Goal: Task Accomplishment & Management: Use online tool/utility

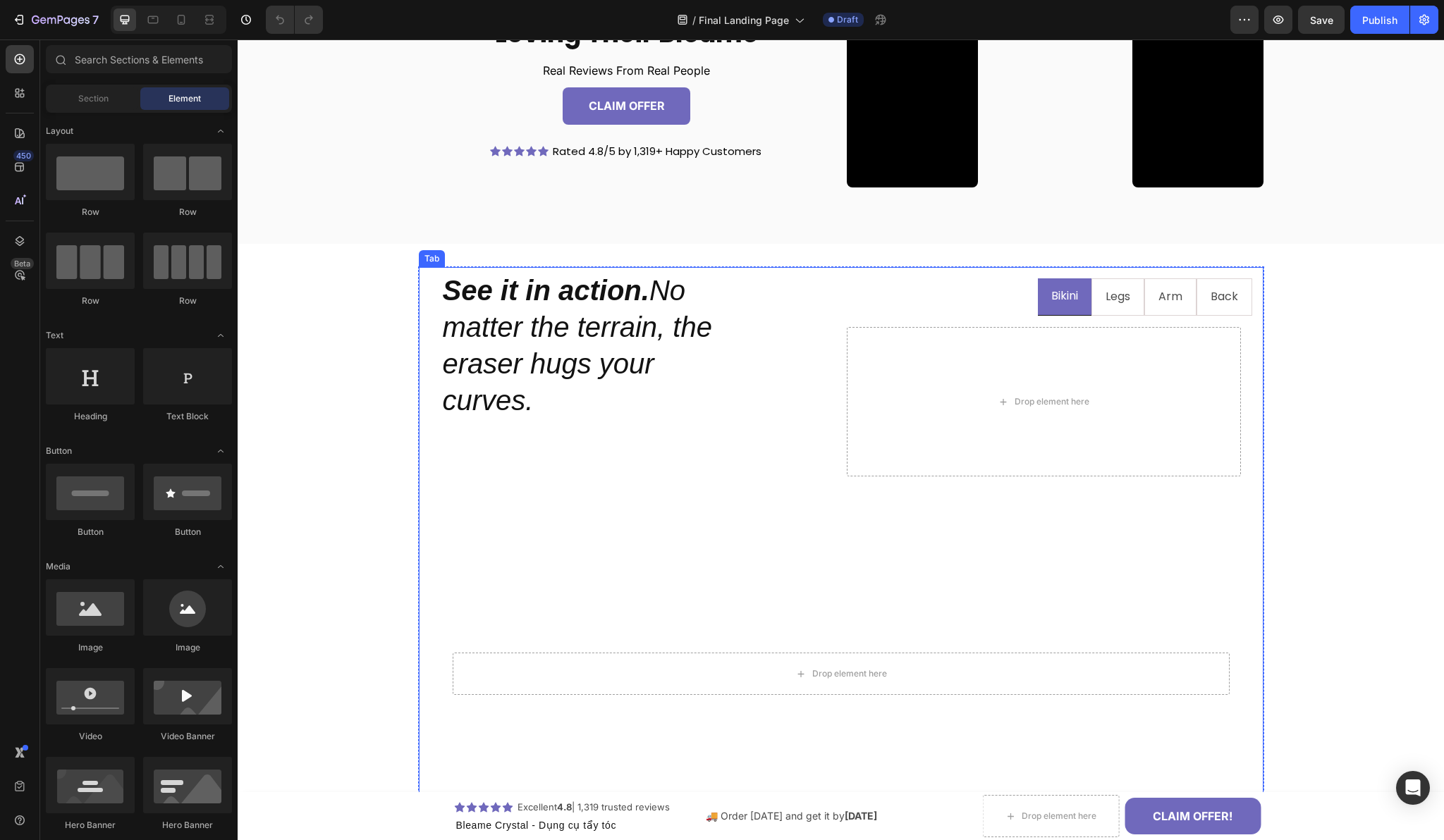
scroll to position [999, 0]
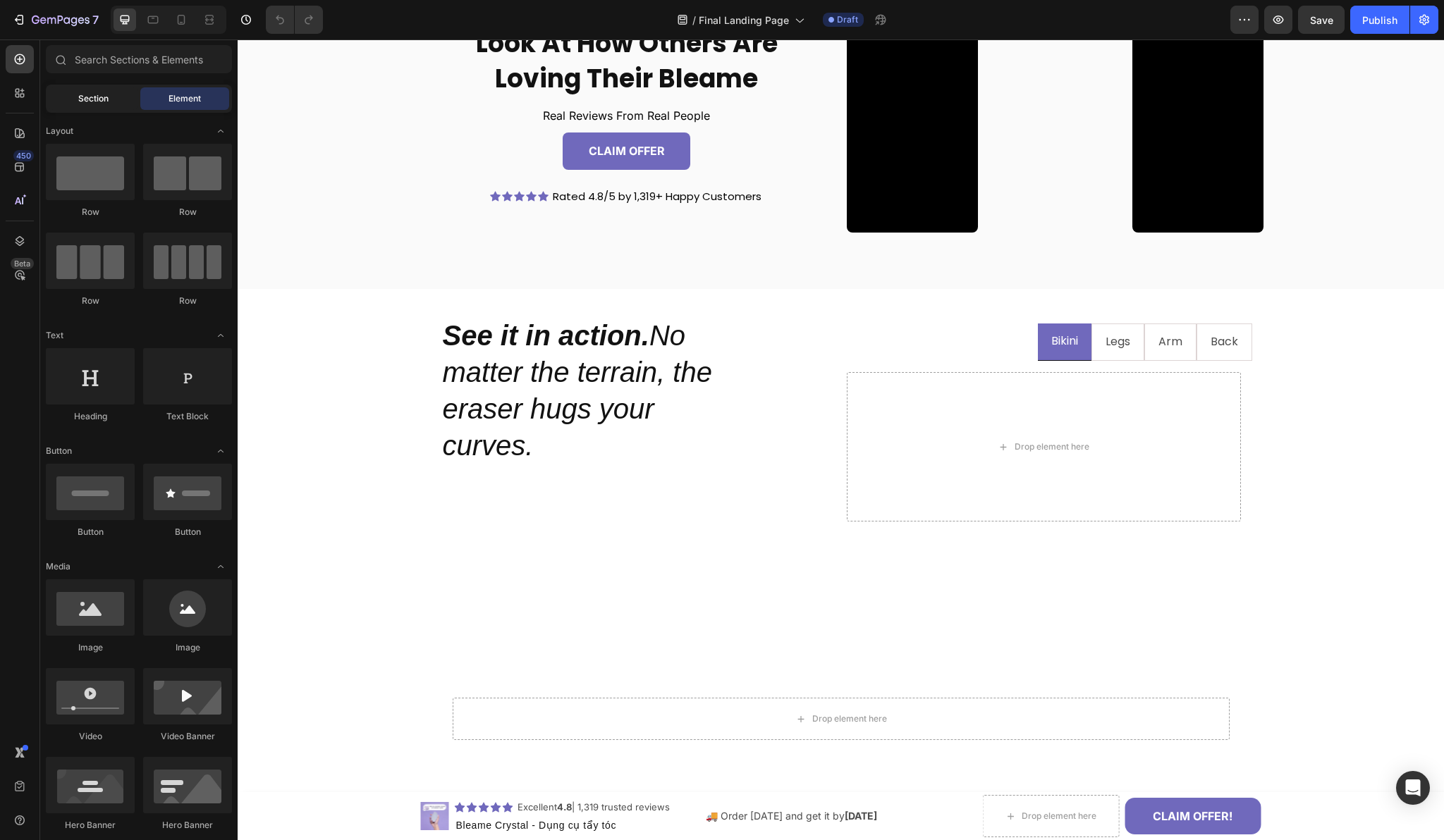
click at [85, 105] on div "Section" at bounding box center [93, 98] width 89 height 23
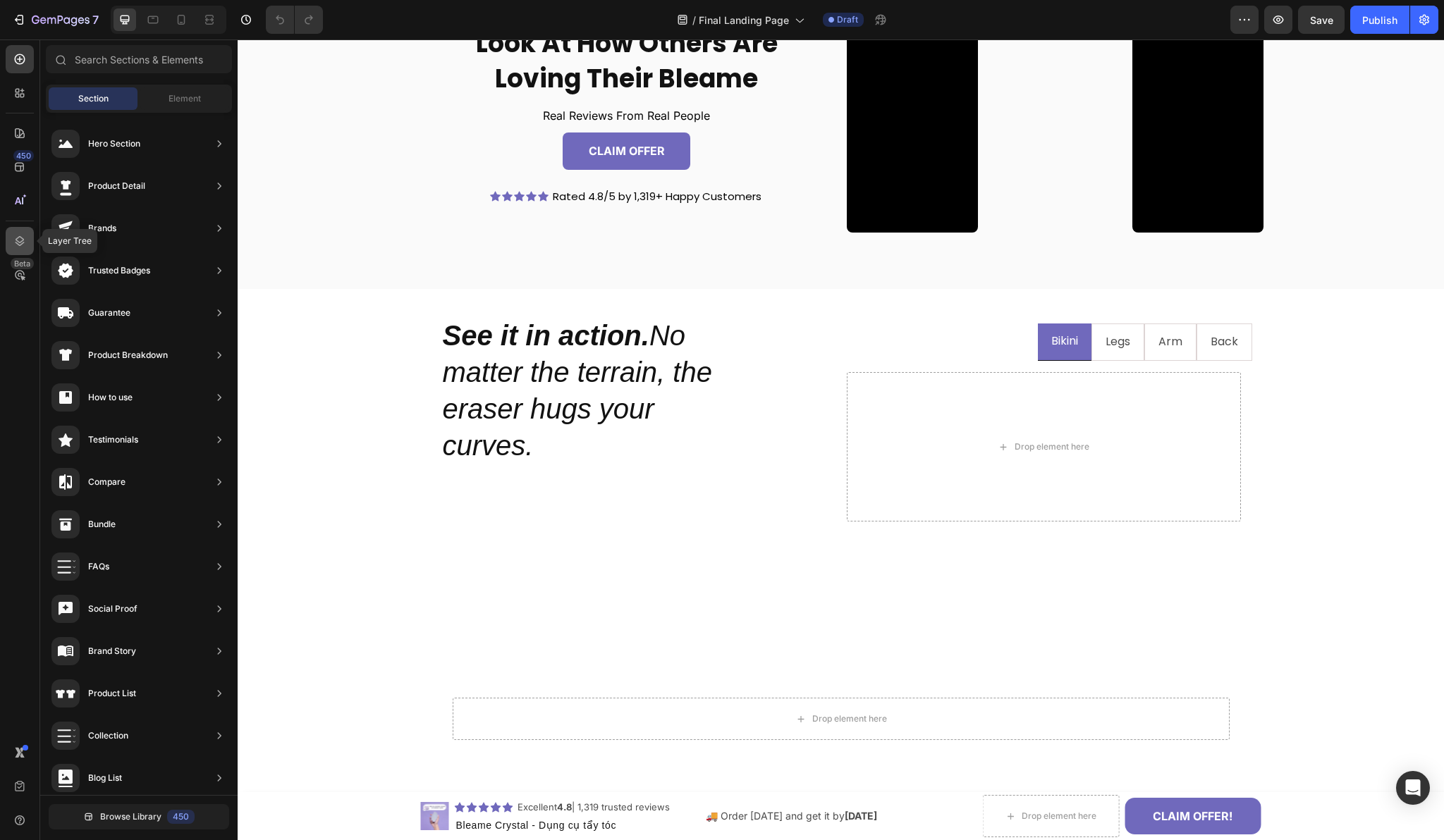
click at [21, 234] on div at bounding box center [20, 241] width 28 height 28
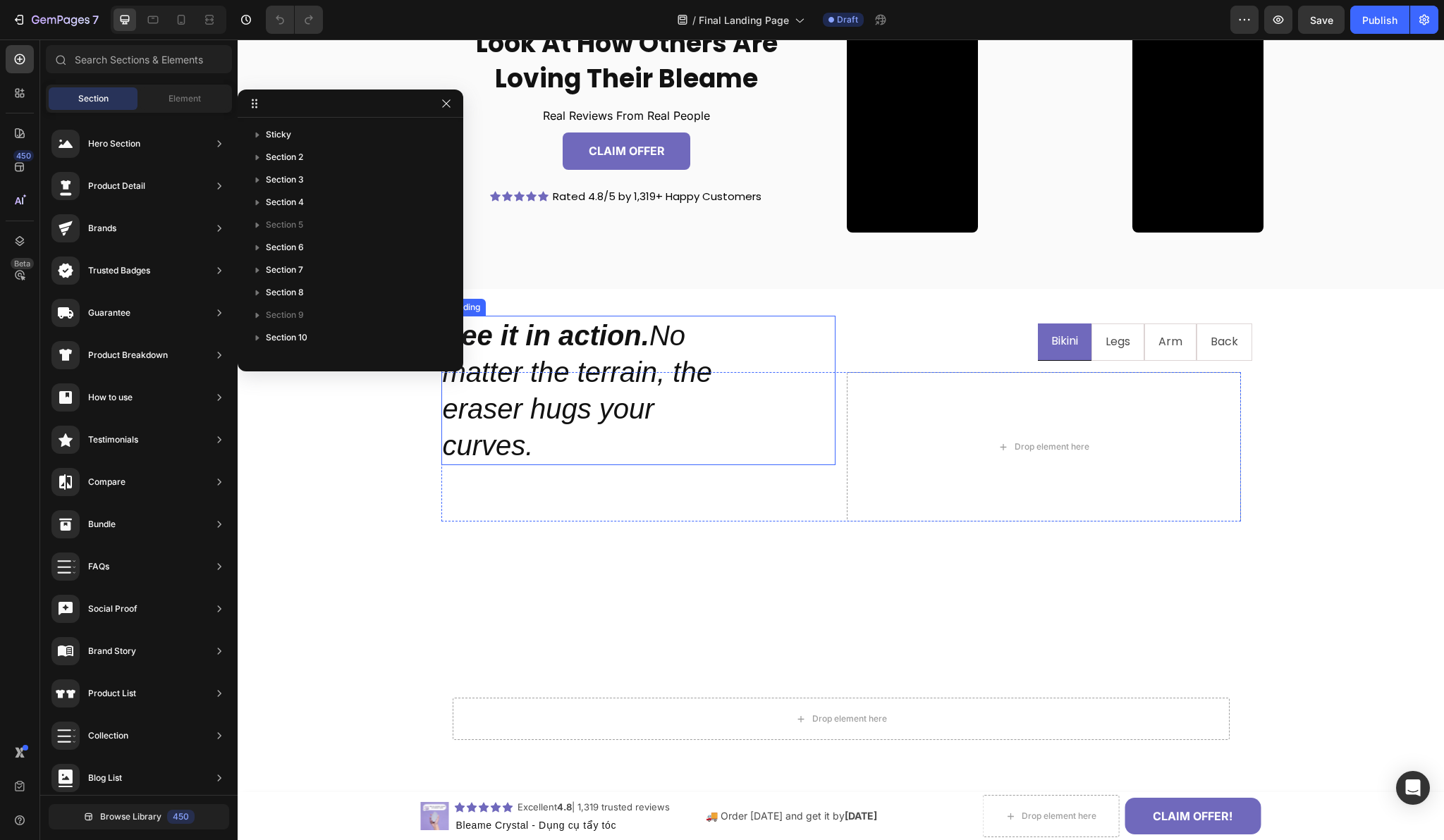
click at [746, 364] on h2 "See it in action. No matter the terrain, the eraser hugs your curves." at bounding box center [638, 391] width 395 height 149
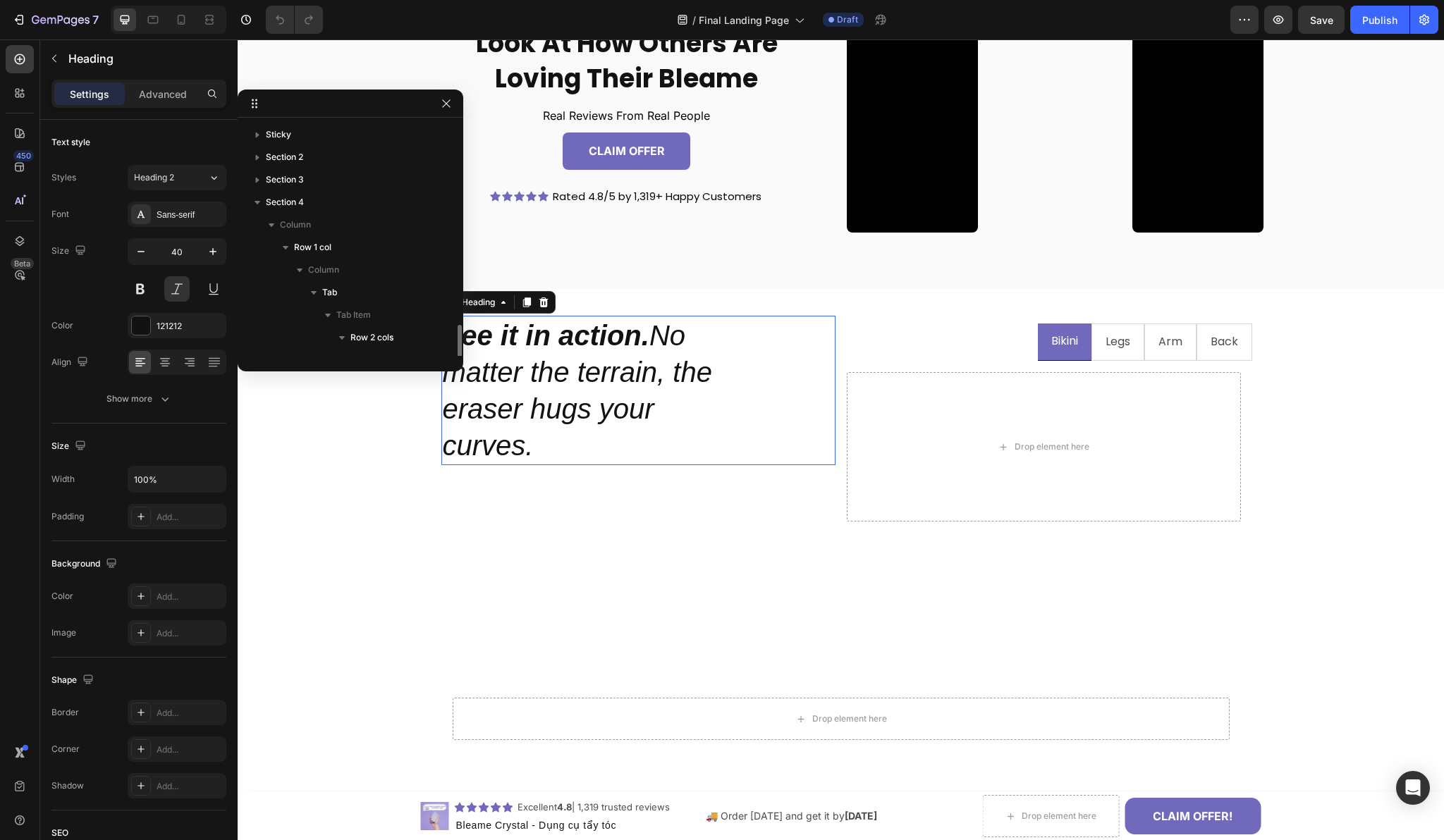
scroll to position [153, 0]
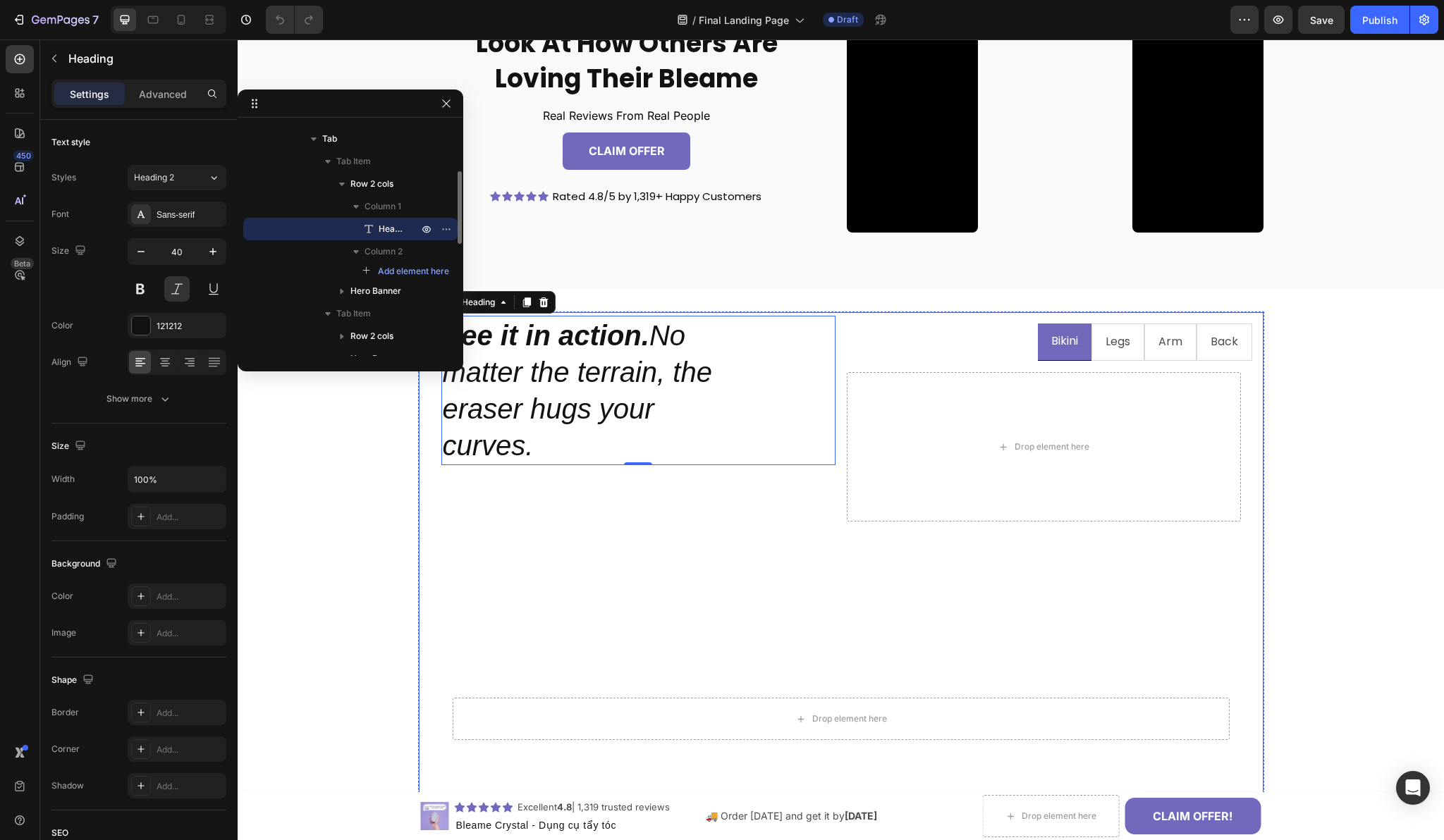
click at [880, 340] on ul "Bikini Legs Arm Back" at bounding box center [841, 341] width 822 height 37
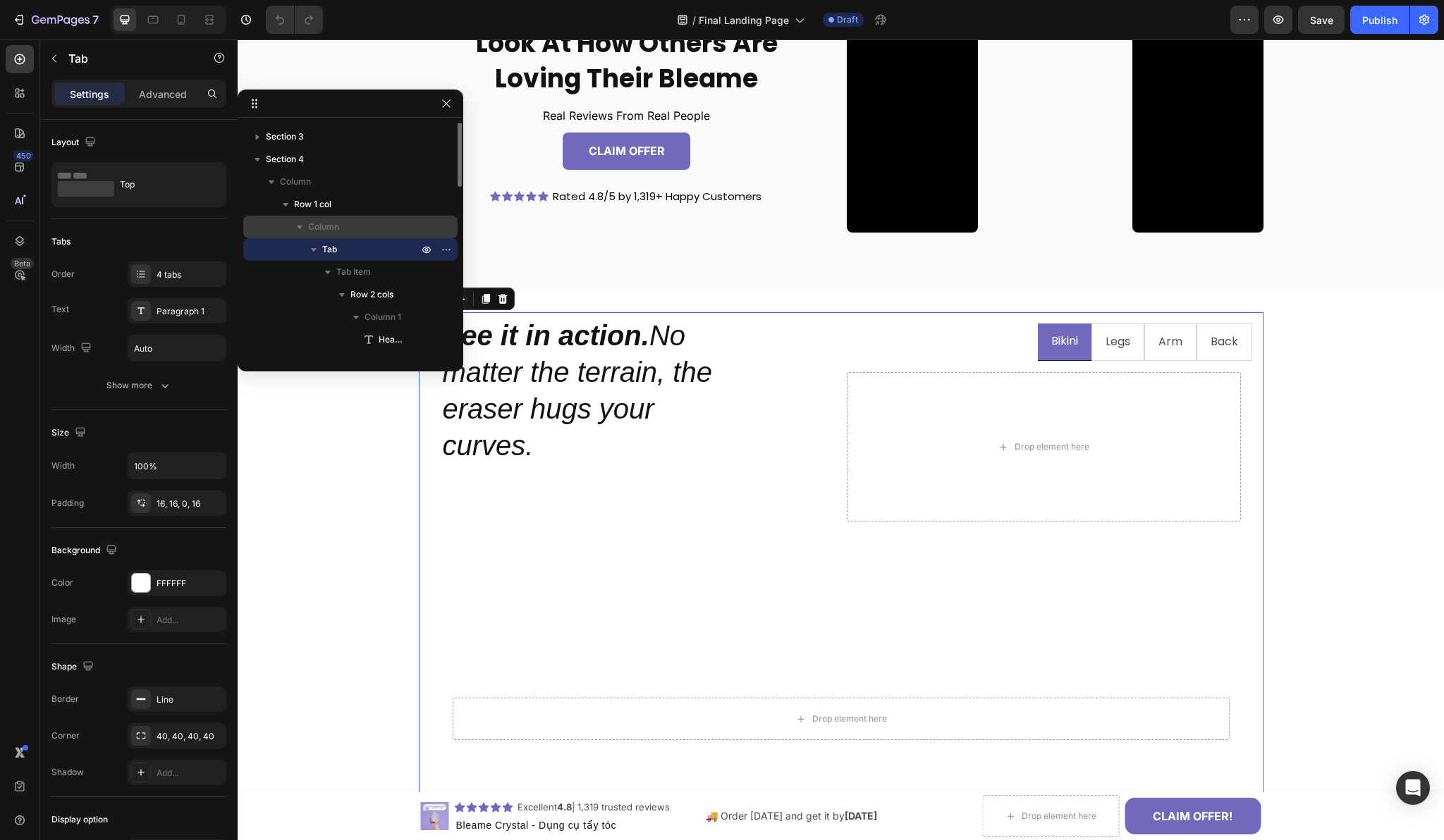
scroll to position [52, 0]
click at [357, 263] on span "Tab Item" at bounding box center [353, 262] width 35 height 14
click at [356, 268] on span "Tab Item" at bounding box center [353, 262] width 35 height 14
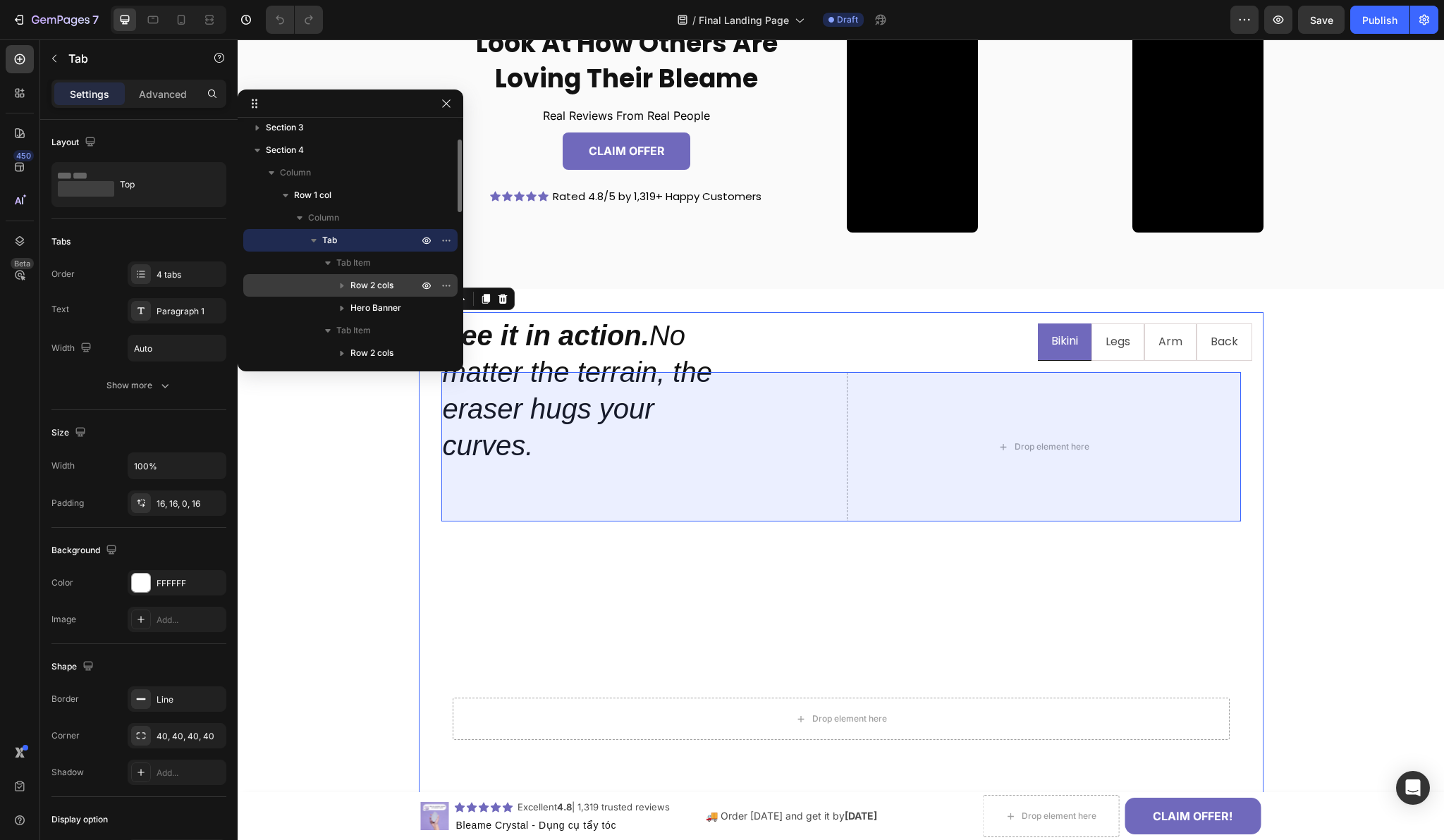
click at [378, 289] on span "Row 2 cols" at bounding box center [371, 285] width 43 height 14
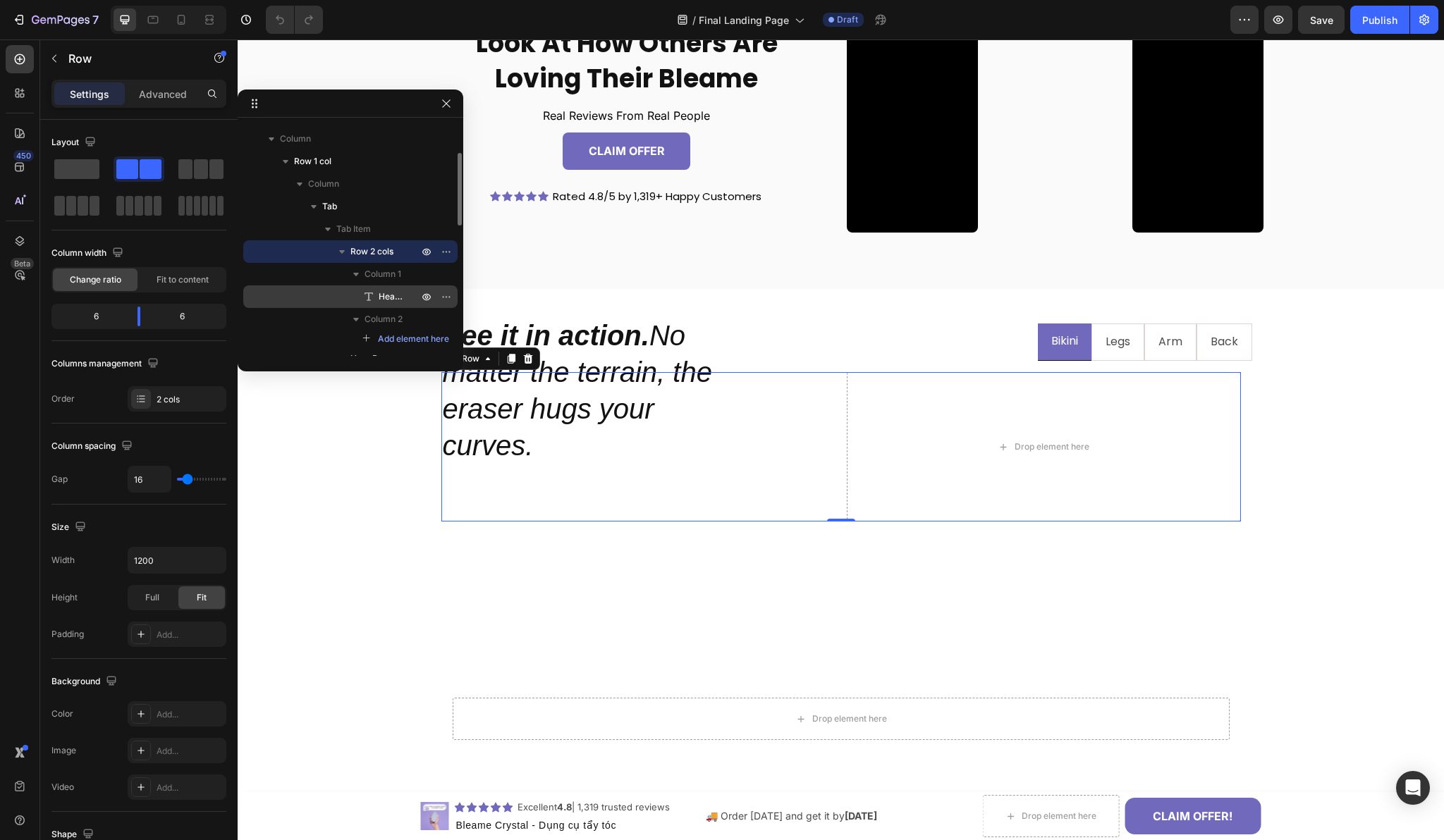
scroll to position [89, 0]
click at [449, 107] on icon "button" at bounding box center [447, 104] width 11 height 11
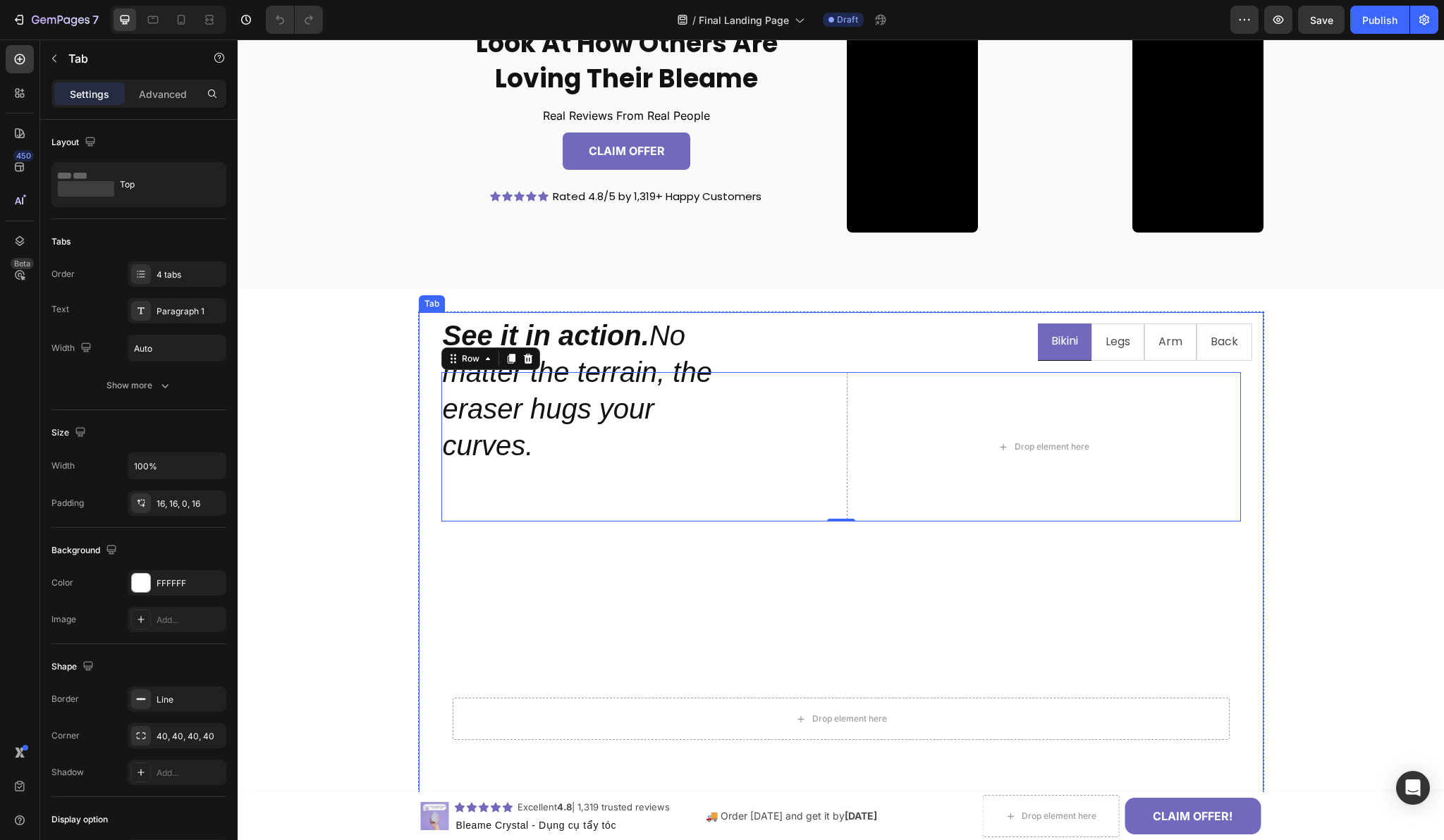
click at [985, 343] on ul "Bikini Legs Arm Back" at bounding box center [841, 341] width 822 height 37
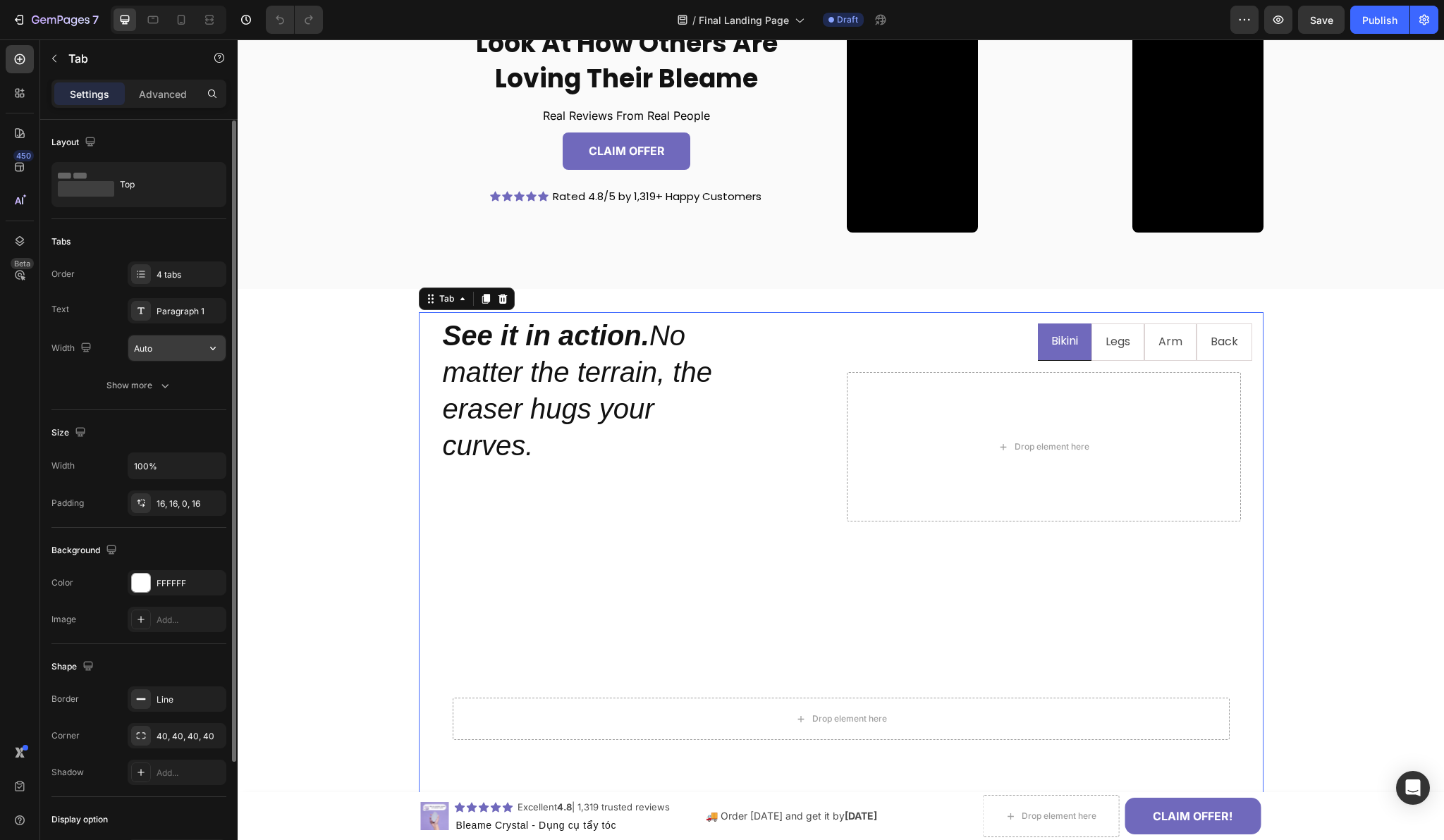
scroll to position [13, 0]
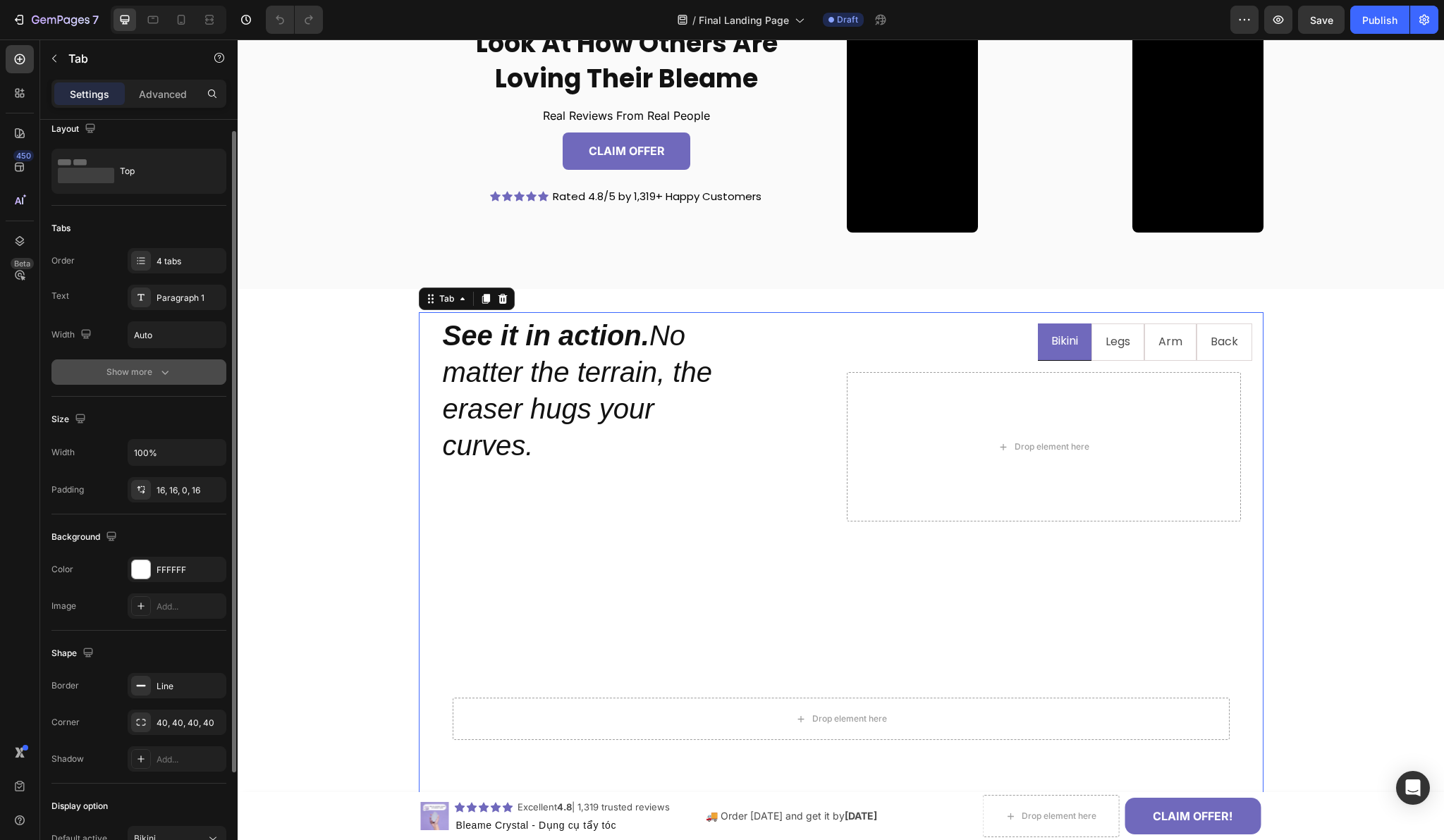
click at [147, 366] on div "Show more" at bounding box center [139, 372] width 65 height 14
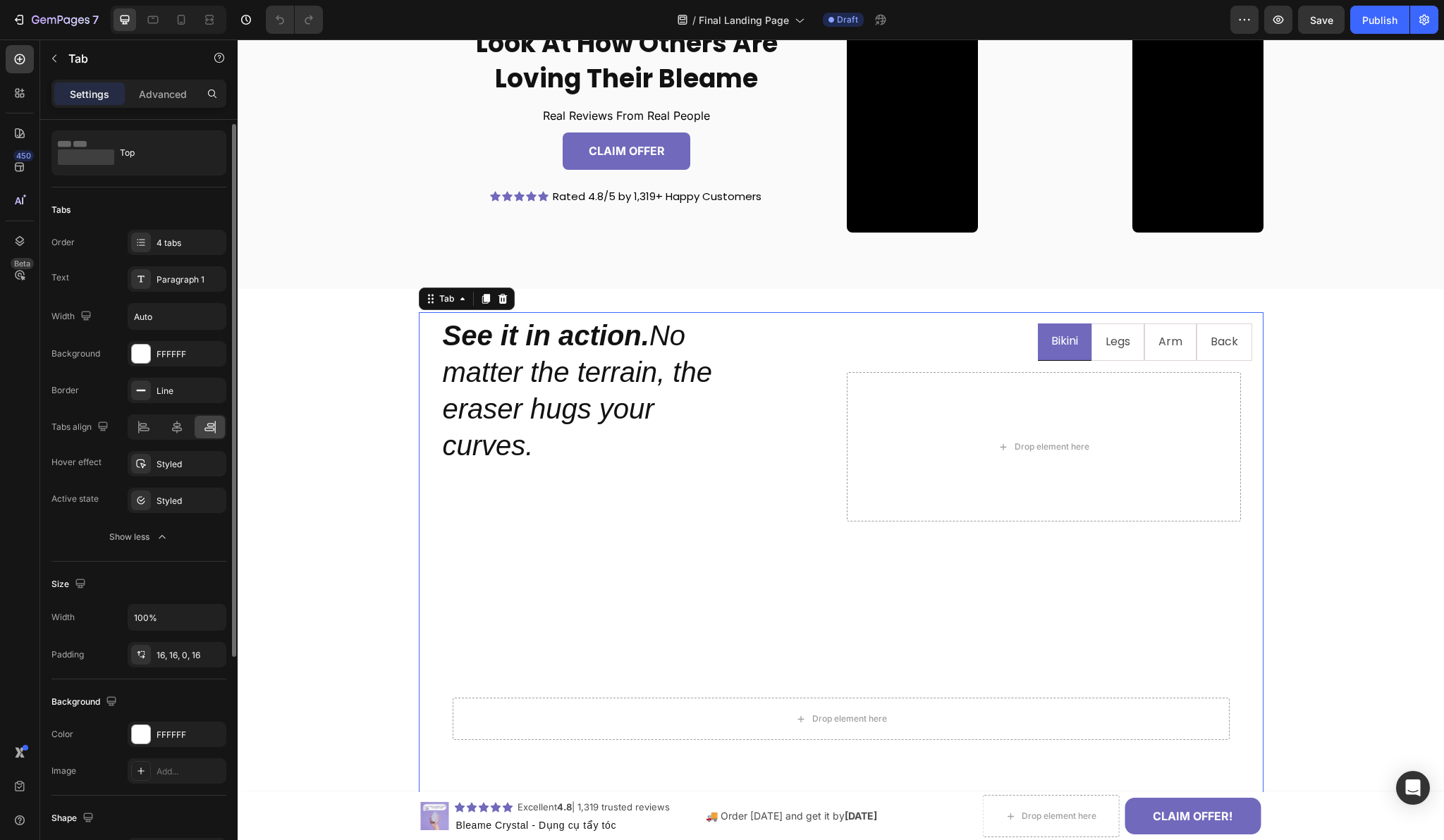
scroll to position [45, 0]
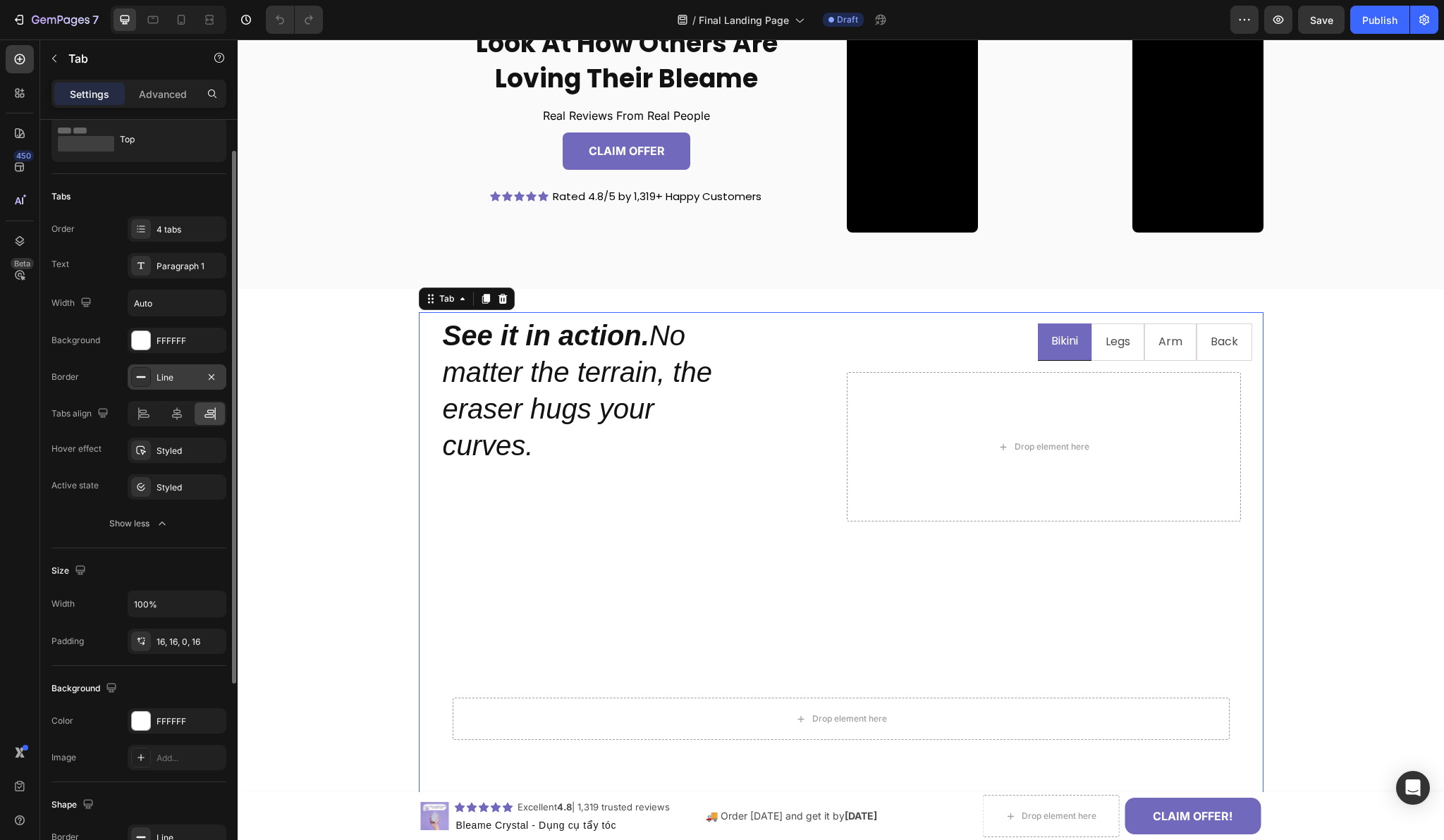
click at [150, 378] on div "Line" at bounding box center [177, 376] width 98 height 26
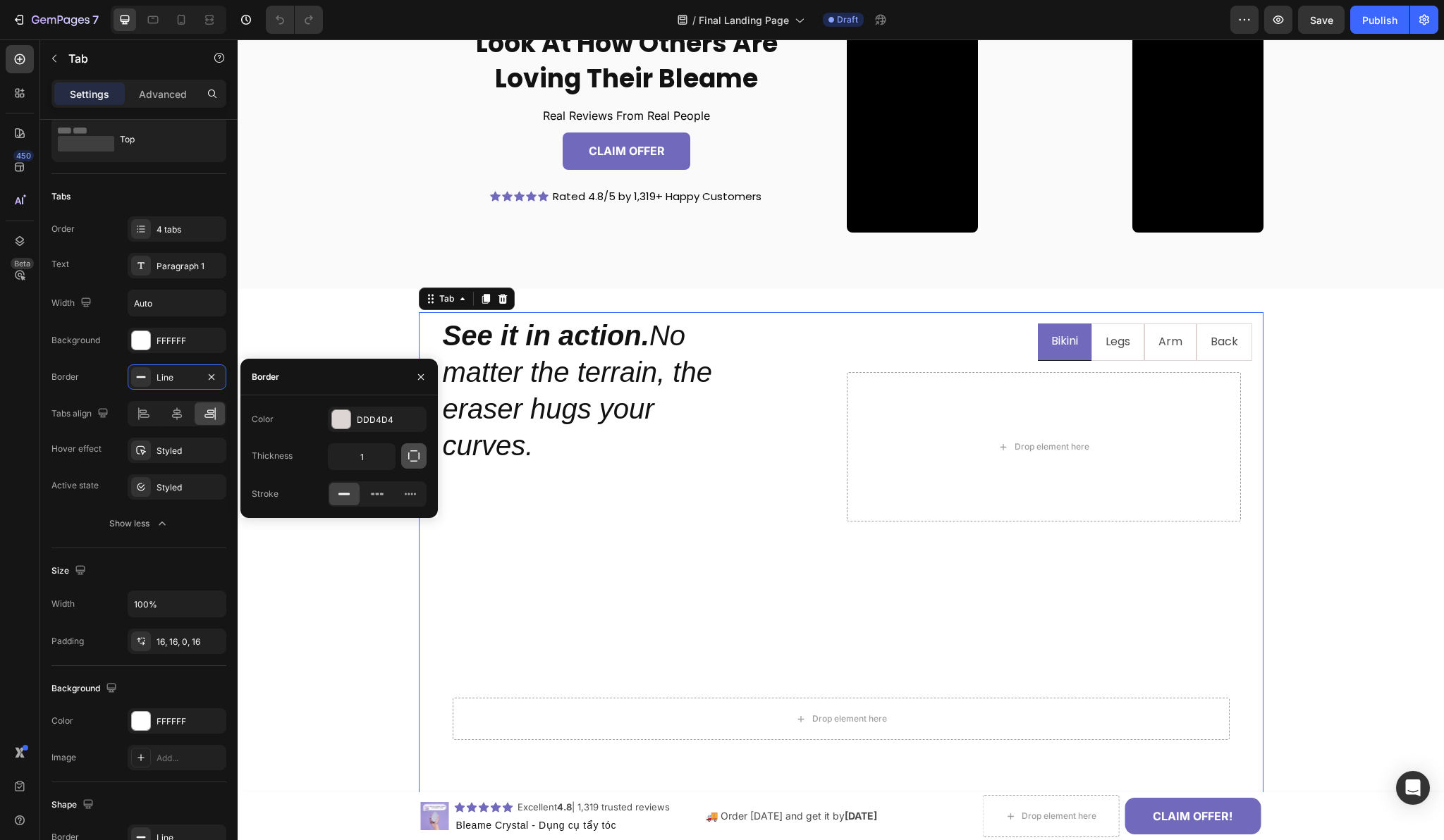
click at [418, 452] on icon "button" at bounding box center [414, 456] width 14 height 14
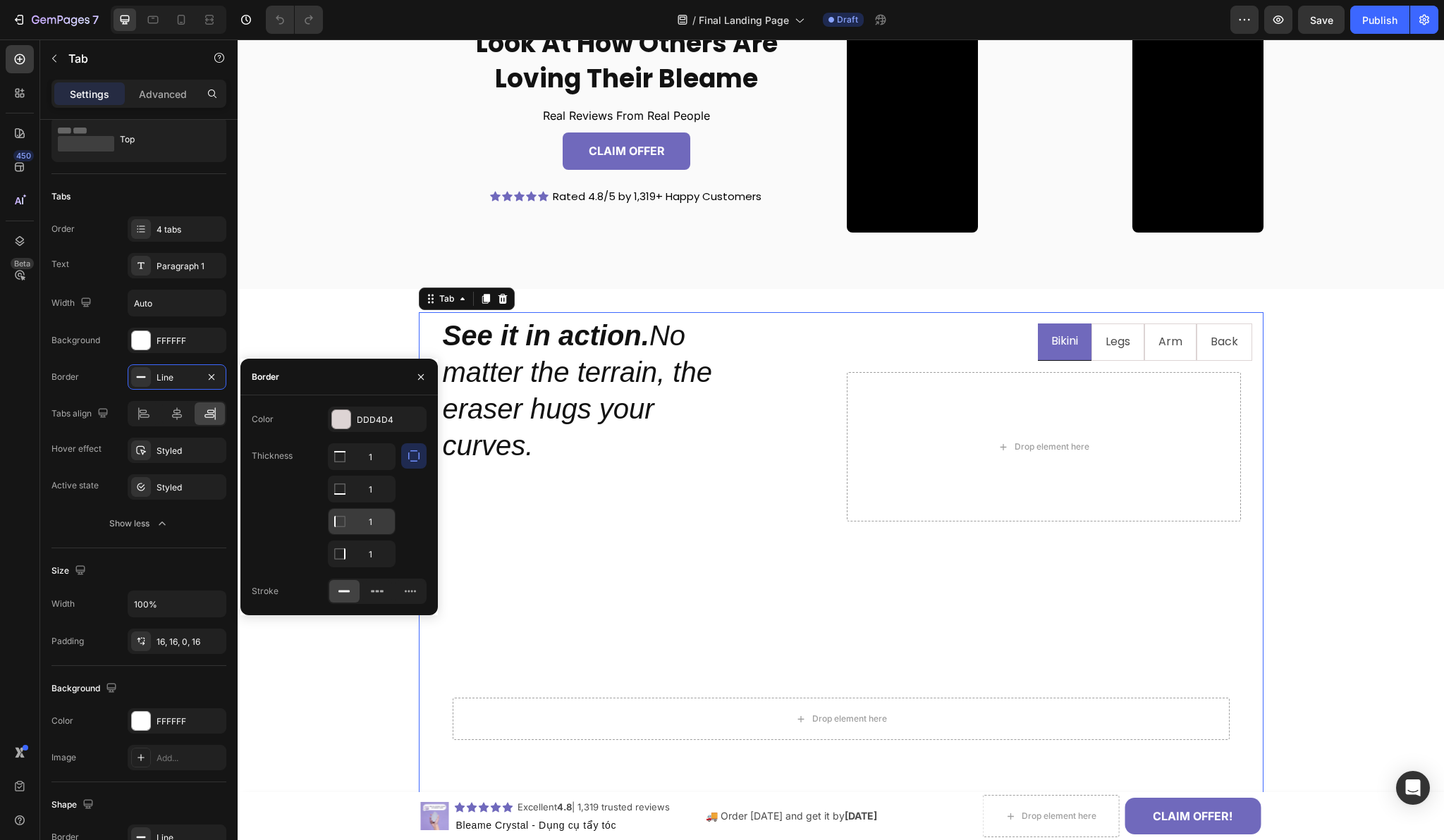
click at [379, 524] on input "1" at bounding box center [361, 521] width 66 height 26
click at [411, 503] on div at bounding box center [414, 505] width 26 height 124
click at [376, 521] on input "0" at bounding box center [361, 521] width 66 height 26
type input "1"
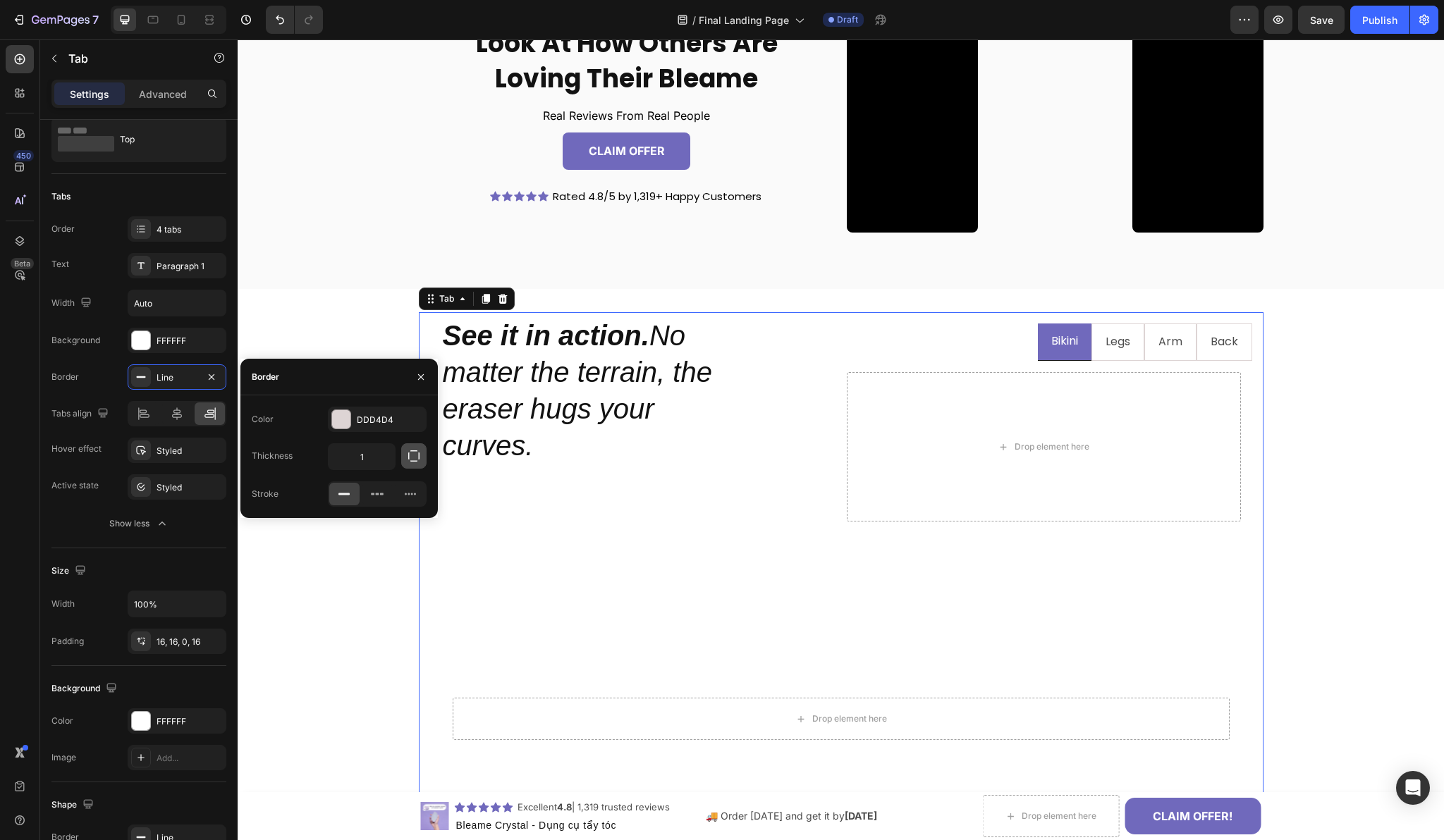
click at [411, 459] on icon "button" at bounding box center [414, 456] width 14 height 14
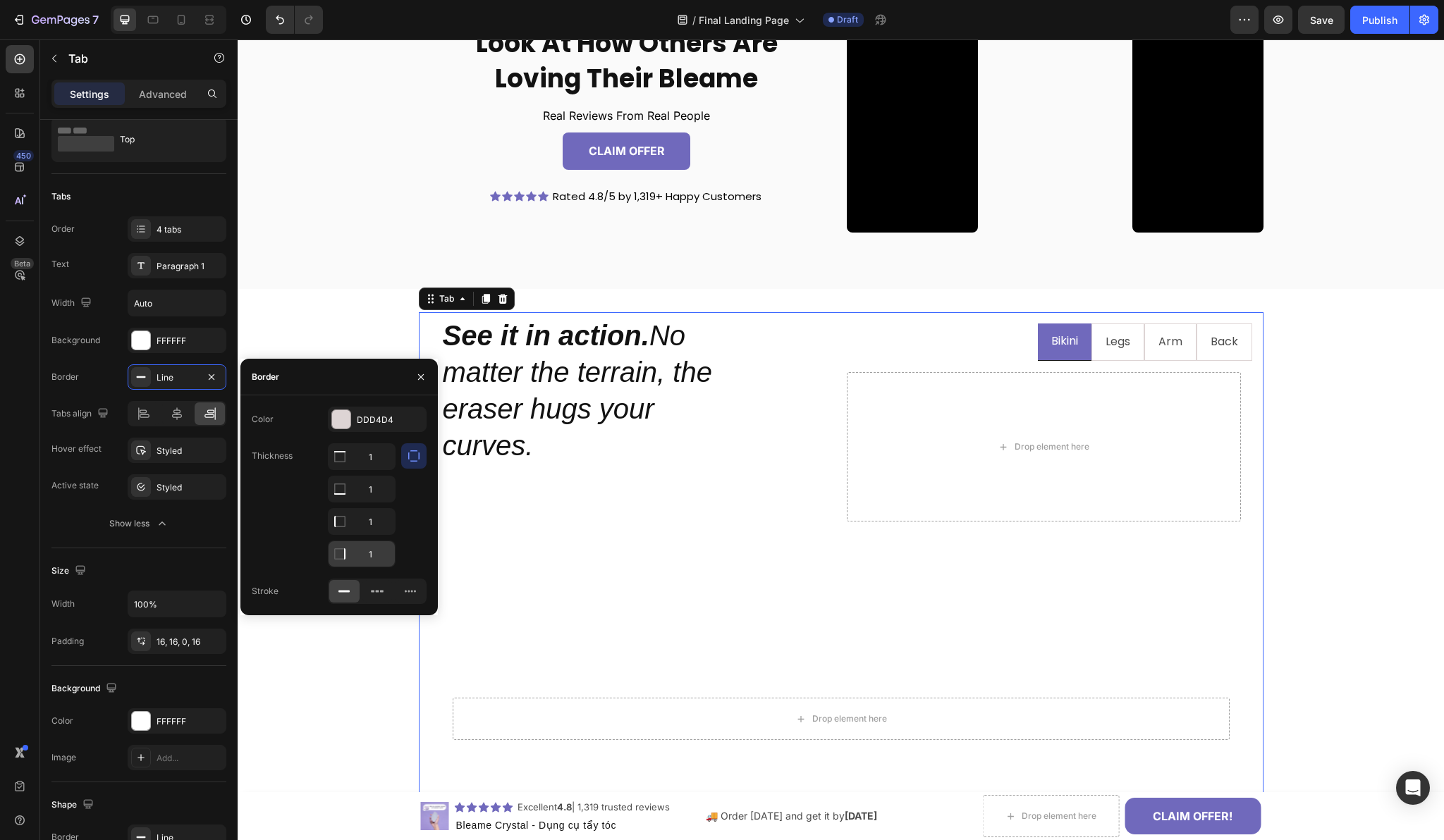
click at [376, 560] on input "1" at bounding box center [361, 553] width 66 height 26
click at [405, 546] on div at bounding box center [414, 505] width 26 height 124
click at [379, 551] on input "0" at bounding box center [361, 553] width 66 height 26
type input "1"
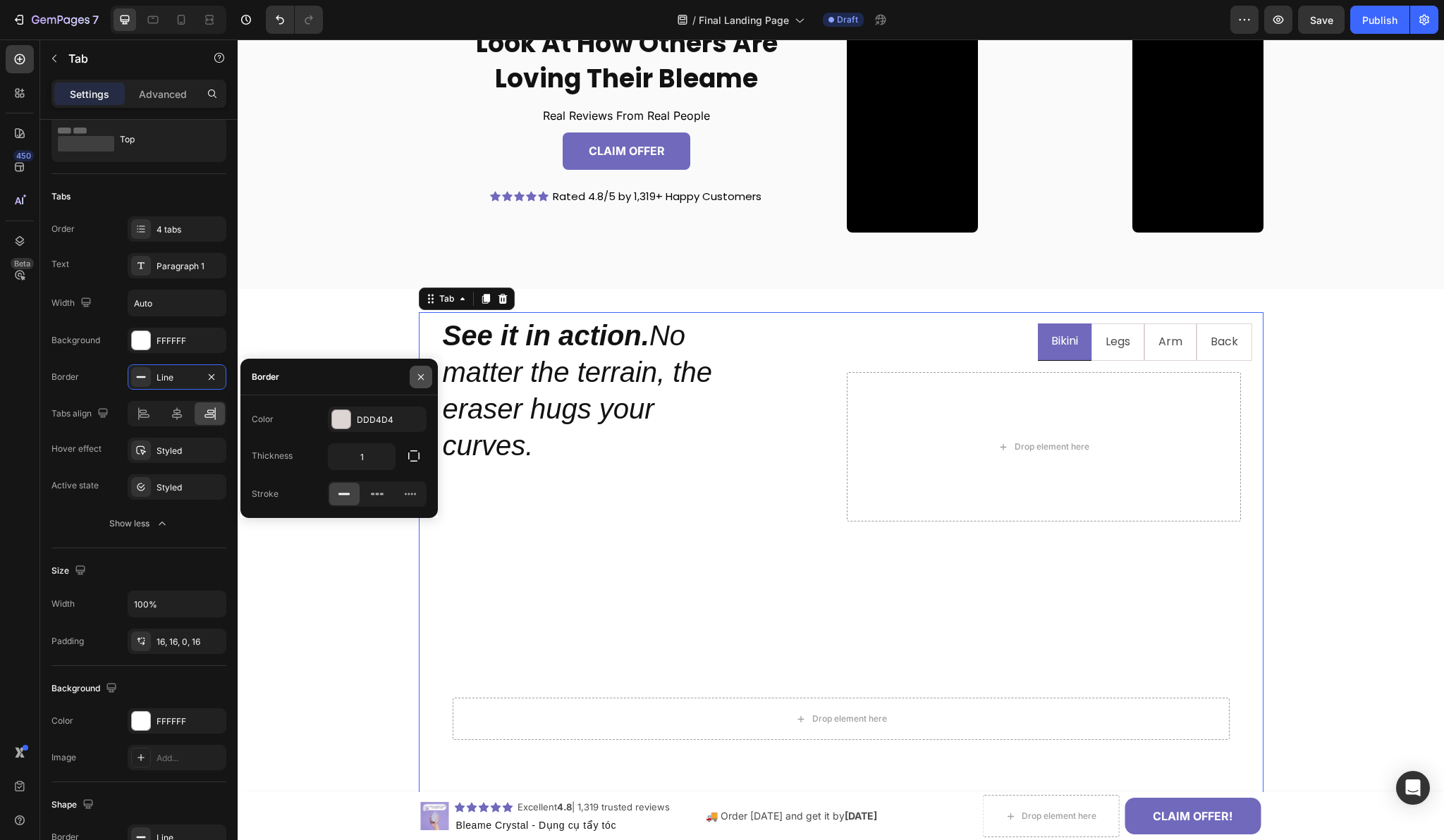
click at [417, 383] on button "button" at bounding box center [421, 377] width 23 height 23
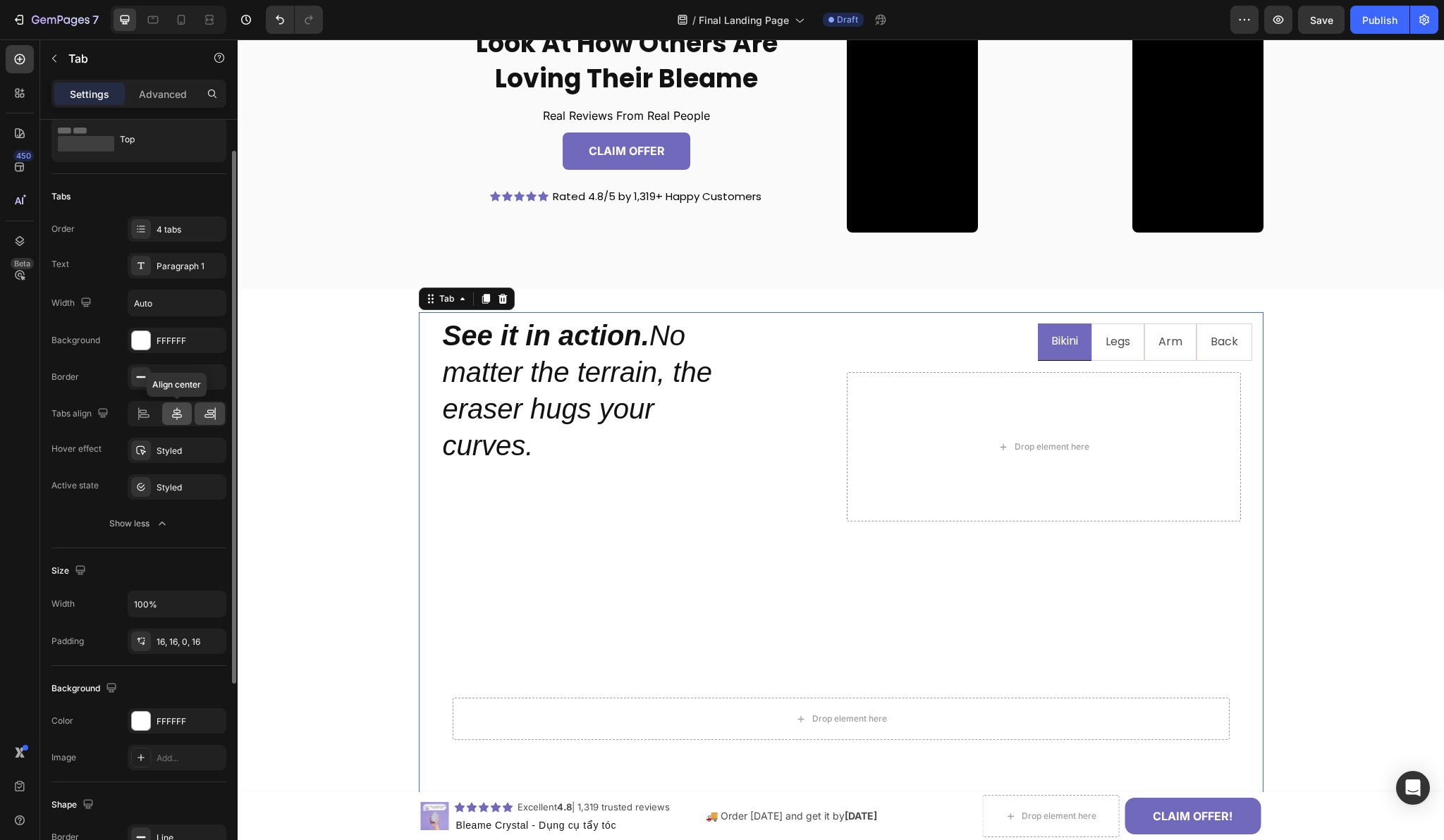
click at [184, 416] on div at bounding box center [177, 413] width 30 height 23
click at [208, 413] on icon at bounding box center [210, 413] width 14 height 14
click at [185, 446] on div "Styled" at bounding box center [176, 450] width 41 height 12
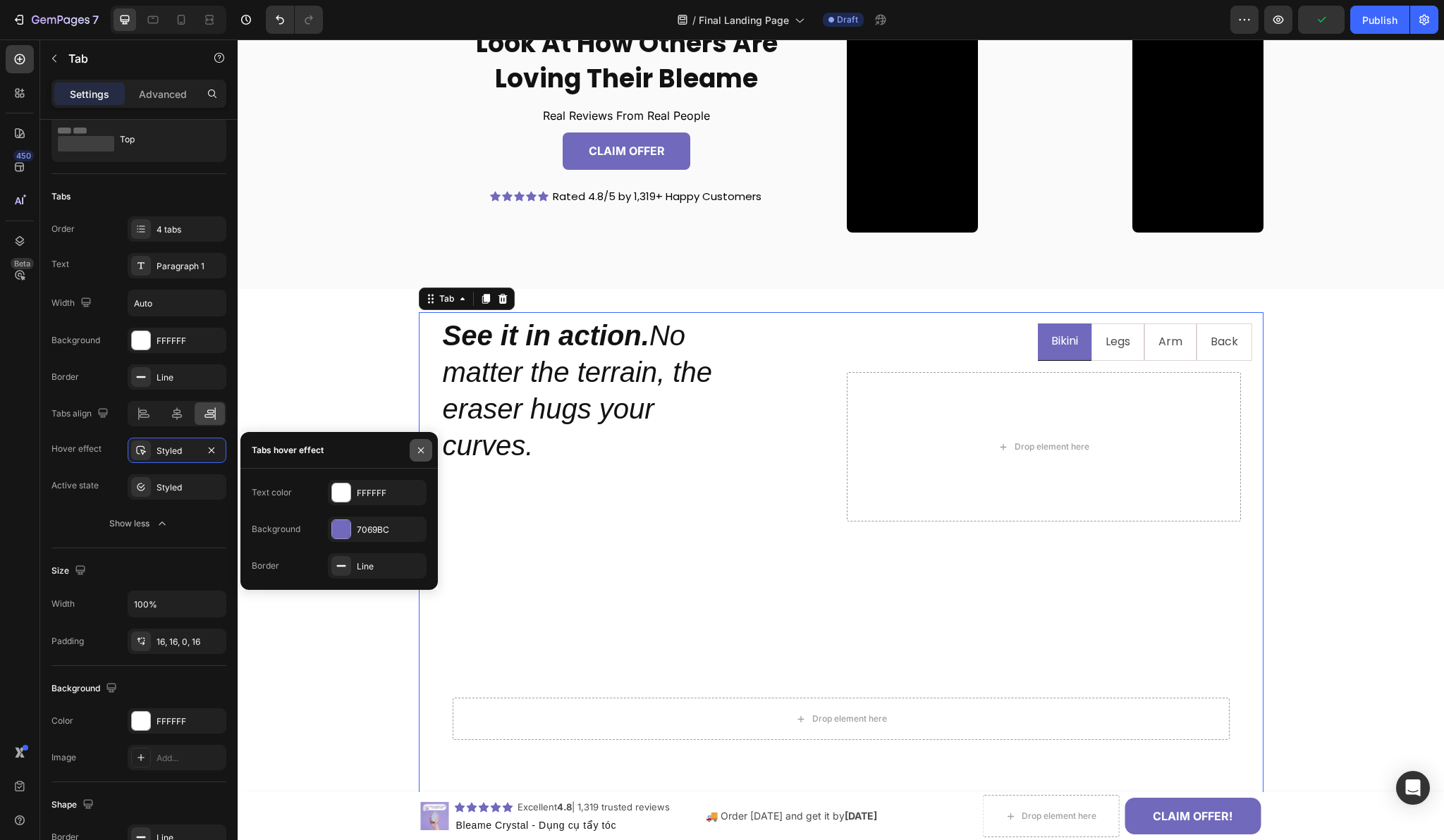
click at [415, 453] on icon "button" at bounding box center [421, 450] width 11 height 11
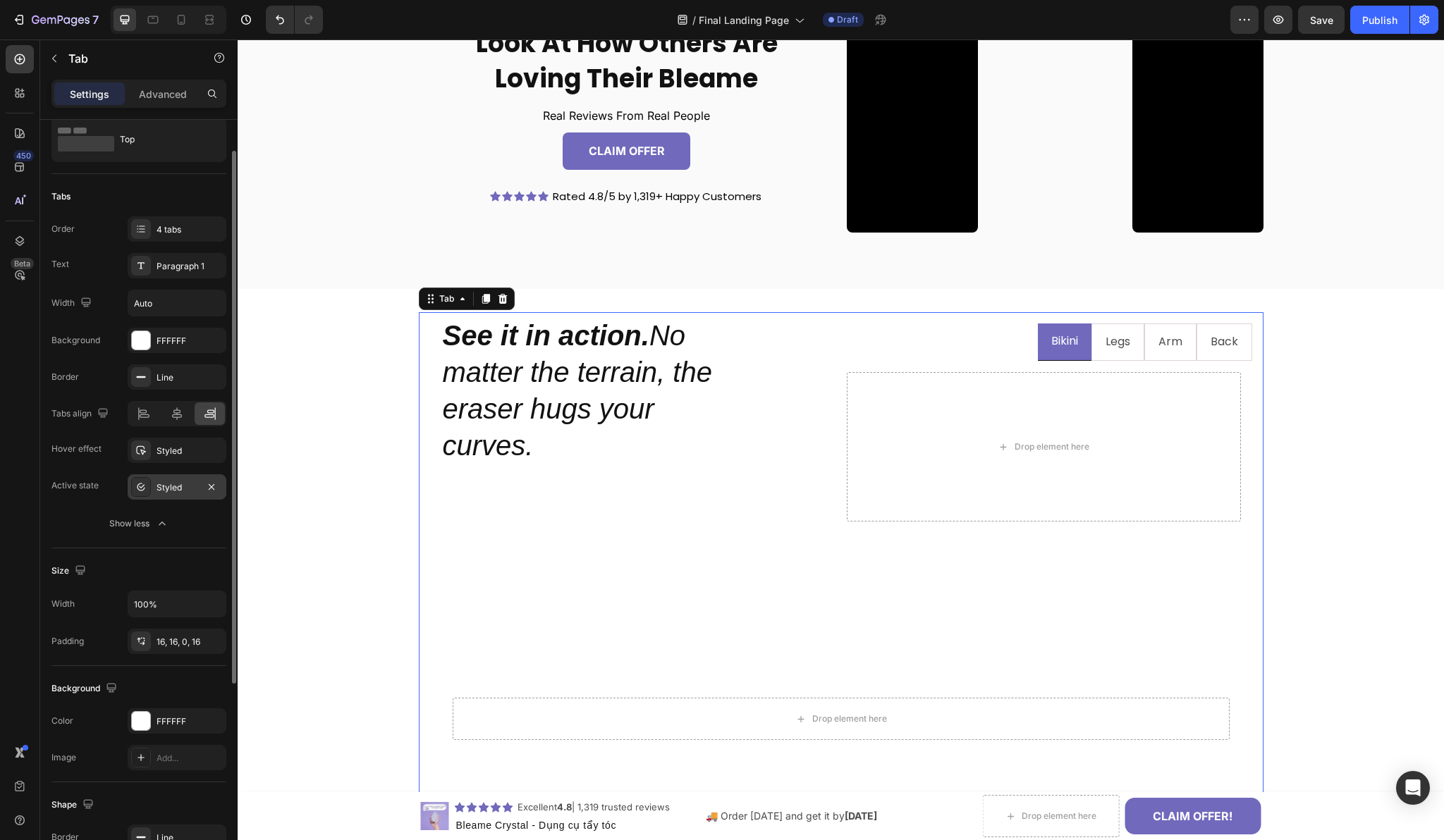
click at [176, 488] on div "Styled" at bounding box center [176, 487] width 41 height 12
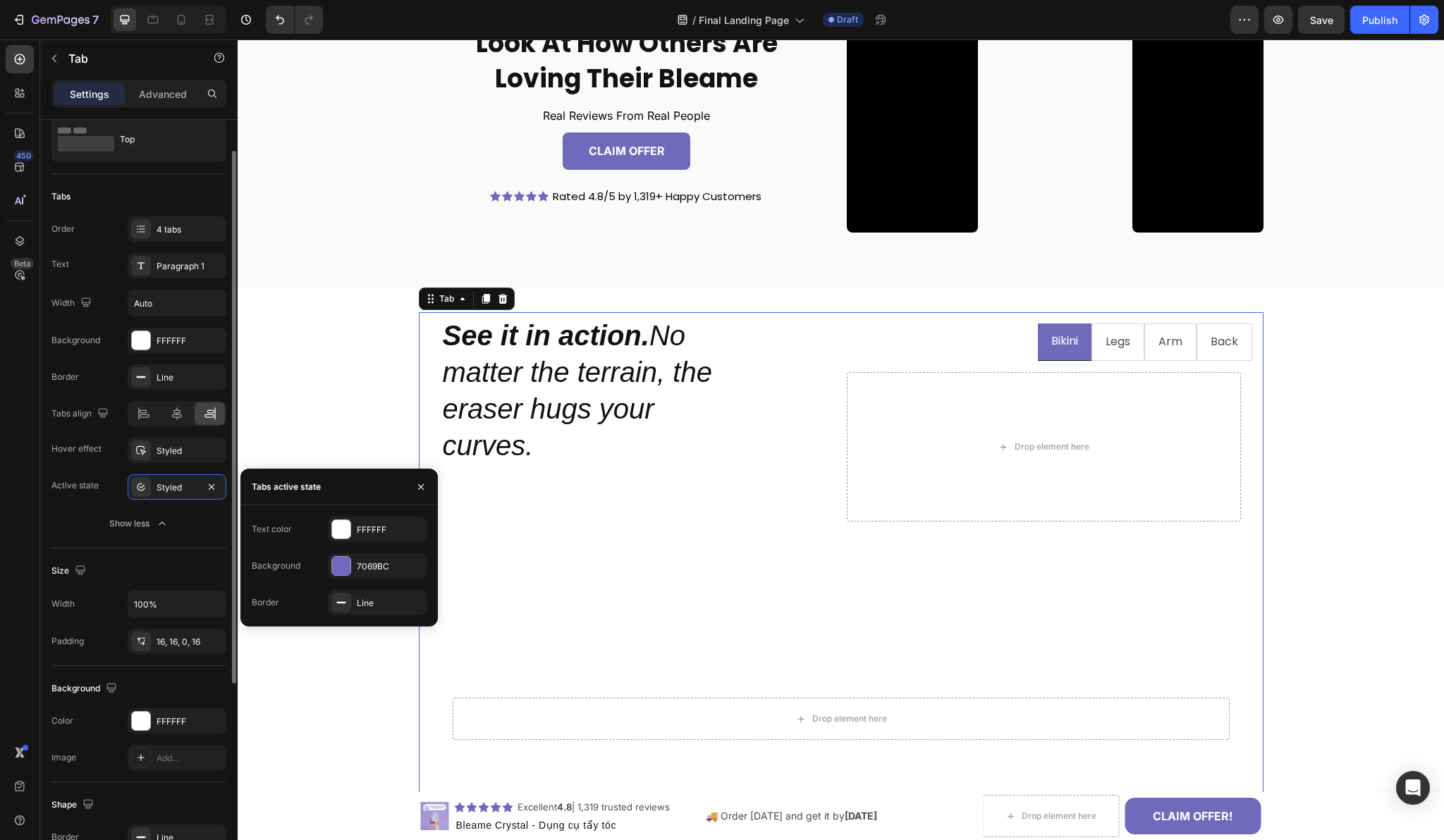
click at [192, 543] on div "Tabs Order 4 tabs Text Paragraph 1 Width Auto Background FFFFFF Border Line Tab…" at bounding box center [138, 361] width 175 height 375
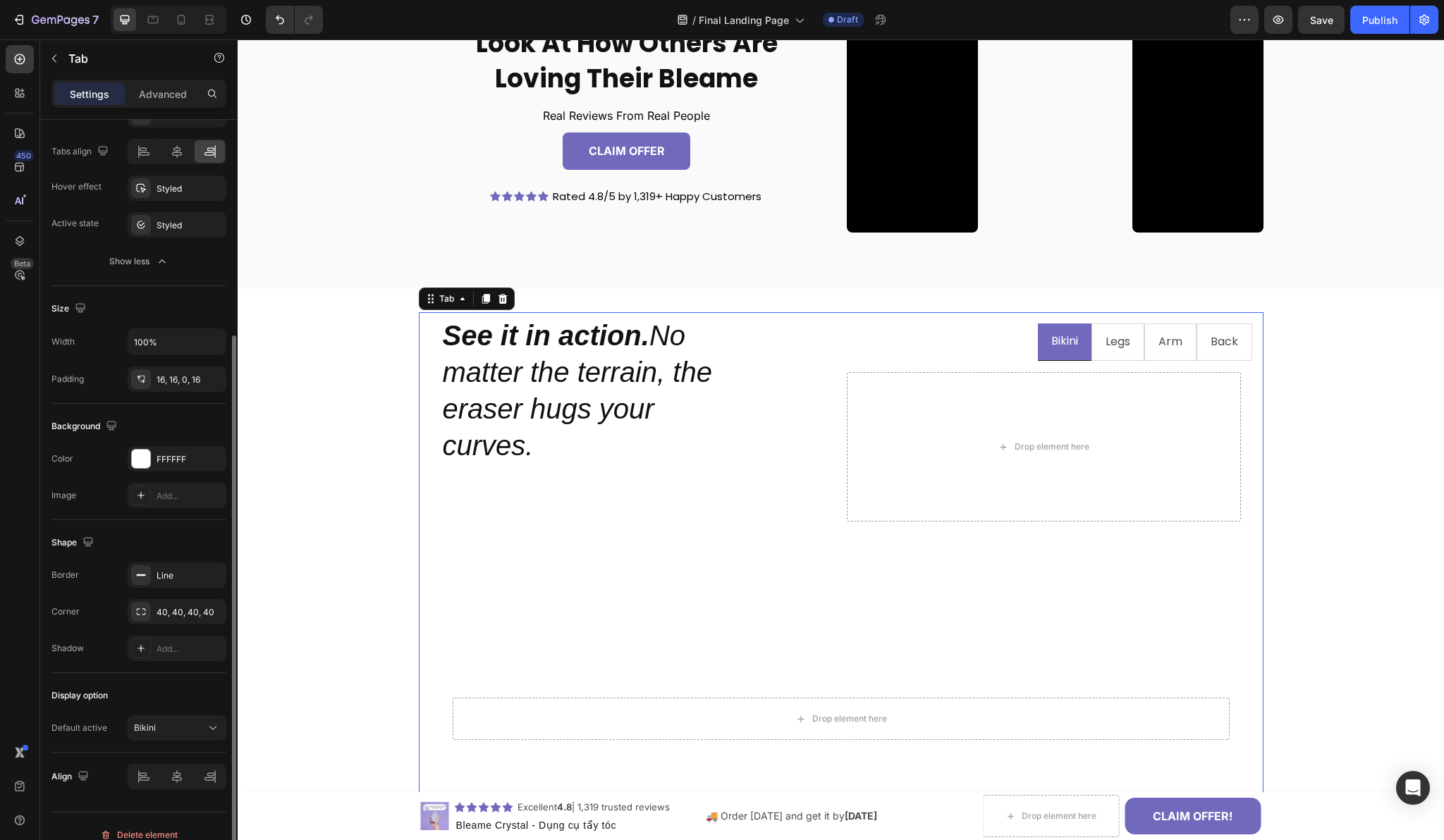
scroll to position [324, 0]
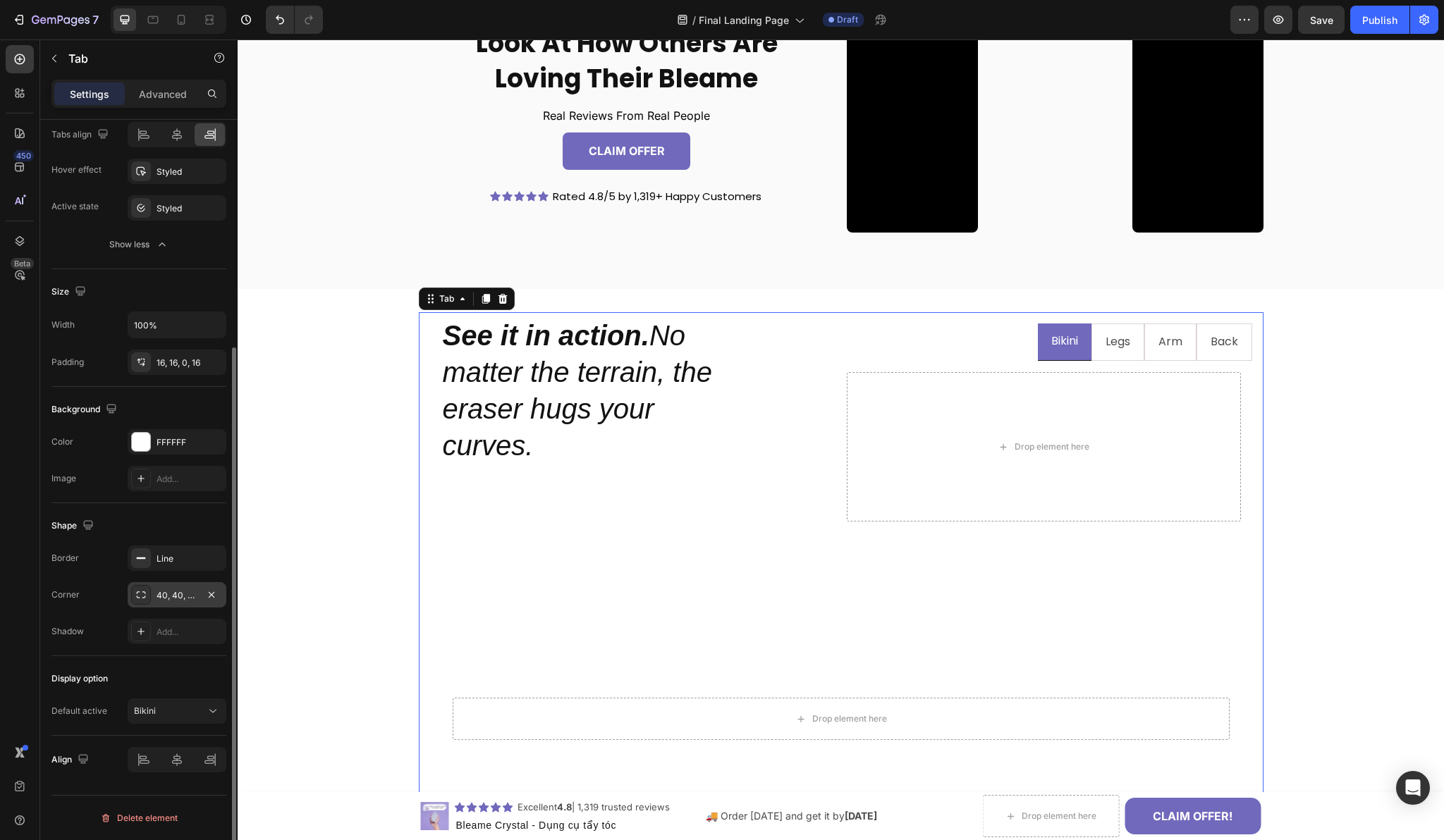
click at [141, 596] on icon at bounding box center [141, 595] width 11 height 11
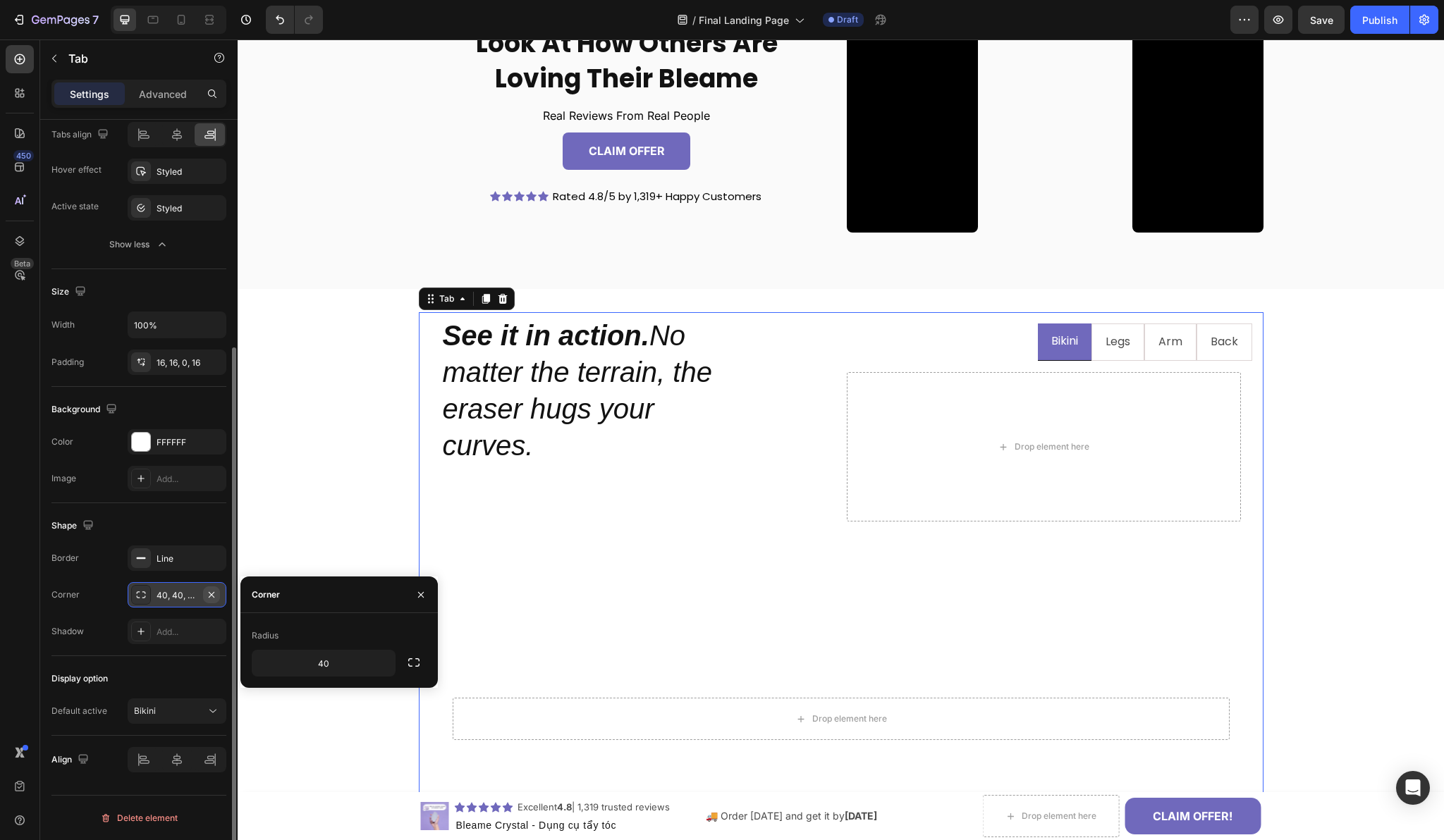
click at [215, 593] on icon "button" at bounding box center [212, 595] width 11 height 11
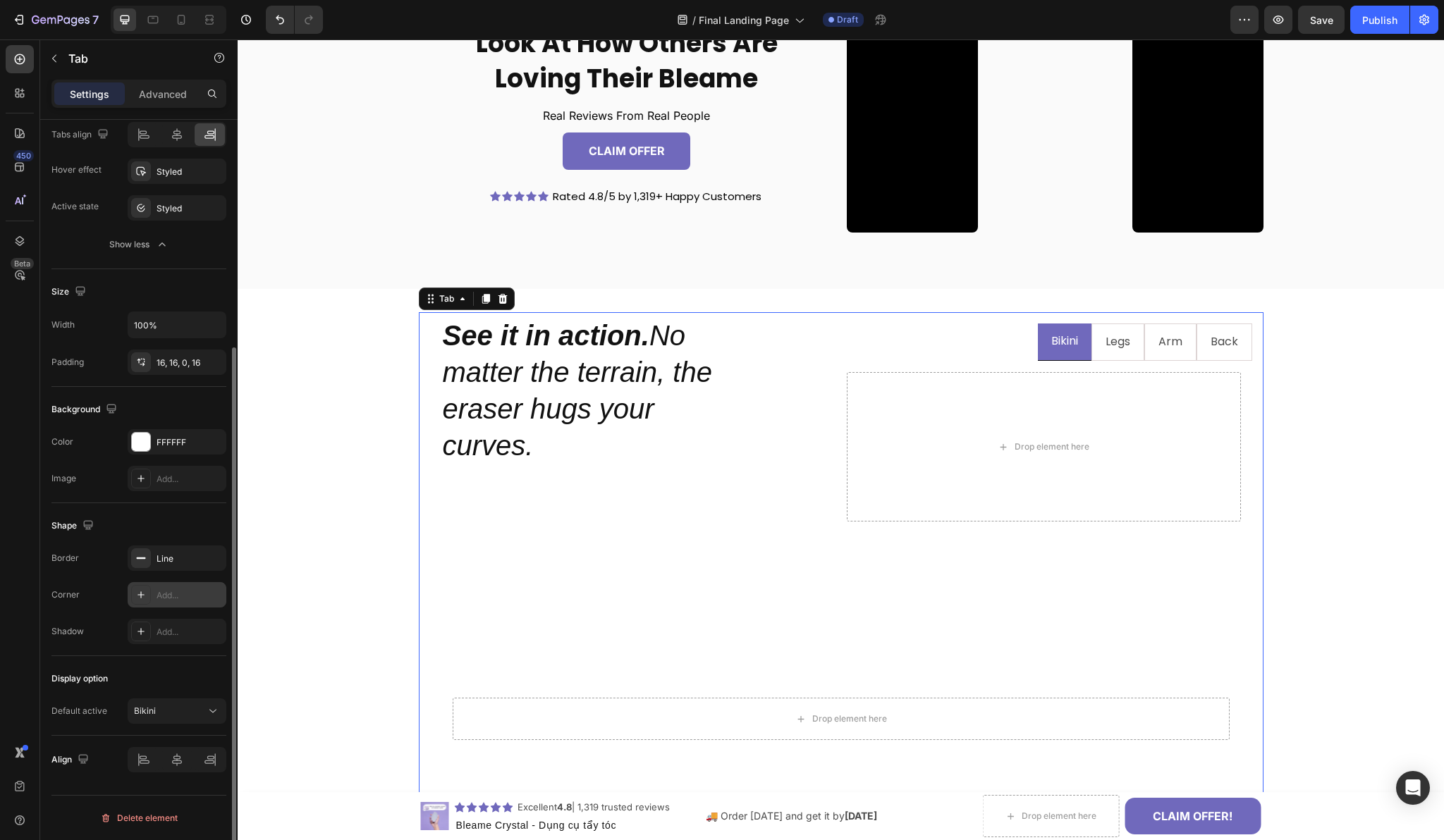
click at [176, 592] on div "Add..." at bounding box center [189, 595] width 66 height 12
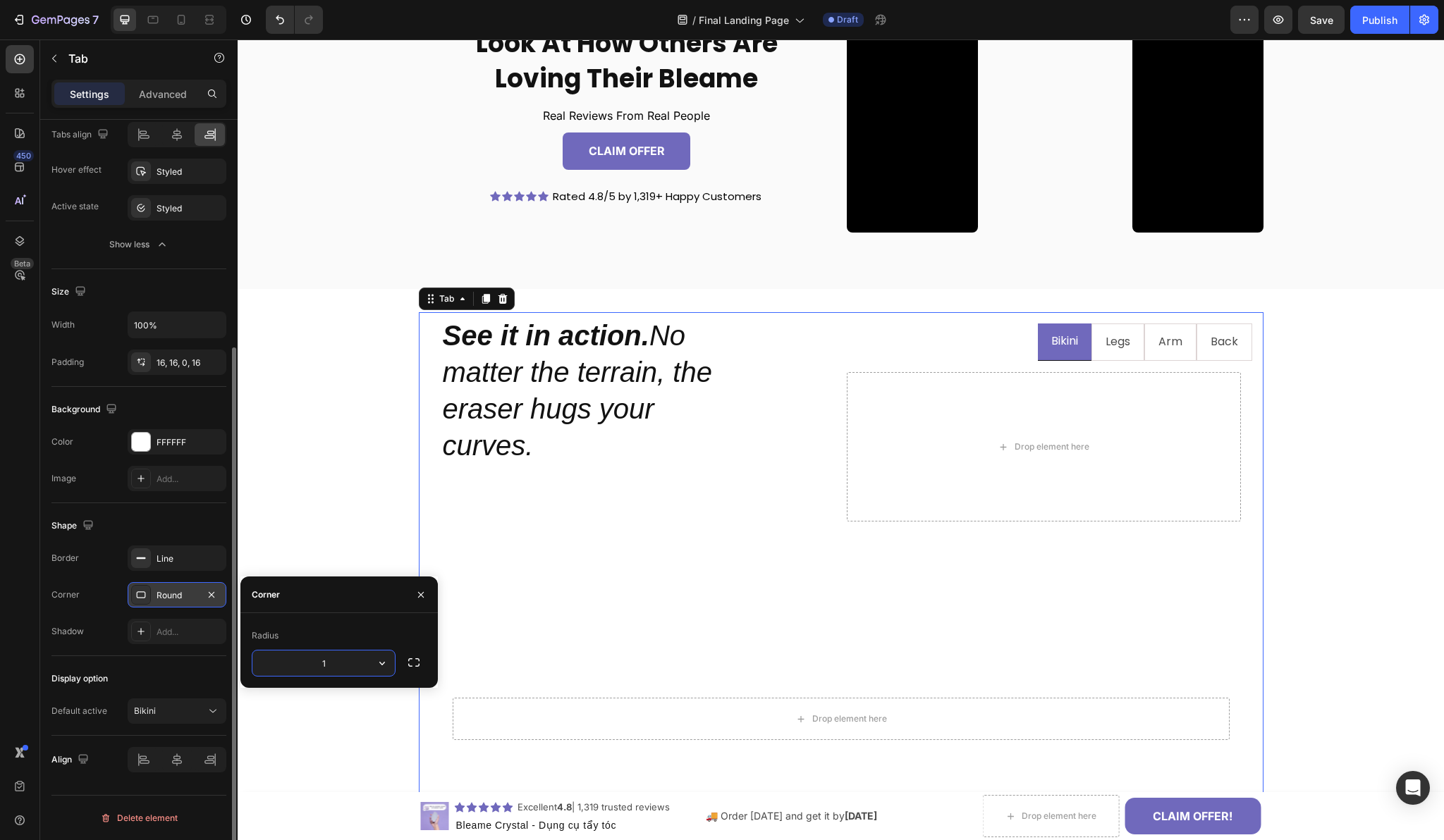
type input "12"
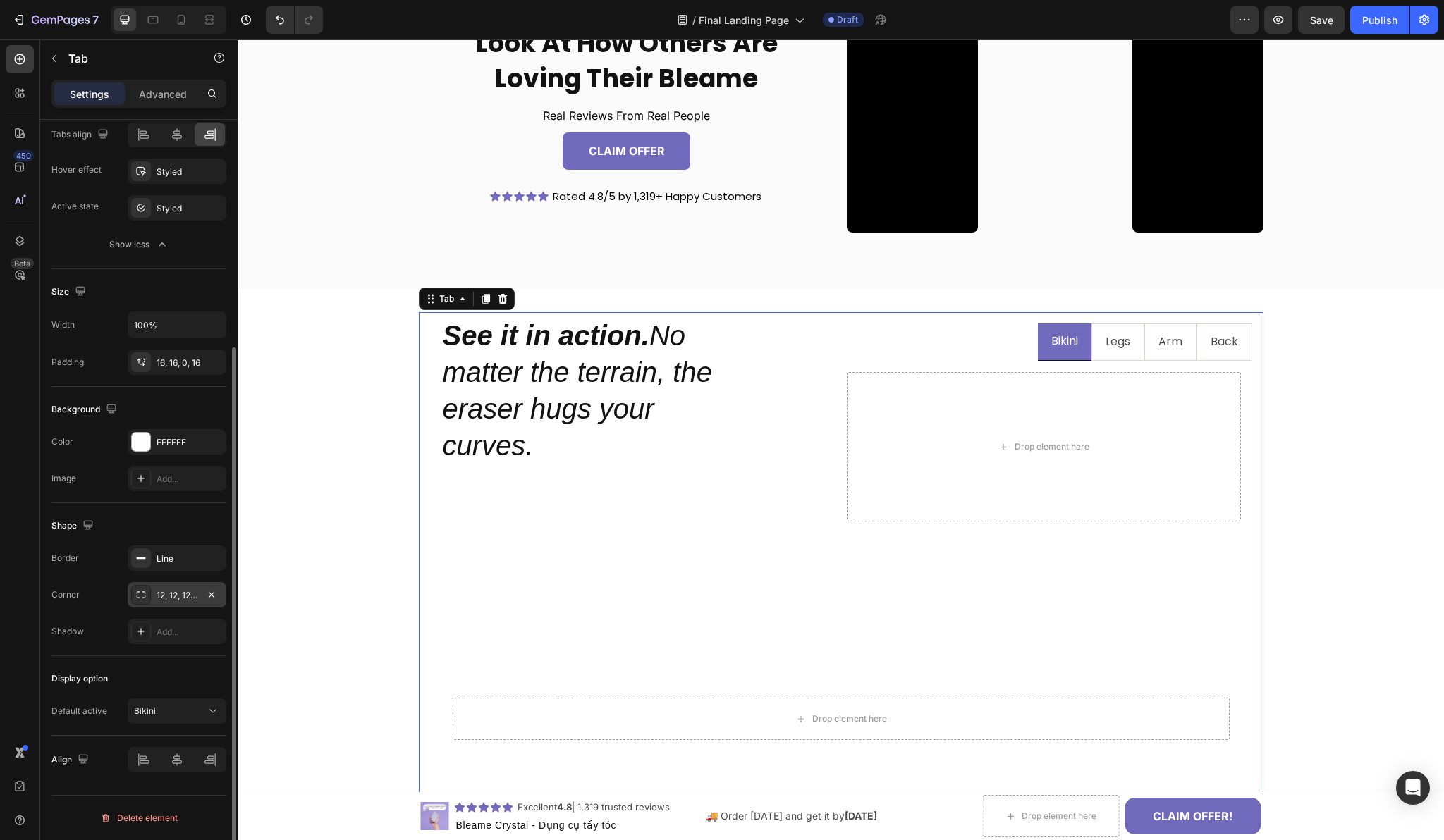
click at [117, 591] on div "Corner 12, 12, 12, 12" at bounding box center [138, 594] width 175 height 26
click at [145, 623] on div at bounding box center [141, 631] width 20 height 20
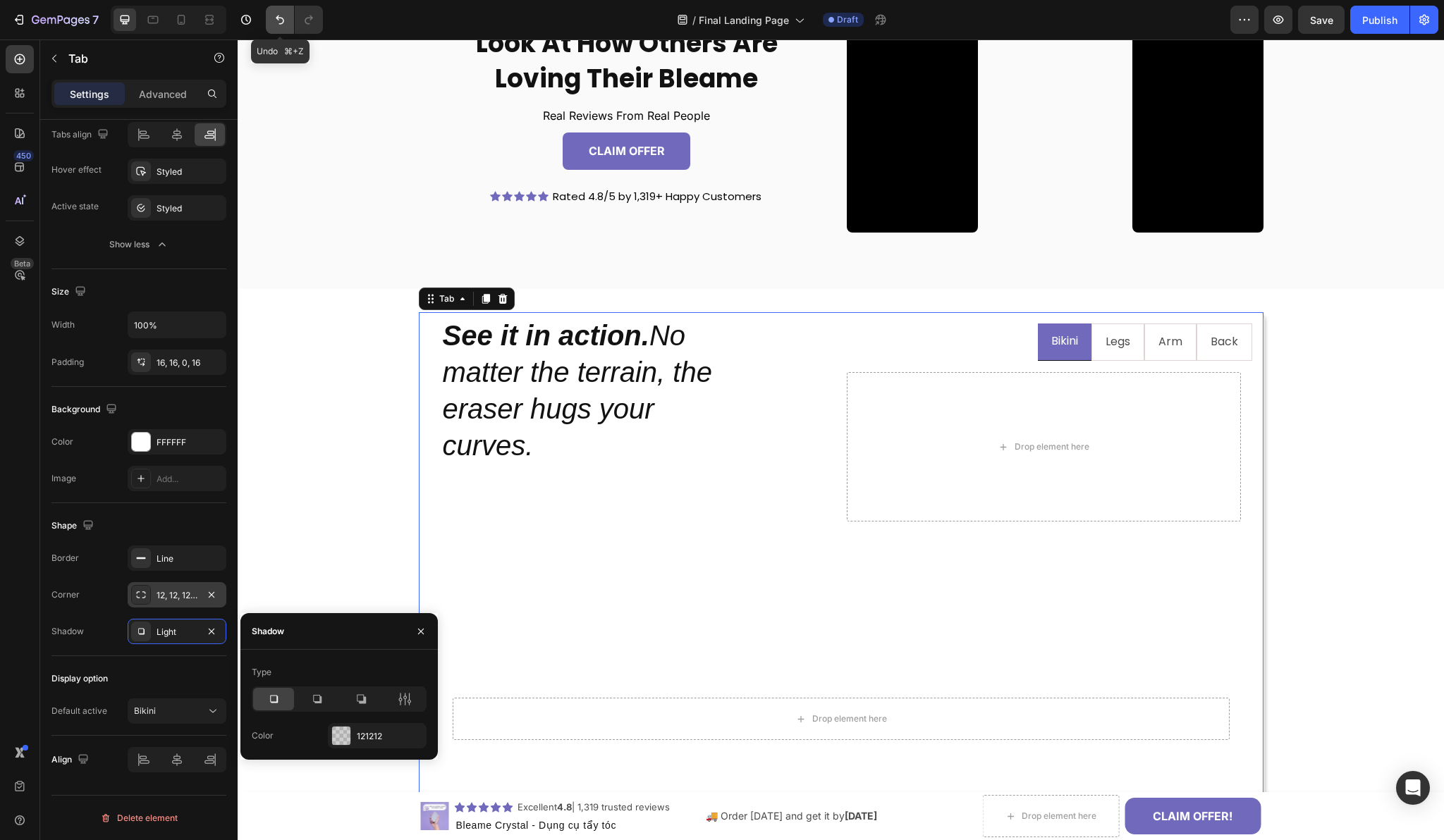
click at [280, 17] on icon "Undo/Redo" at bounding box center [279, 20] width 9 height 9
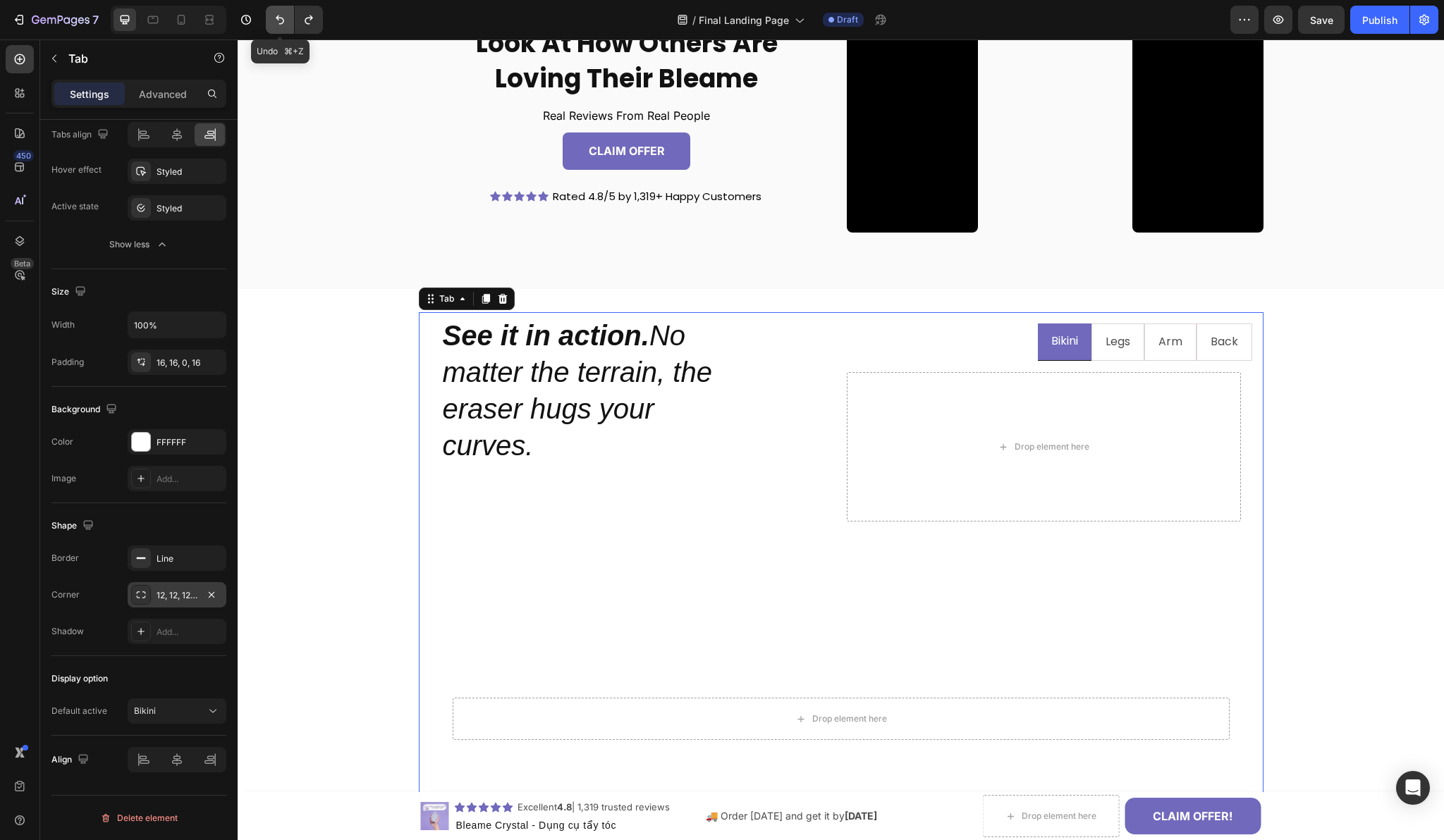
click at [280, 16] on icon "Undo/Redo" at bounding box center [279, 19] width 14 height 14
click at [97, 577] on div "Border Line Corner 40, 40, 40, 40 Shadow Add..." at bounding box center [138, 595] width 175 height 98
click at [167, 707] on div "Bikini" at bounding box center [170, 710] width 72 height 12
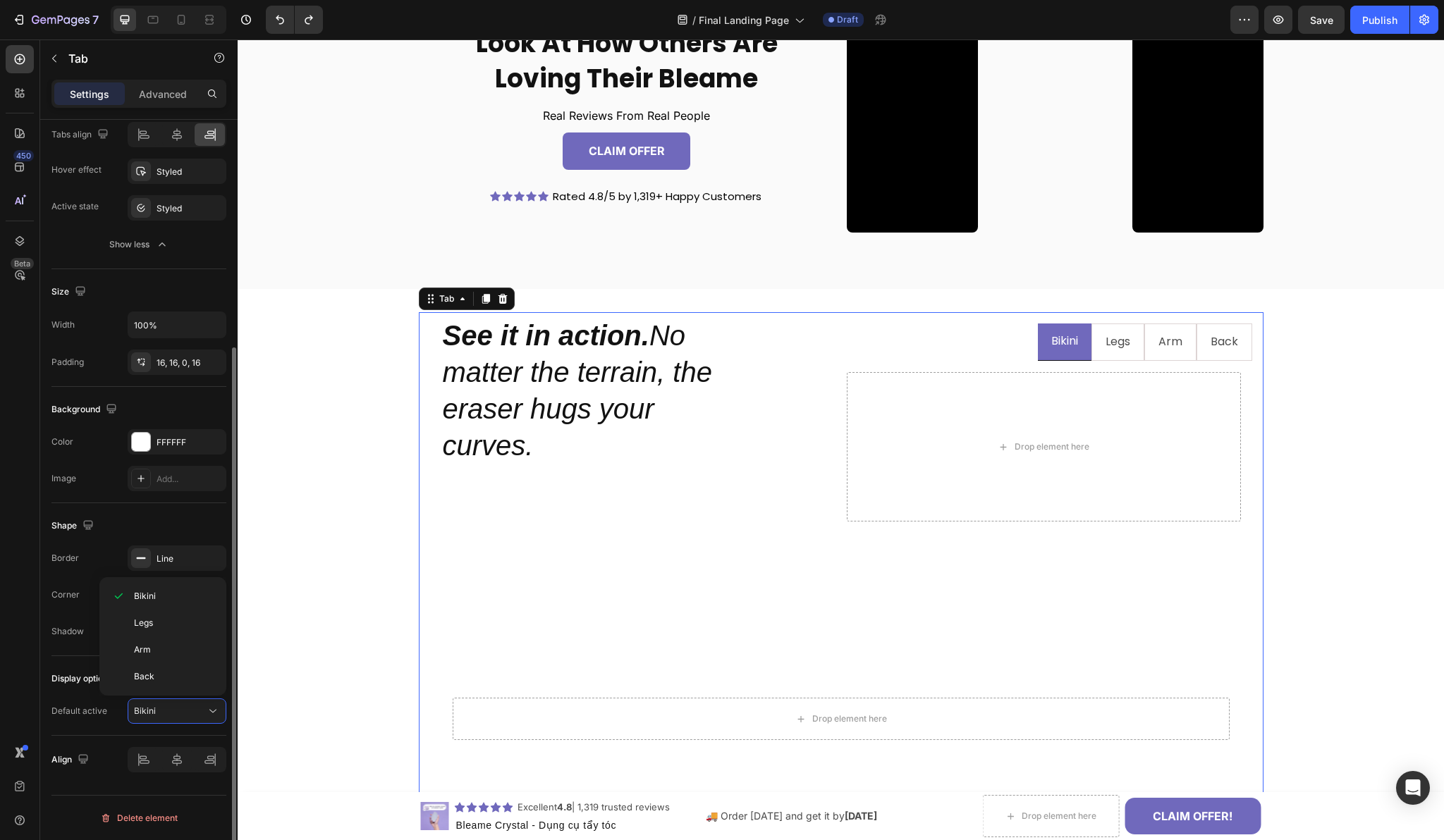
click at [89, 709] on div "Default active" at bounding box center [79, 710] width 56 height 12
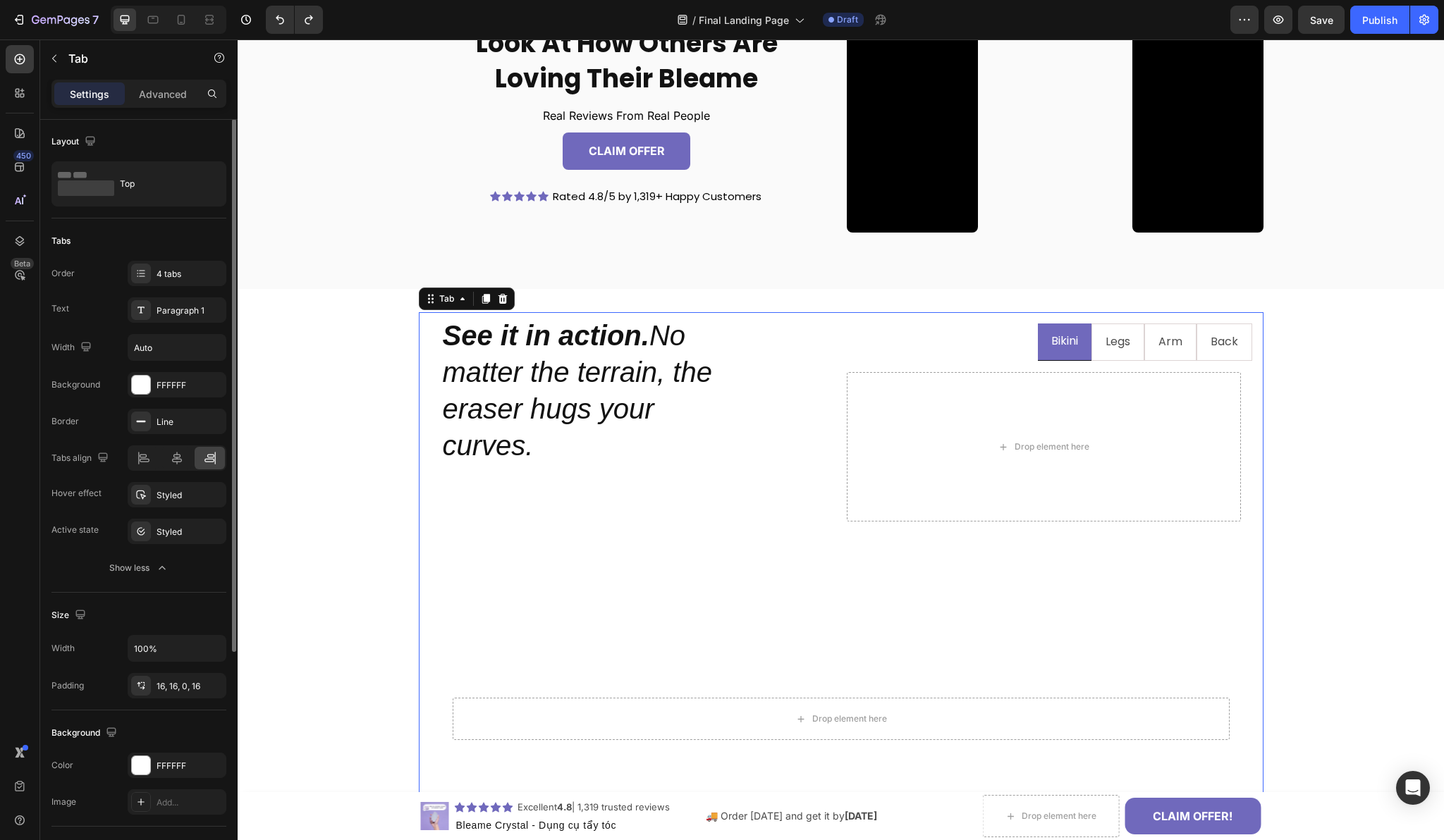
scroll to position [0, 0]
click at [171, 96] on p "Advanced" at bounding box center [163, 95] width 48 height 15
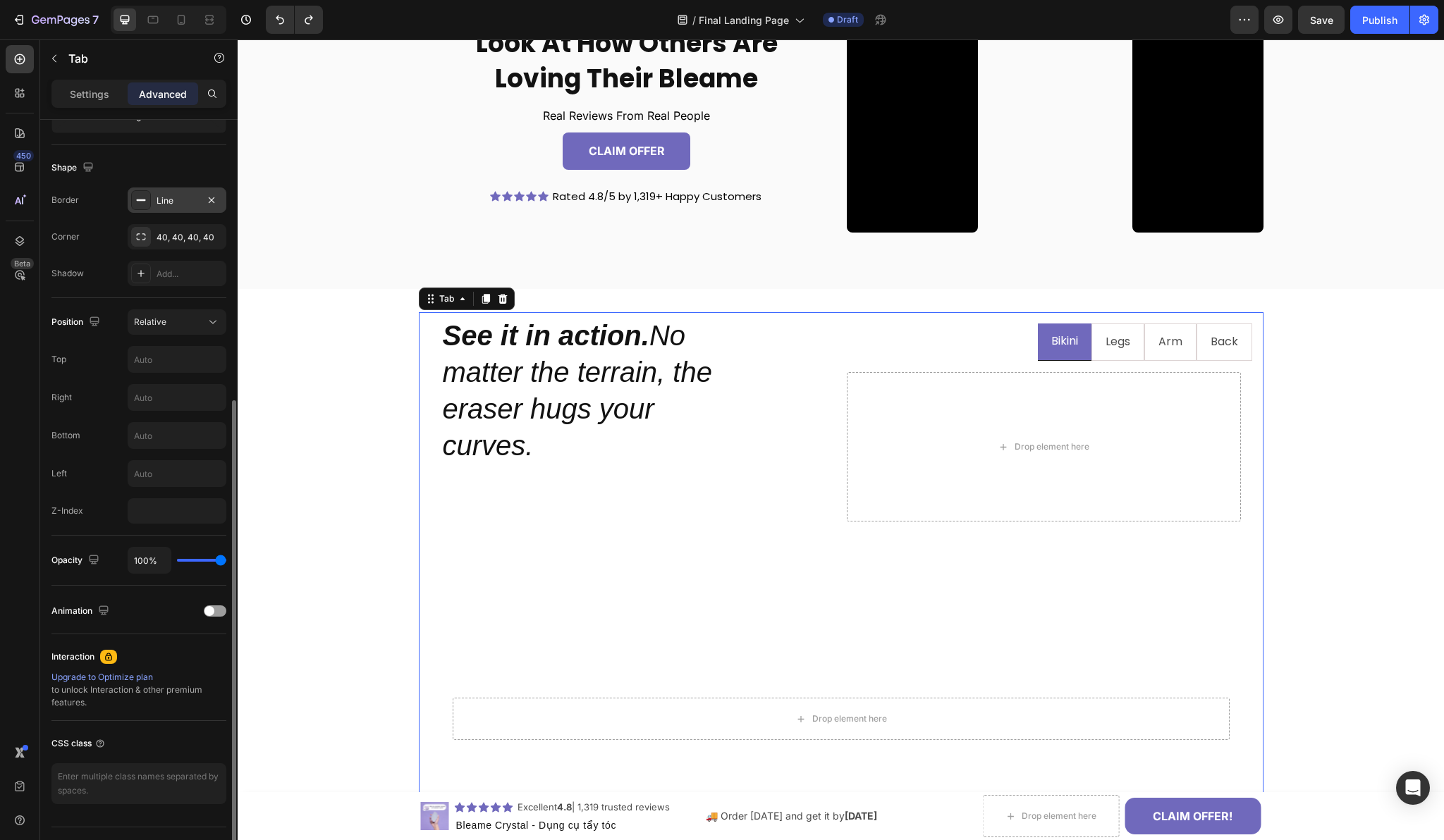
scroll to position [369, 0]
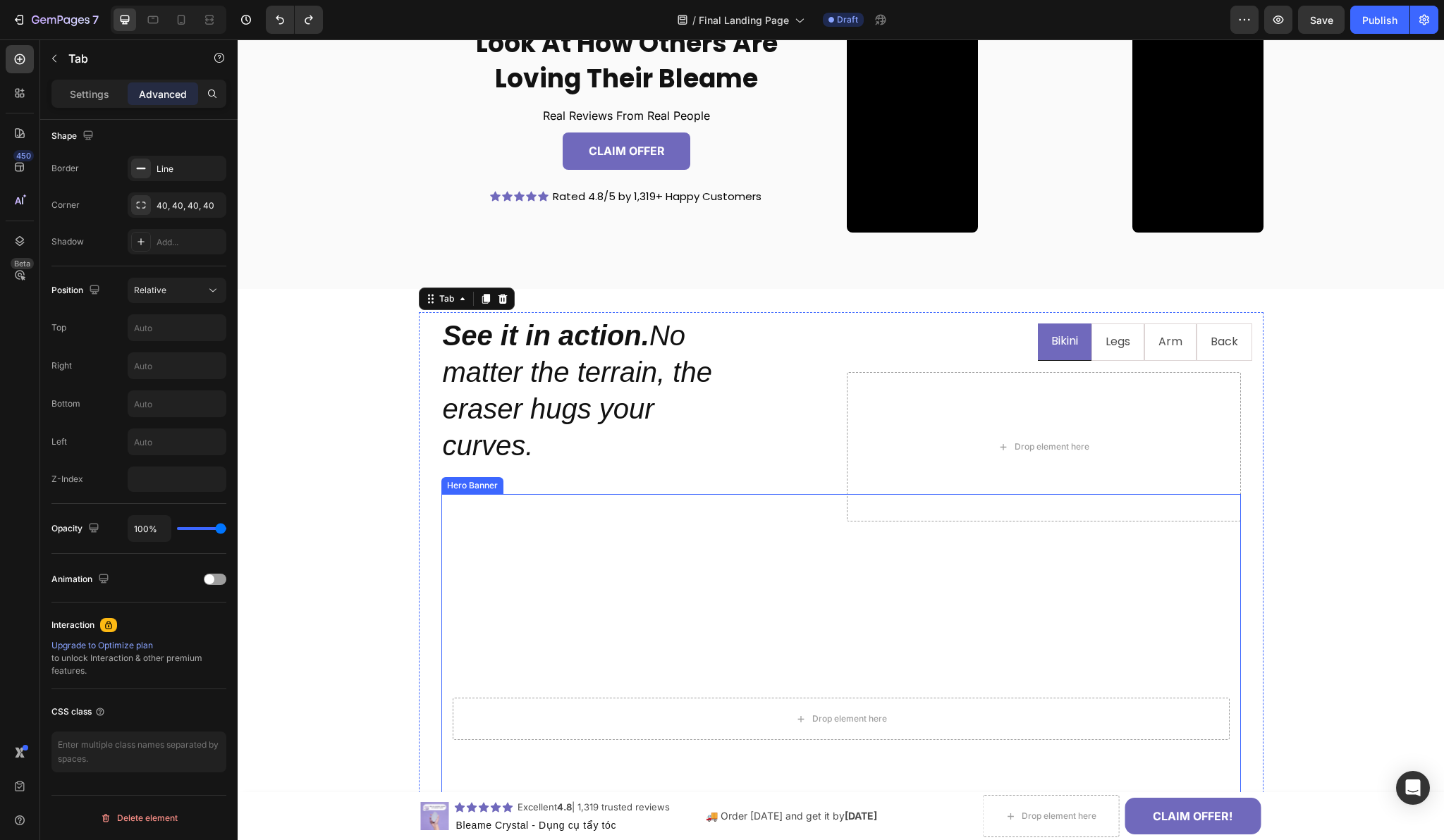
click at [524, 683] on video "Background Image" at bounding box center [840, 718] width 800 height 449
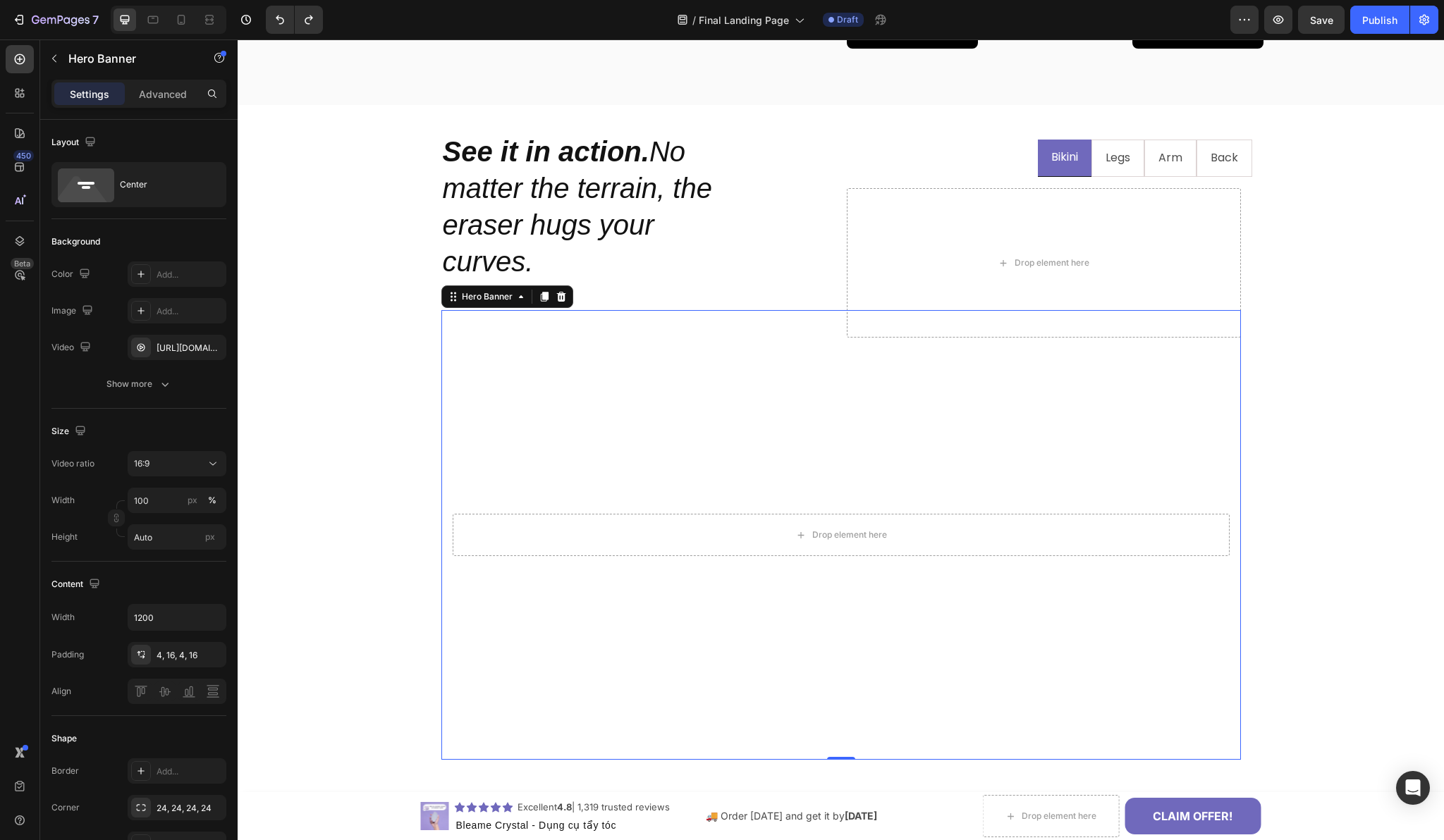
scroll to position [1184, 0]
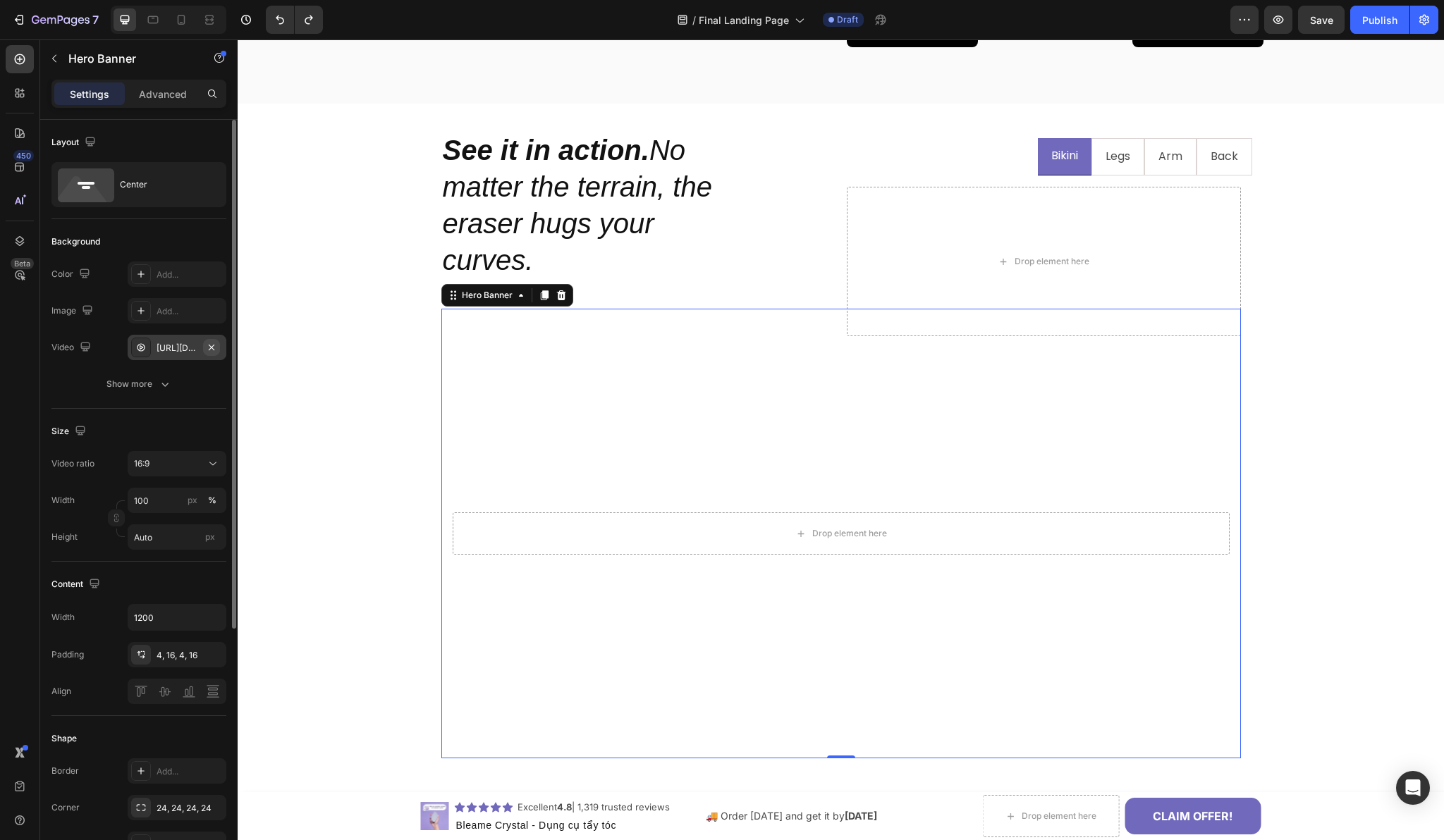
click at [212, 350] on icon "button" at bounding box center [212, 347] width 11 height 11
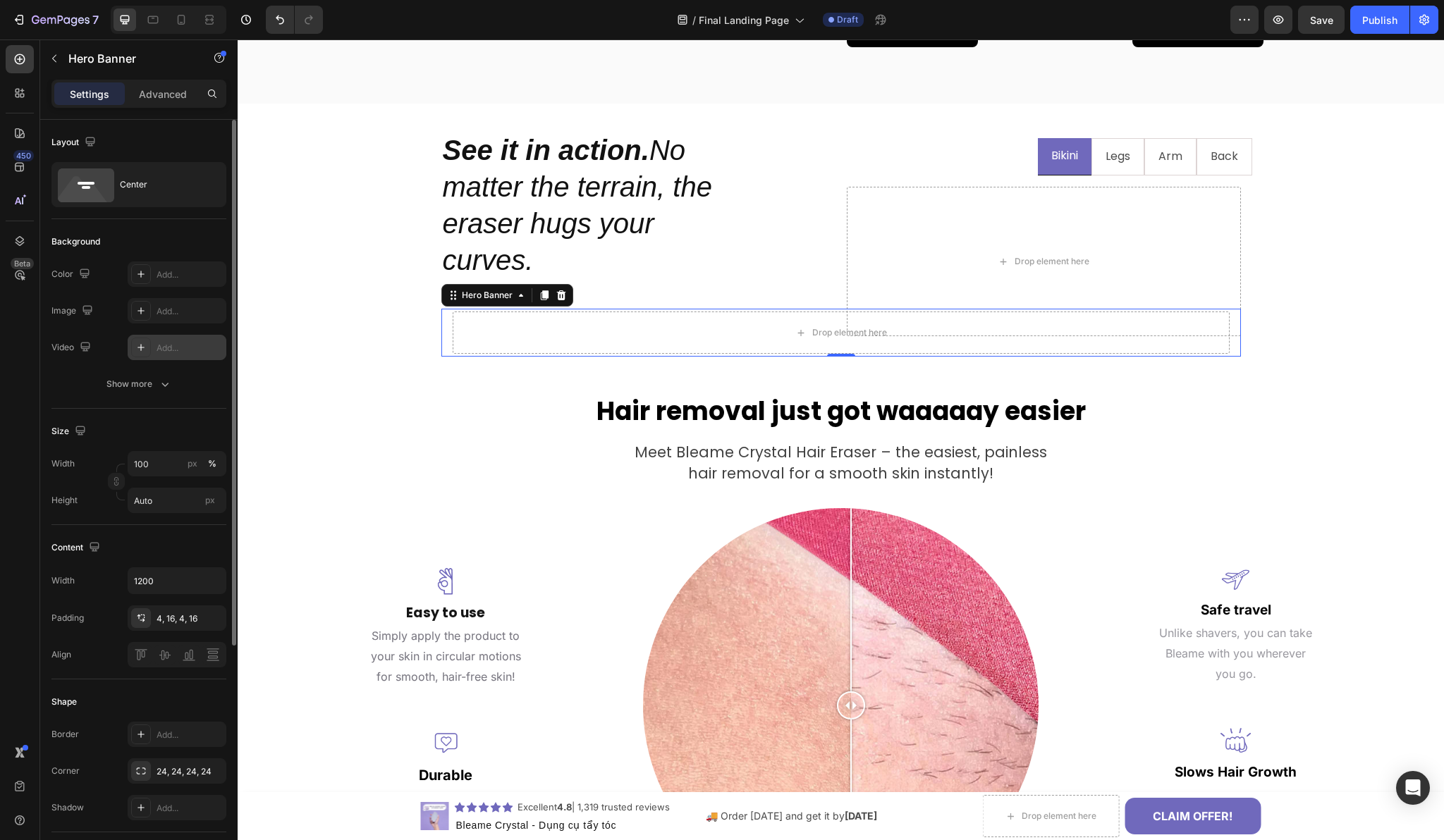
click at [188, 348] on div "Add..." at bounding box center [189, 347] width 66 height 12
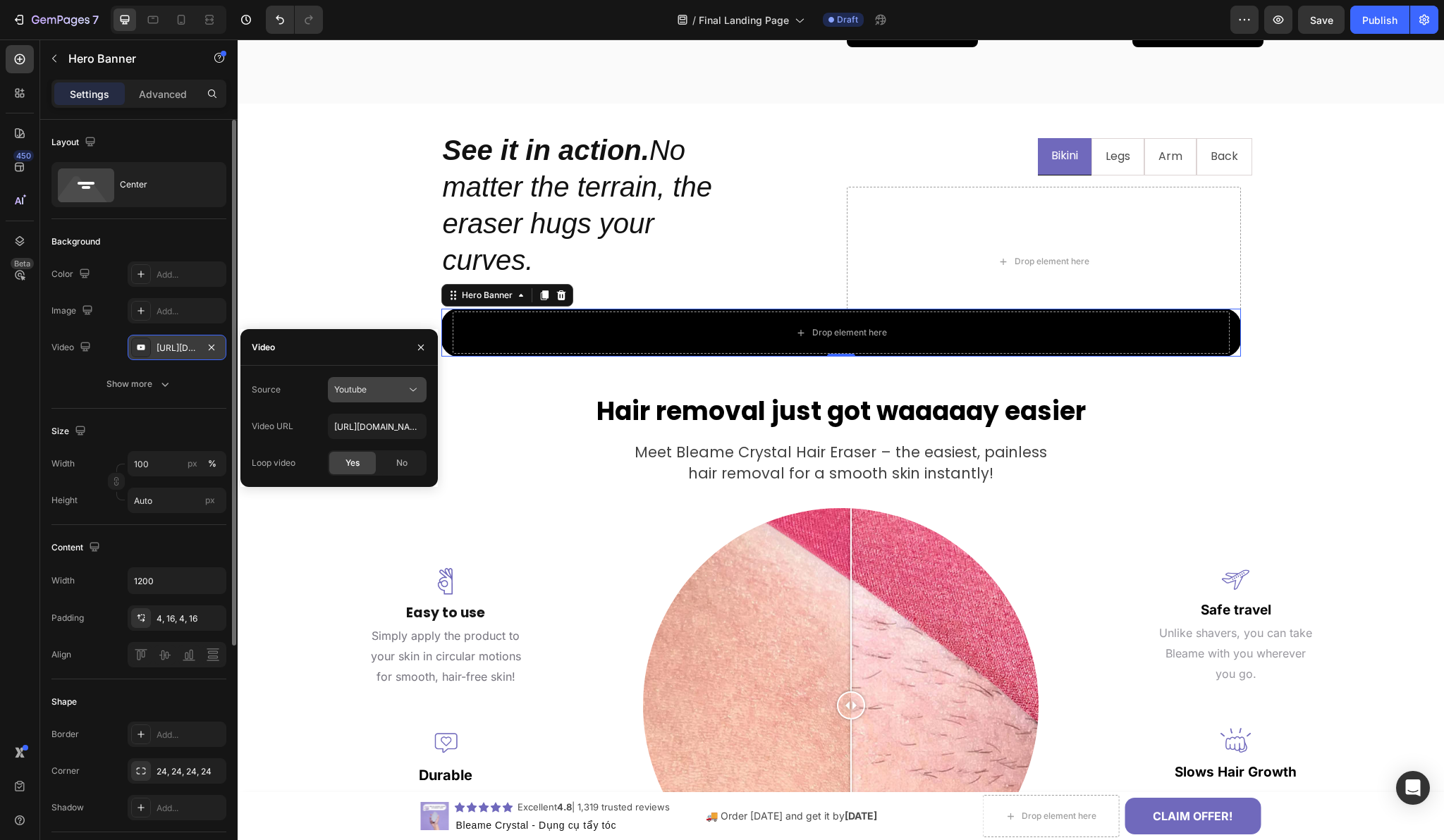
click at [390, 391] on div "Youtube" at bounding box center [370, 389] width 72 height 12
click at [385, 423] on span "Video hosting" at bounding box center [361, 424] width 54 height 12
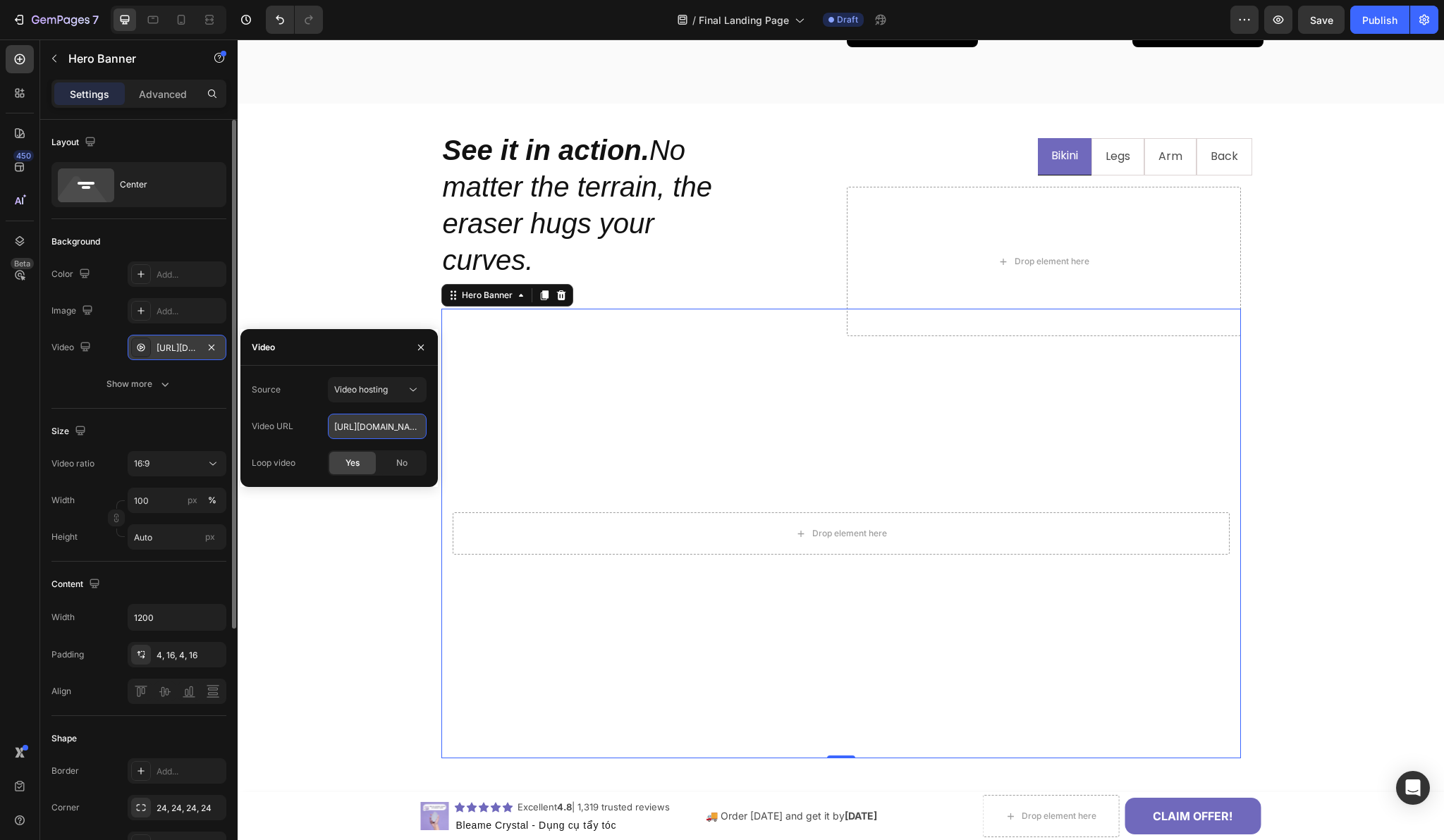
click at [377, 426] on input "[URL][DOMAIN_NAME]" at bounding box center [377, 426] width 98 height 26
paste input "28b37f614d5e43ec853bf6e07726a06b"
type input "[URL][DOMAIN_NAME]"
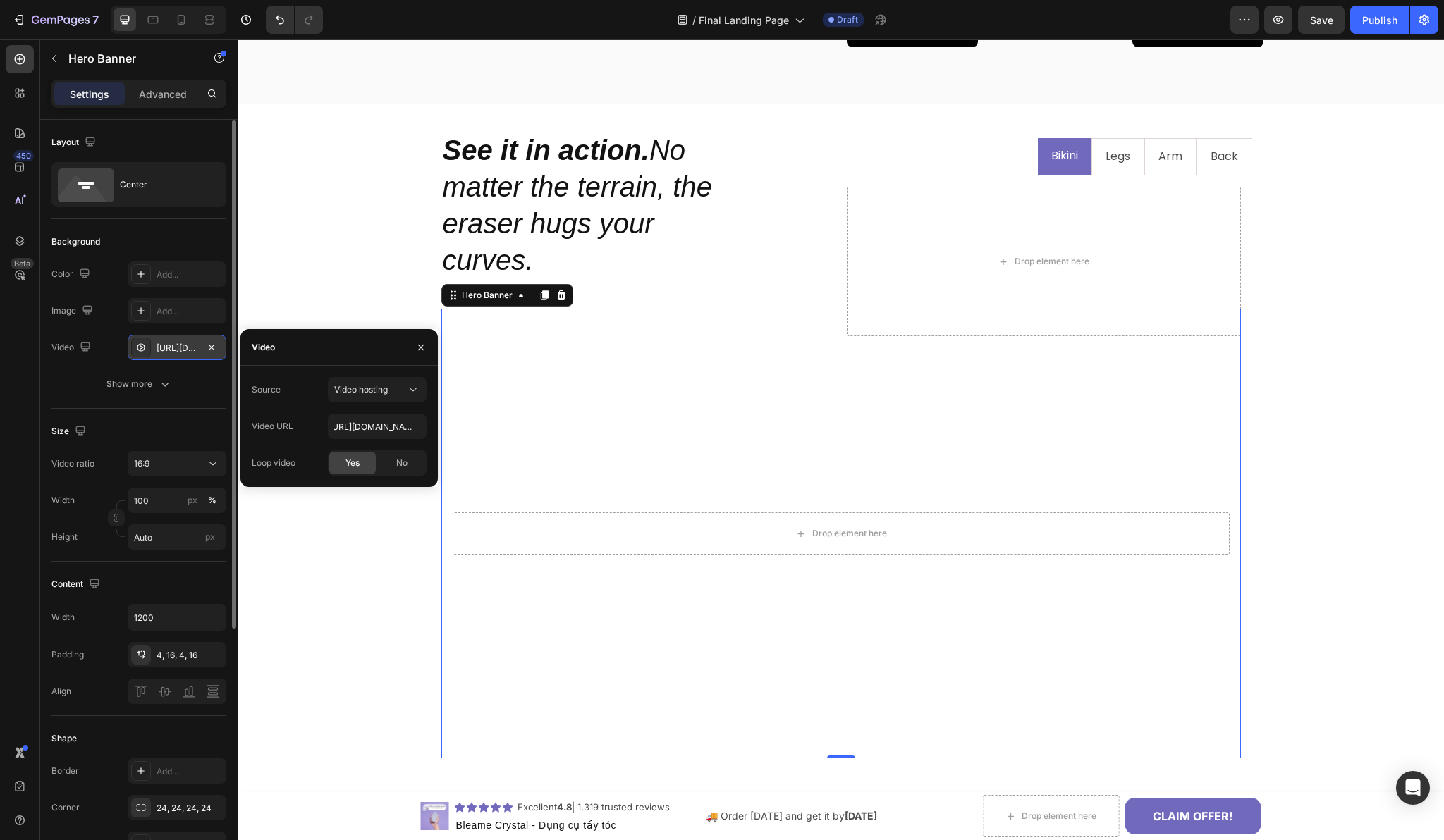
click at [308, 413] on div "Video URL [URL][DOMAIN_NAME]" at bounding box center [339, 426] width 175 height 26
click at [425, 343] on icon "button" at bounding box center [421, 347] width 11 height 11
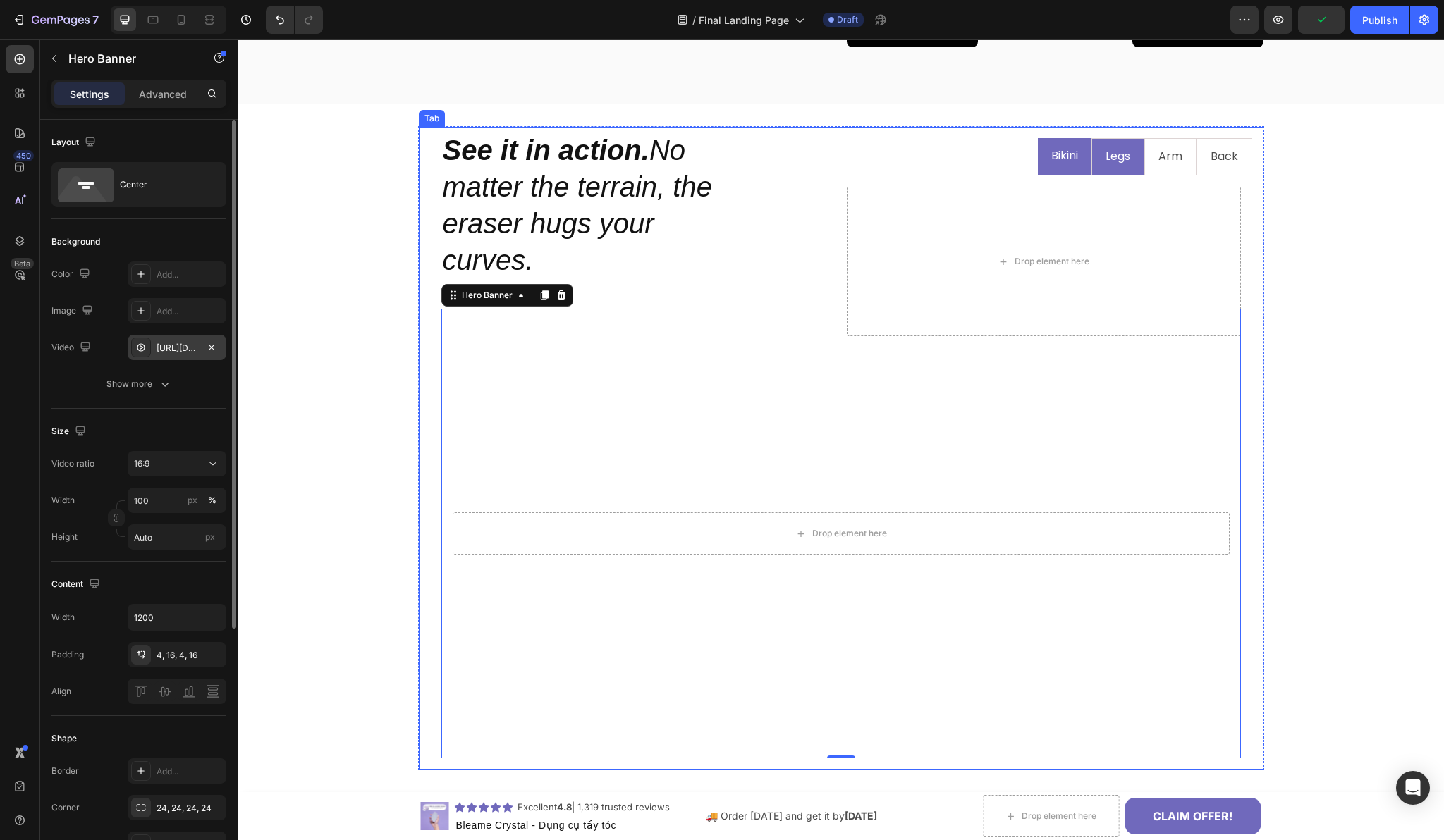
click at [1110, 167] on p "Legs" at bounding box center [1118, 157] width 25 height 21
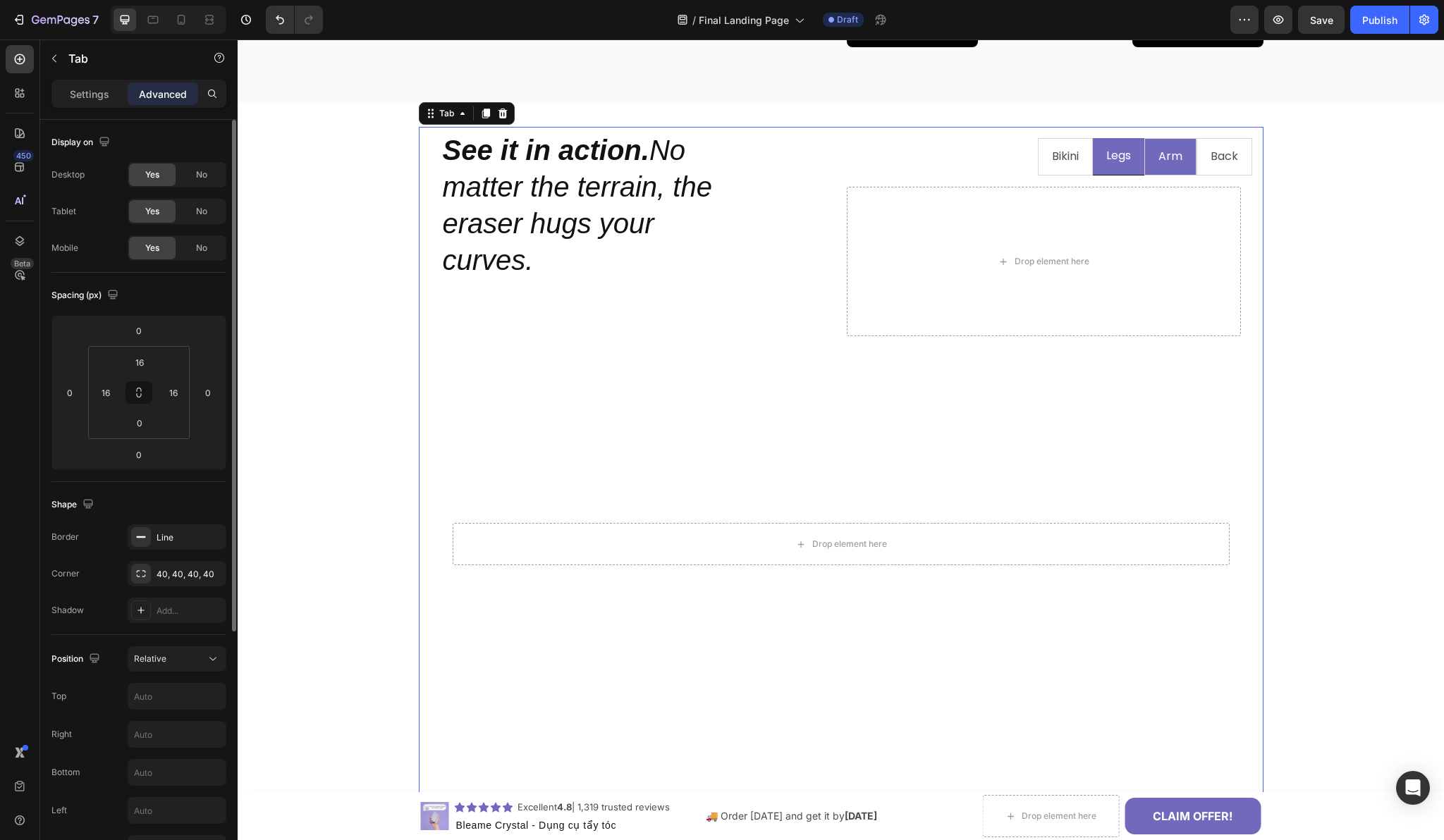
click at [1158, 161] on p "Arm" at bounding box center [1170, 157] width 24 height 21
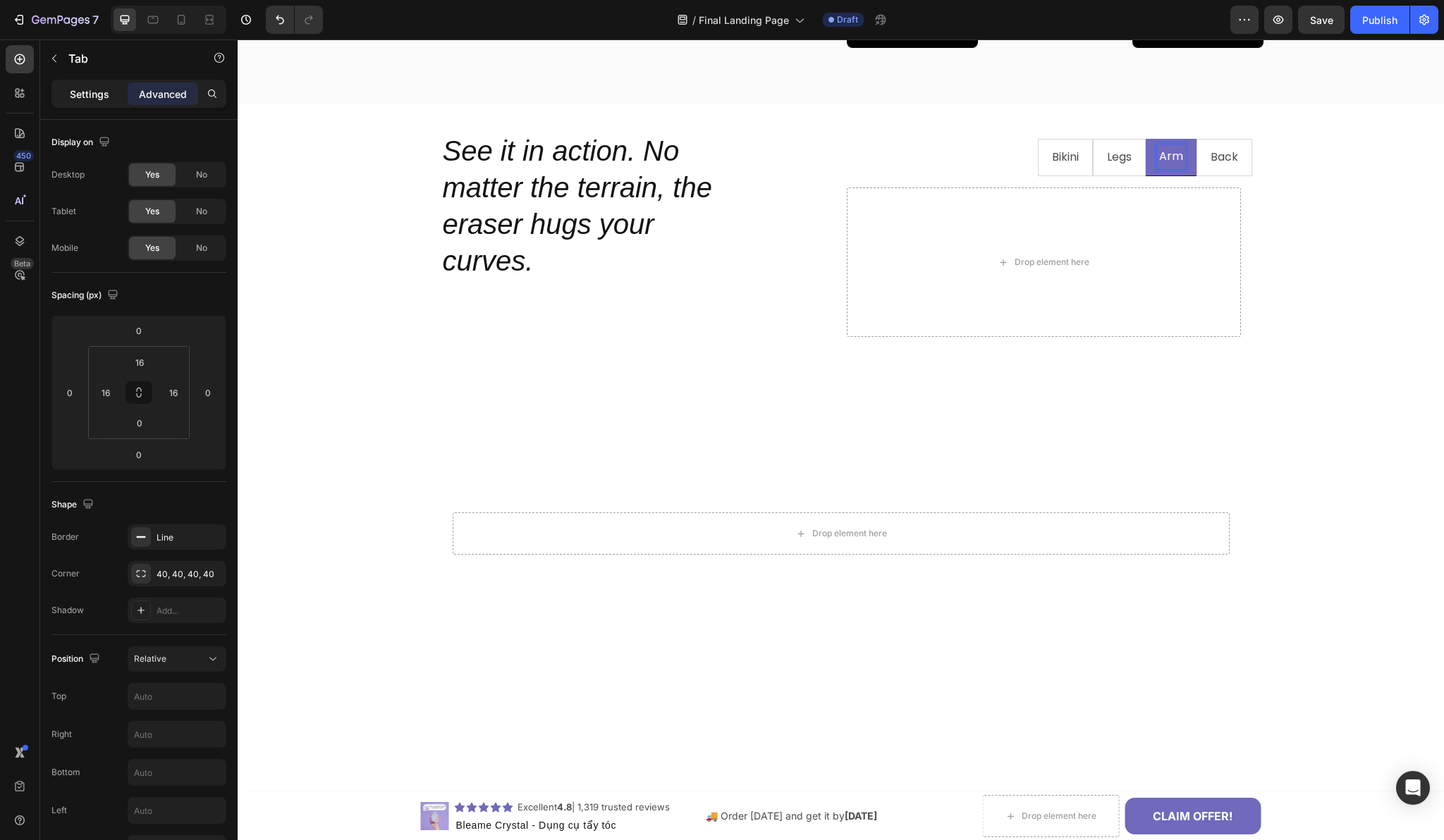
click at [76, 87] on p "Settings" at bounding box center [90, 95] width 40 height 15
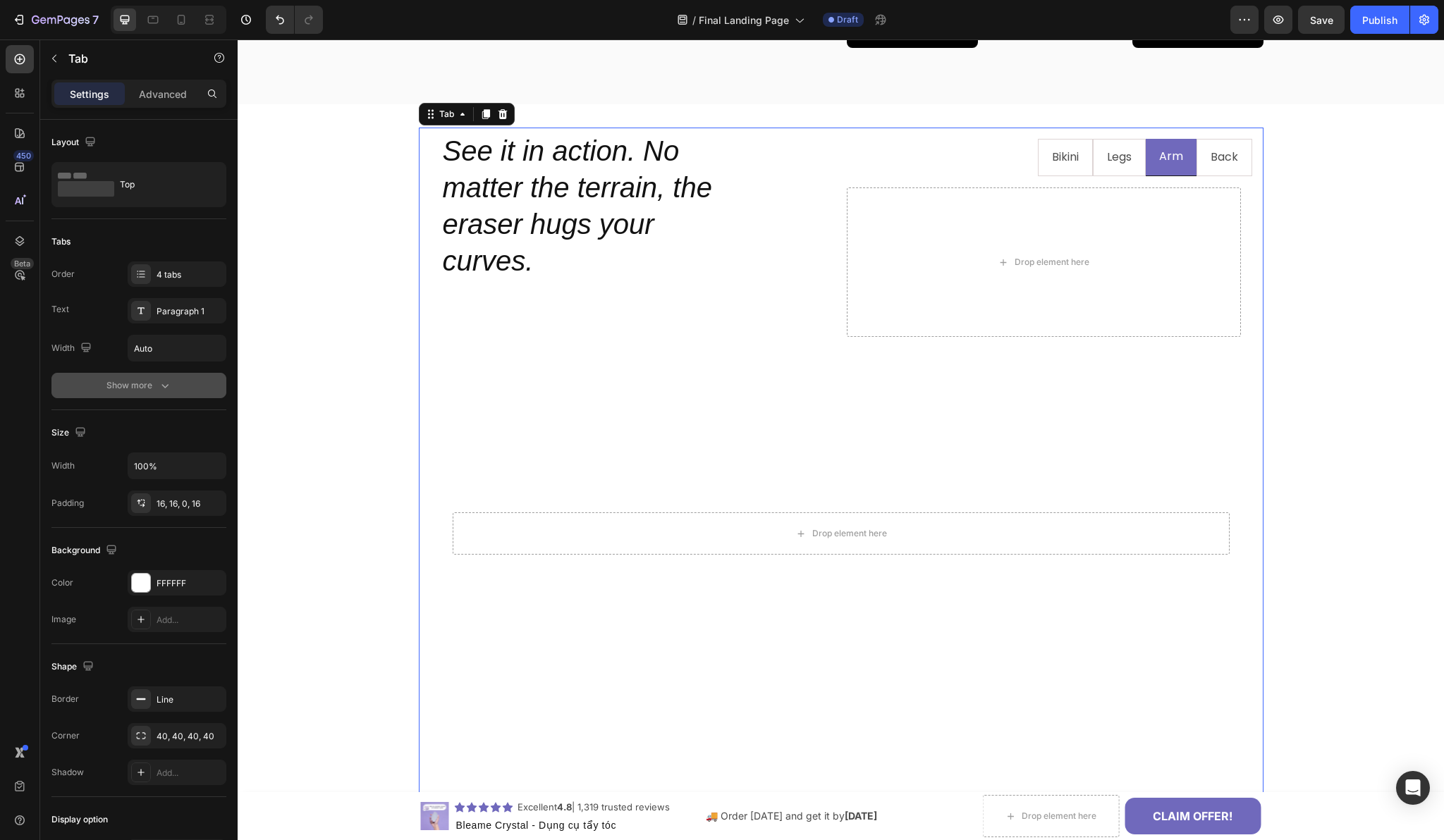
click at [165, 377] on button "Show more" at bounding box center [138, 385] width 175 height 26
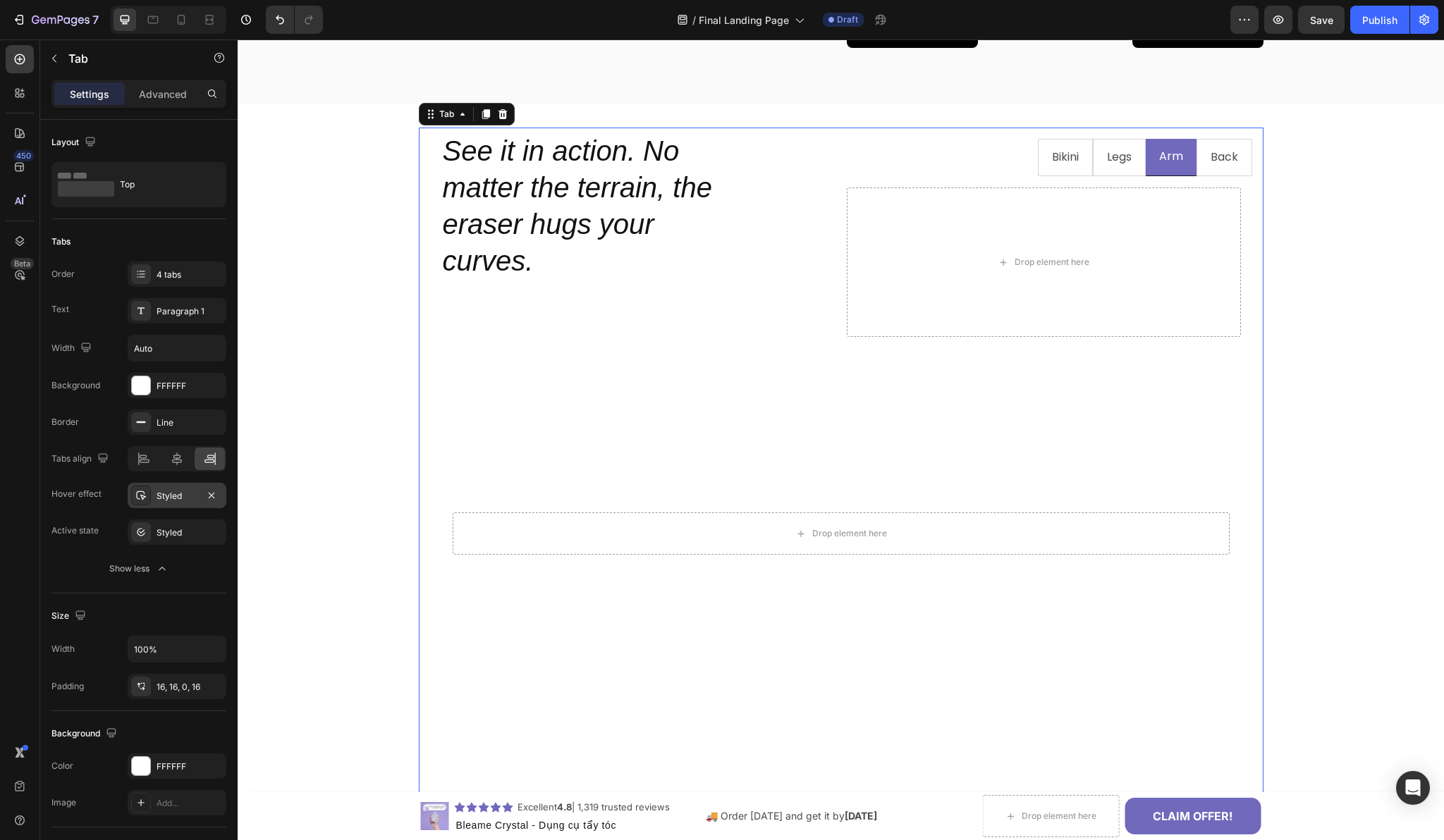
click at [195, 497] on div "Styled" at bounding box center [176, 496] width 41 height 12
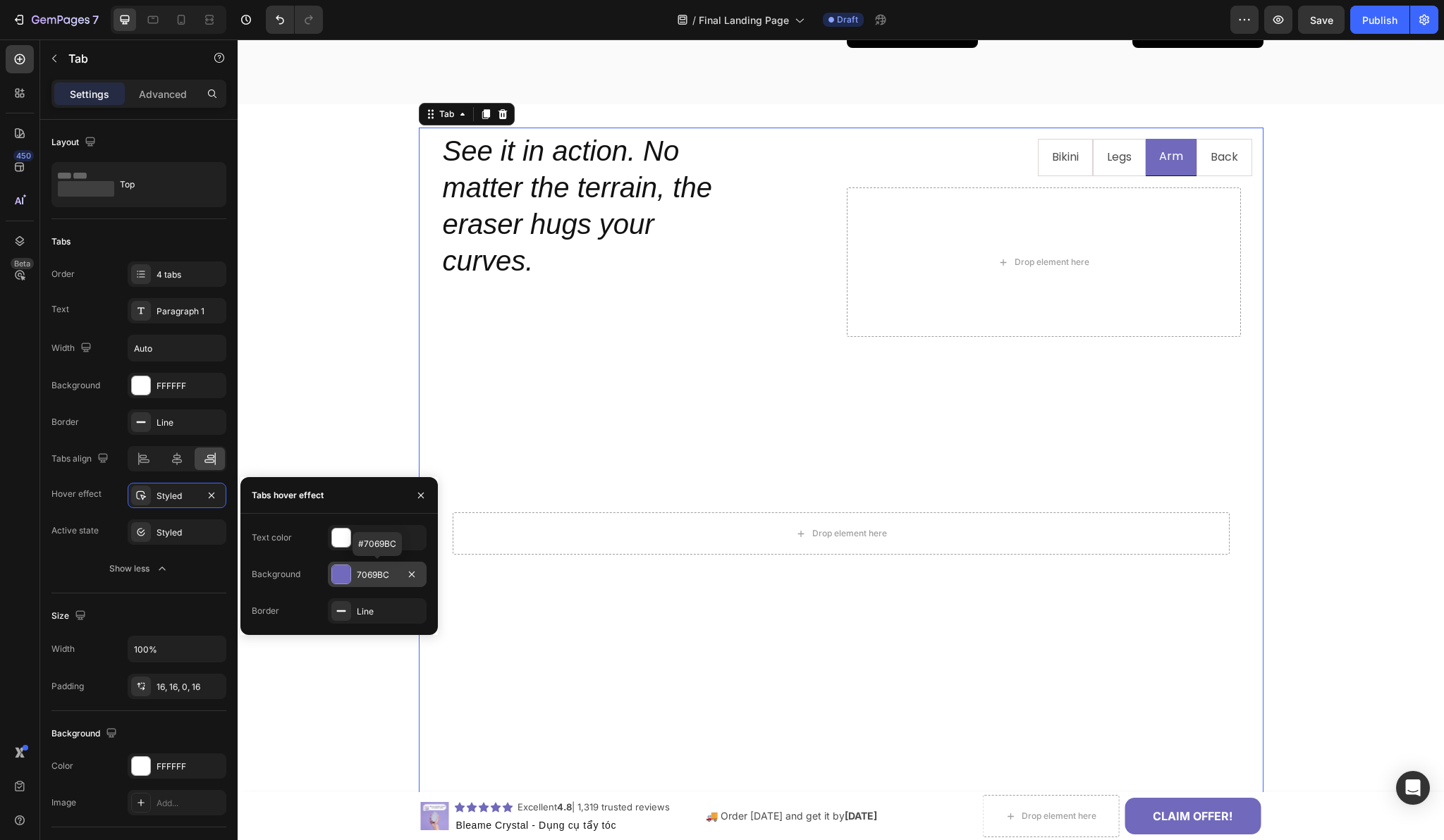
click at [345, 575] on div at bounding box center [341, 574] width 18 height 18
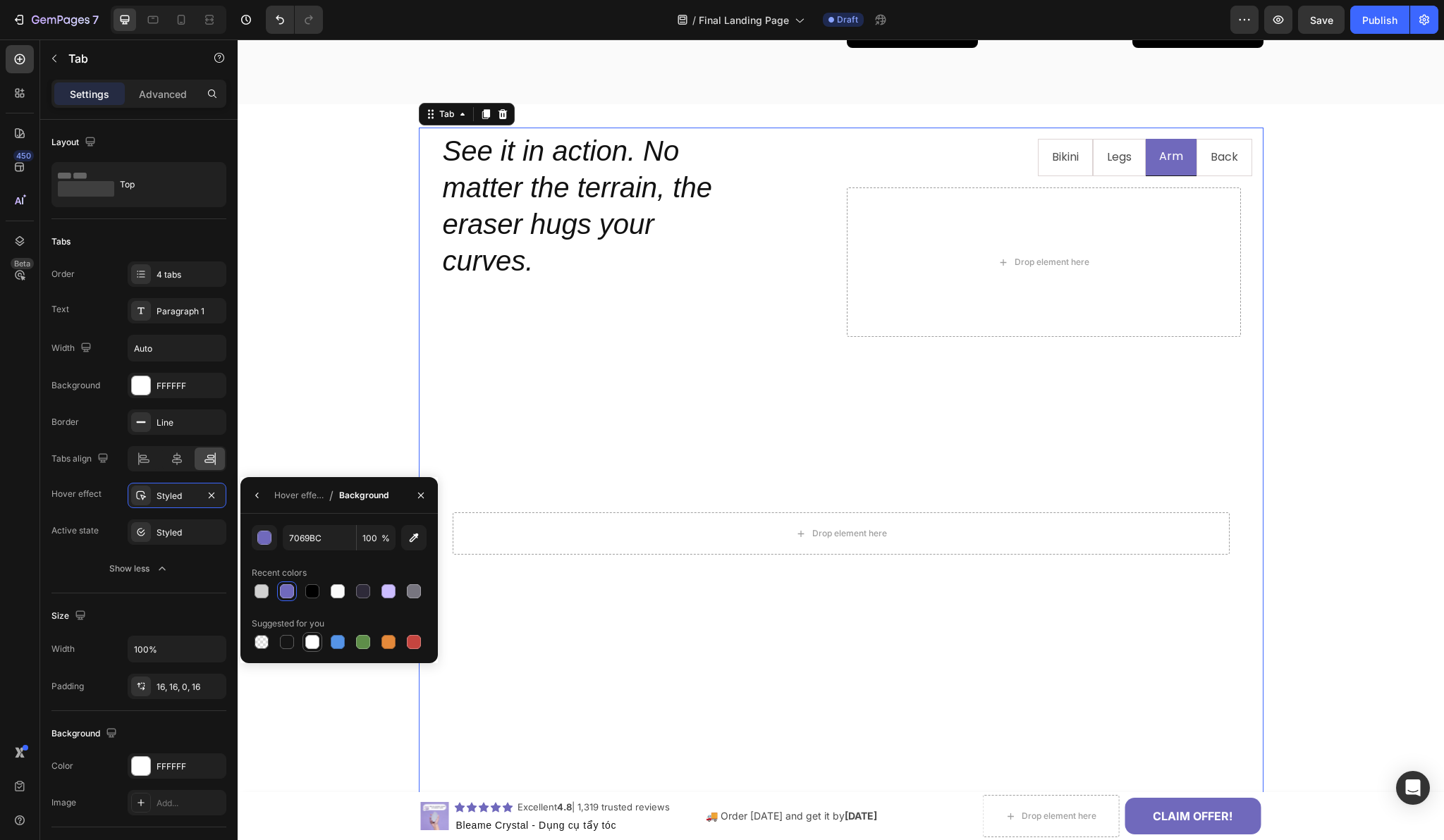
click at [315, 646] on div at bounding box center [312, 641] width 14 height 14
type input "FFFFFF"
click at [284, 499] on div "Hover effect" at bounding box center [299, 495] width 49 height 12
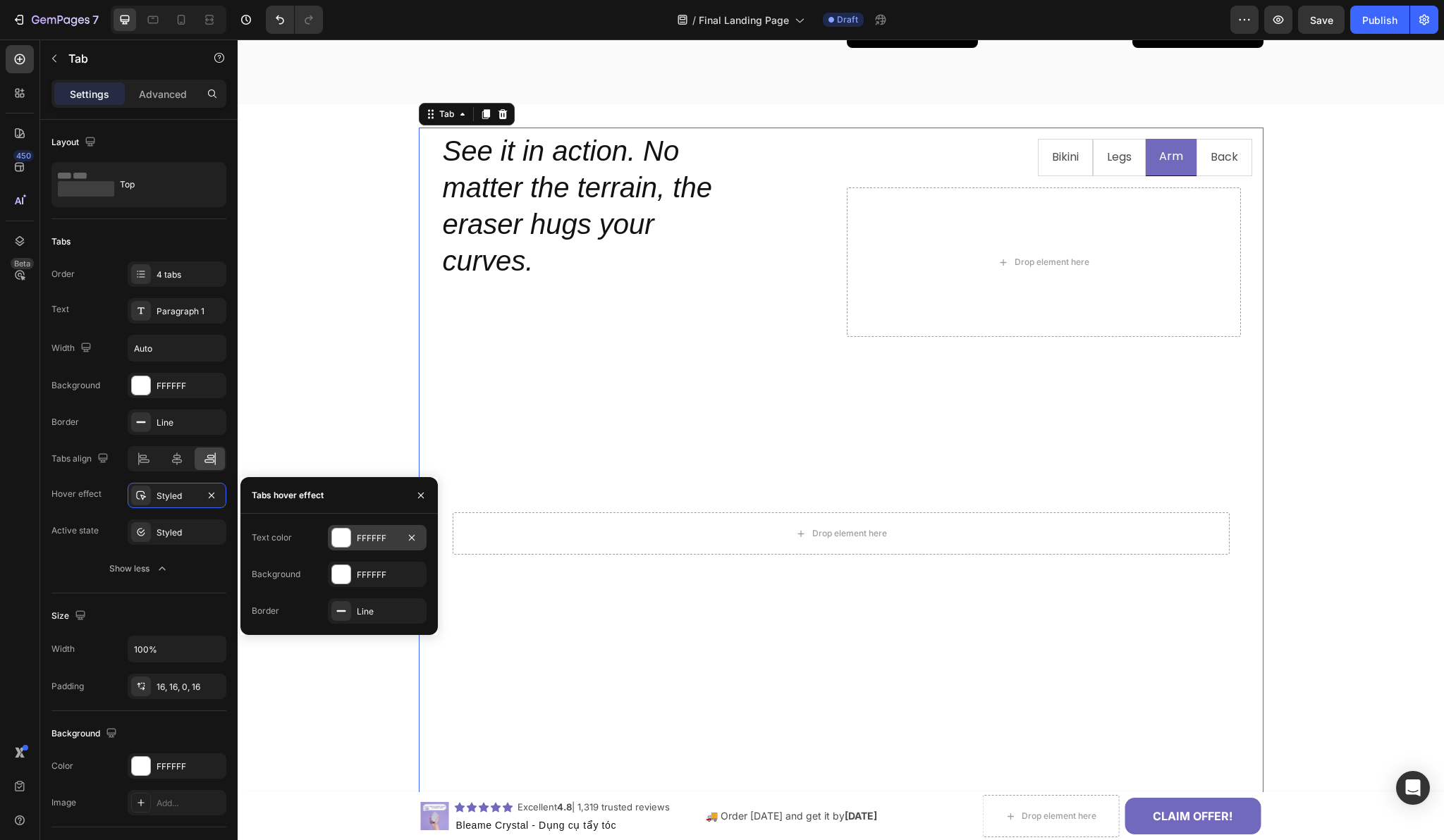
click at [340, 536] on div at bounding box center [341, 537] width 18 height 18
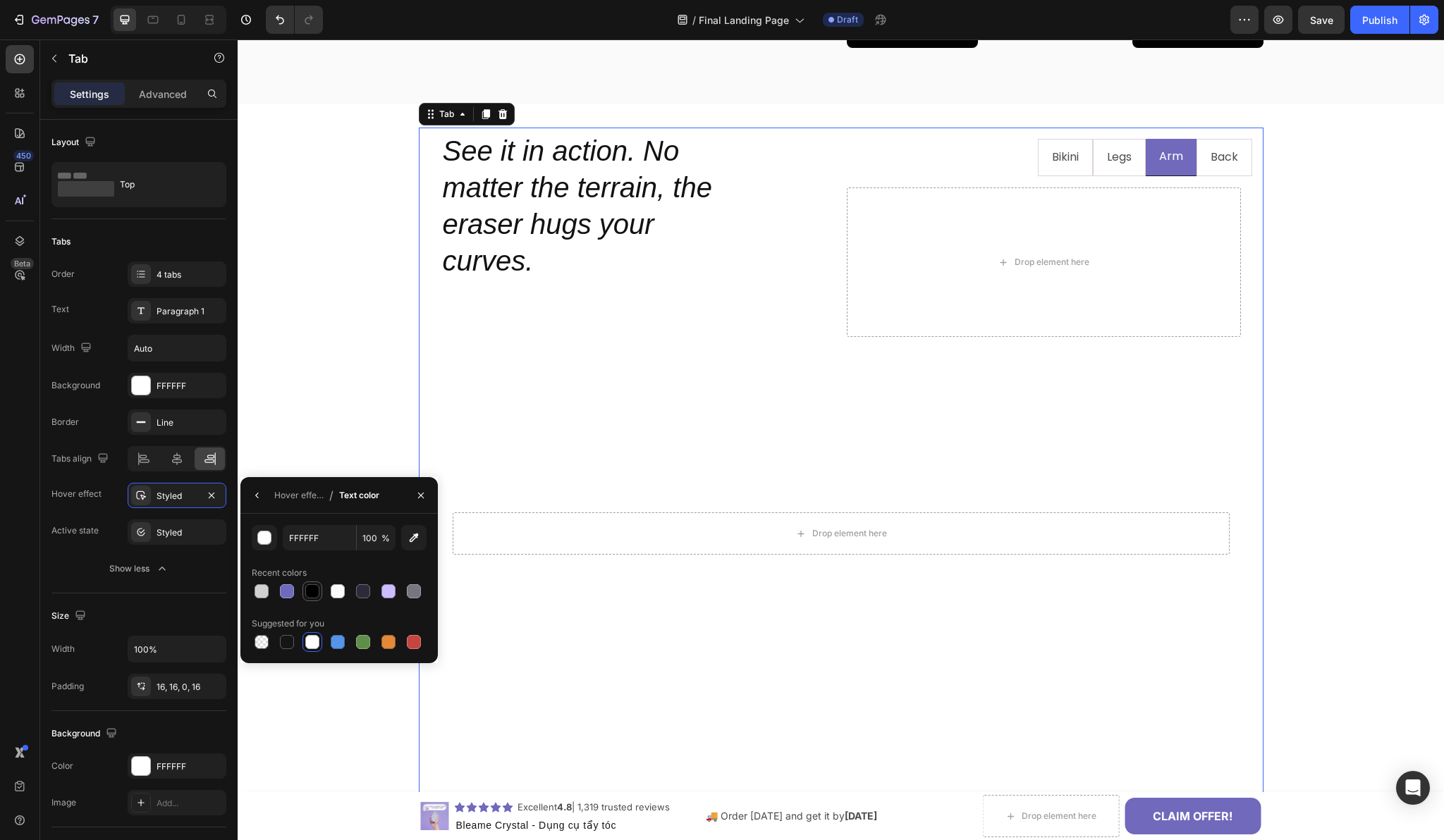
click at [317, 590] on div at bounding box center [312, 591] width 14 height 14
type input "000000"
click at [360, 456] on div "Bikini Legs Arm Back See it in action. No matter the terrain, the eraser hugs y…" at bounding box center [840, 468] width 1206 height 683
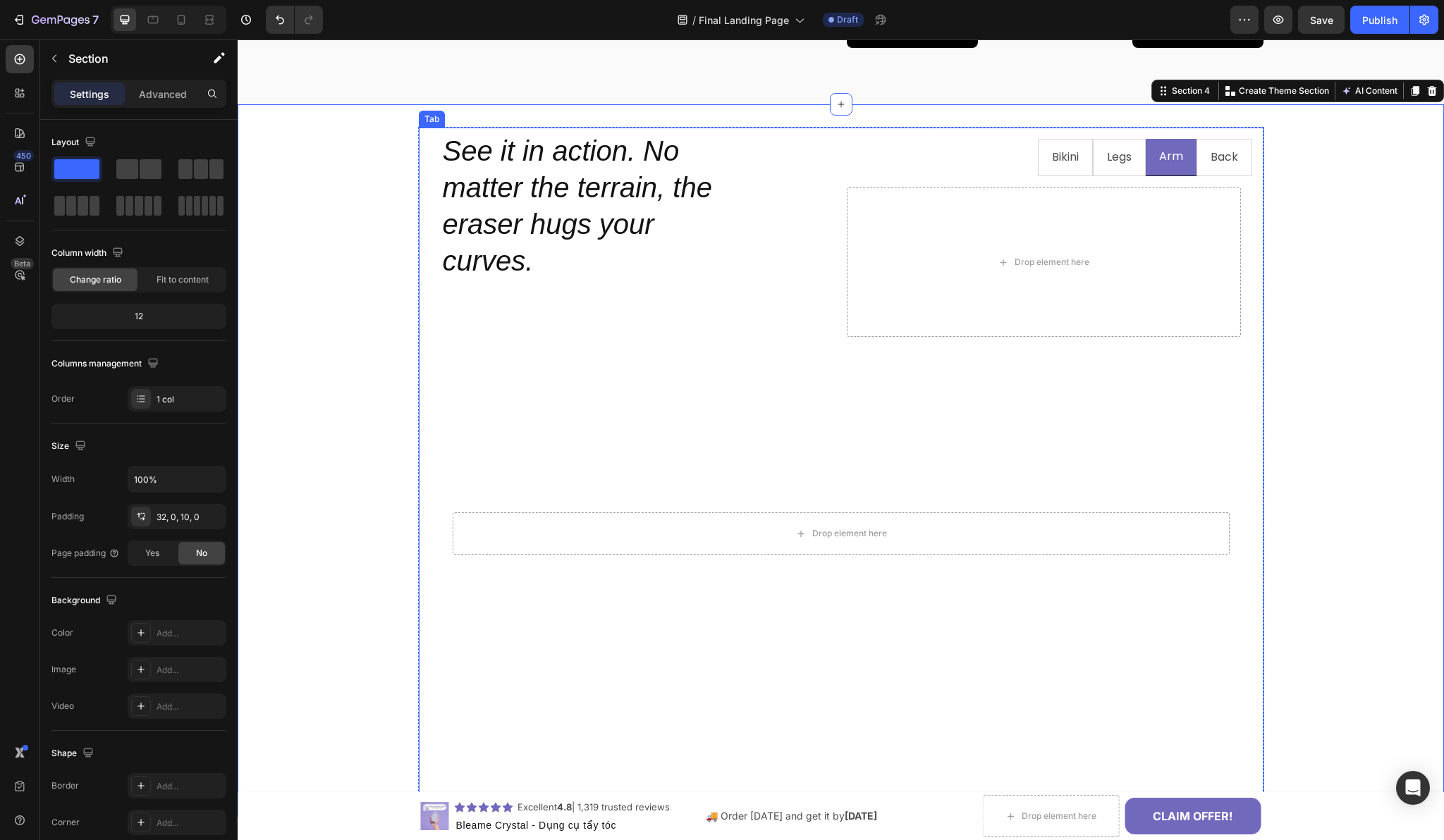
click at [1020, 157] on ul "Bikini Legs Arm Back" at bounding box center [841, 157] width 822 height 37
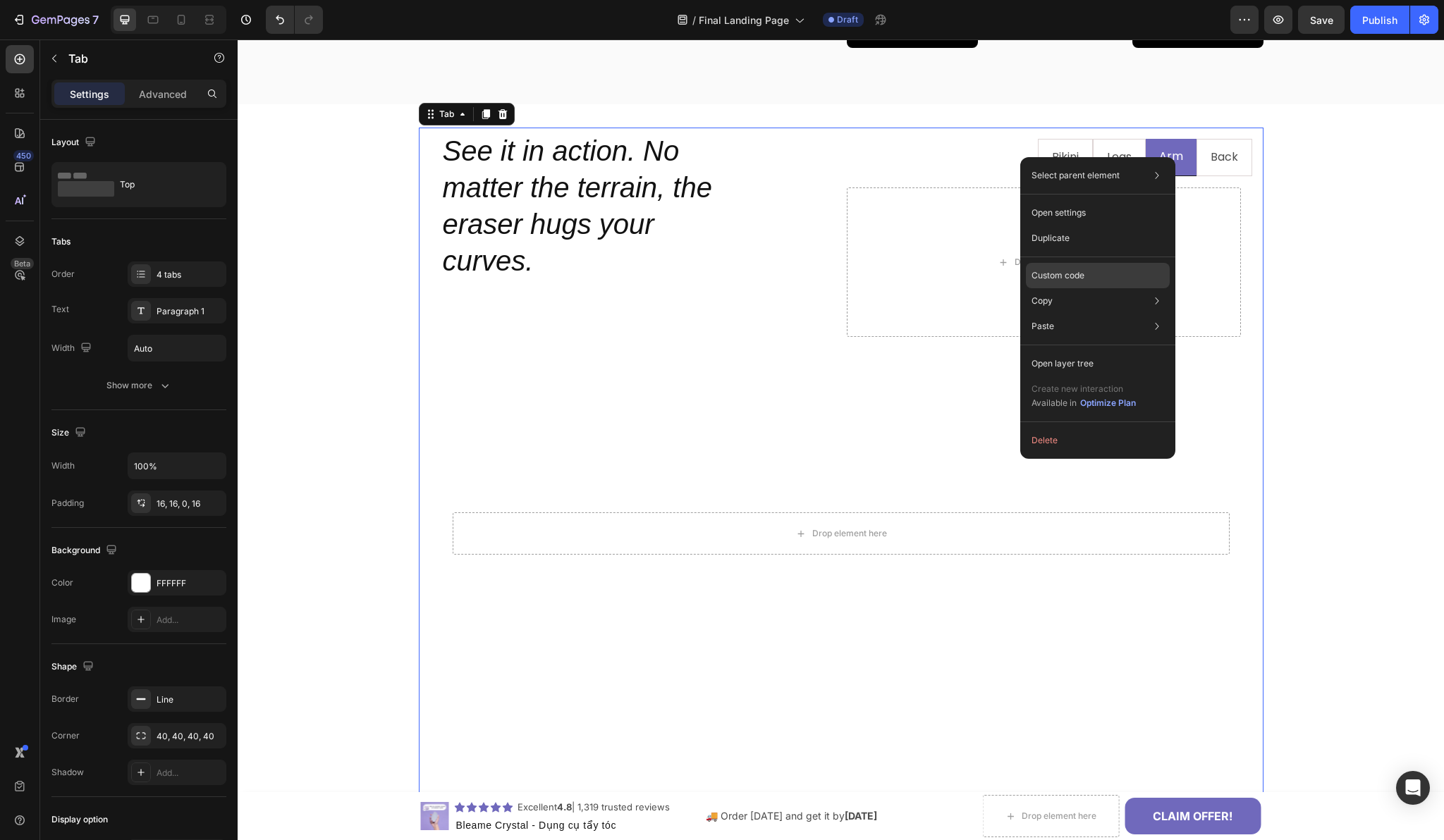
click at [1073, 286] on div "Custom code" at bounding box center [1098, 275] width 144 height 26
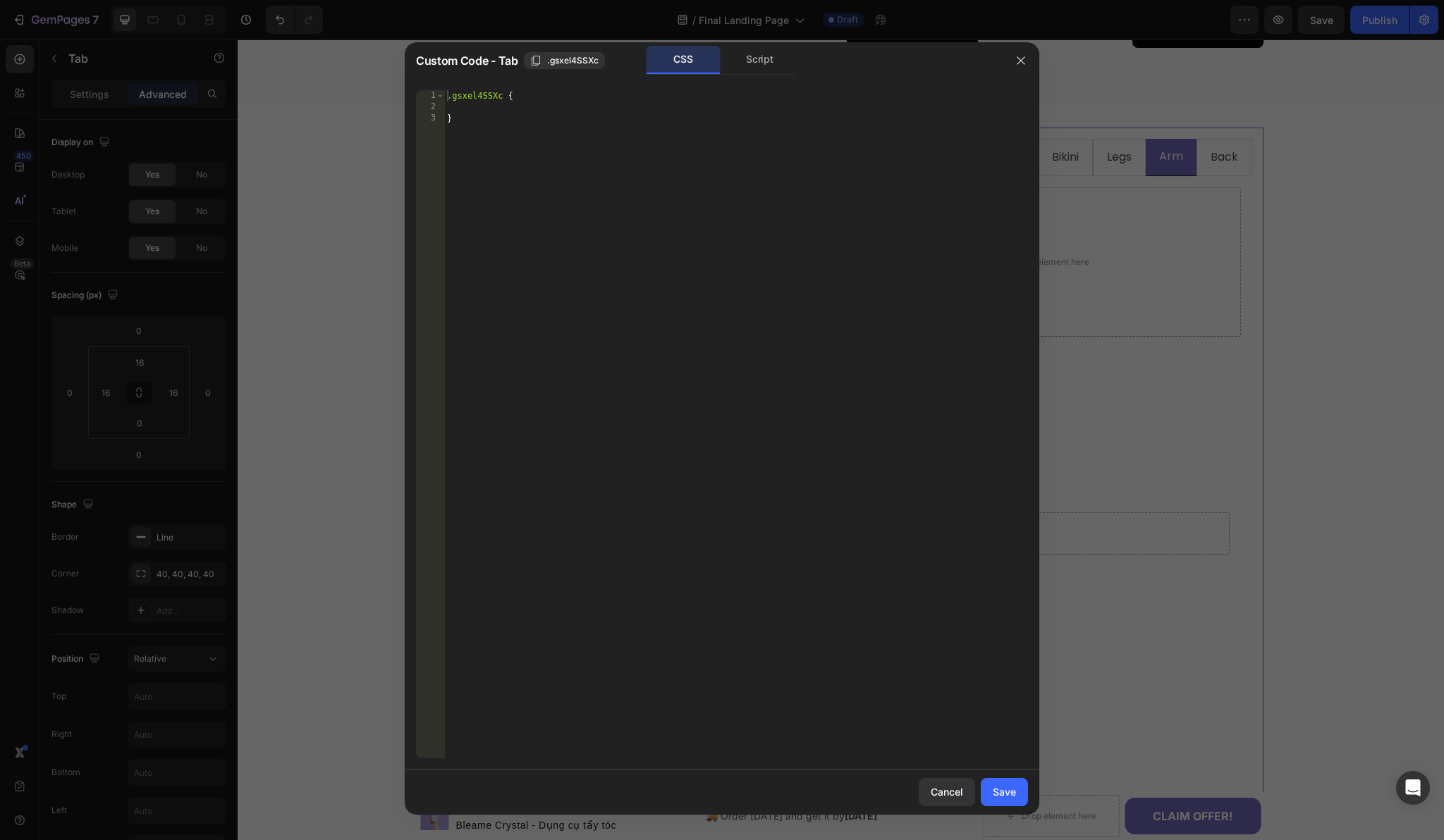
type textarea ".gsxel4SSXc {"
click at [608, 100] on div ".gsxel4SSXc { }" at bounding box center [735, 435] width 584 height 691
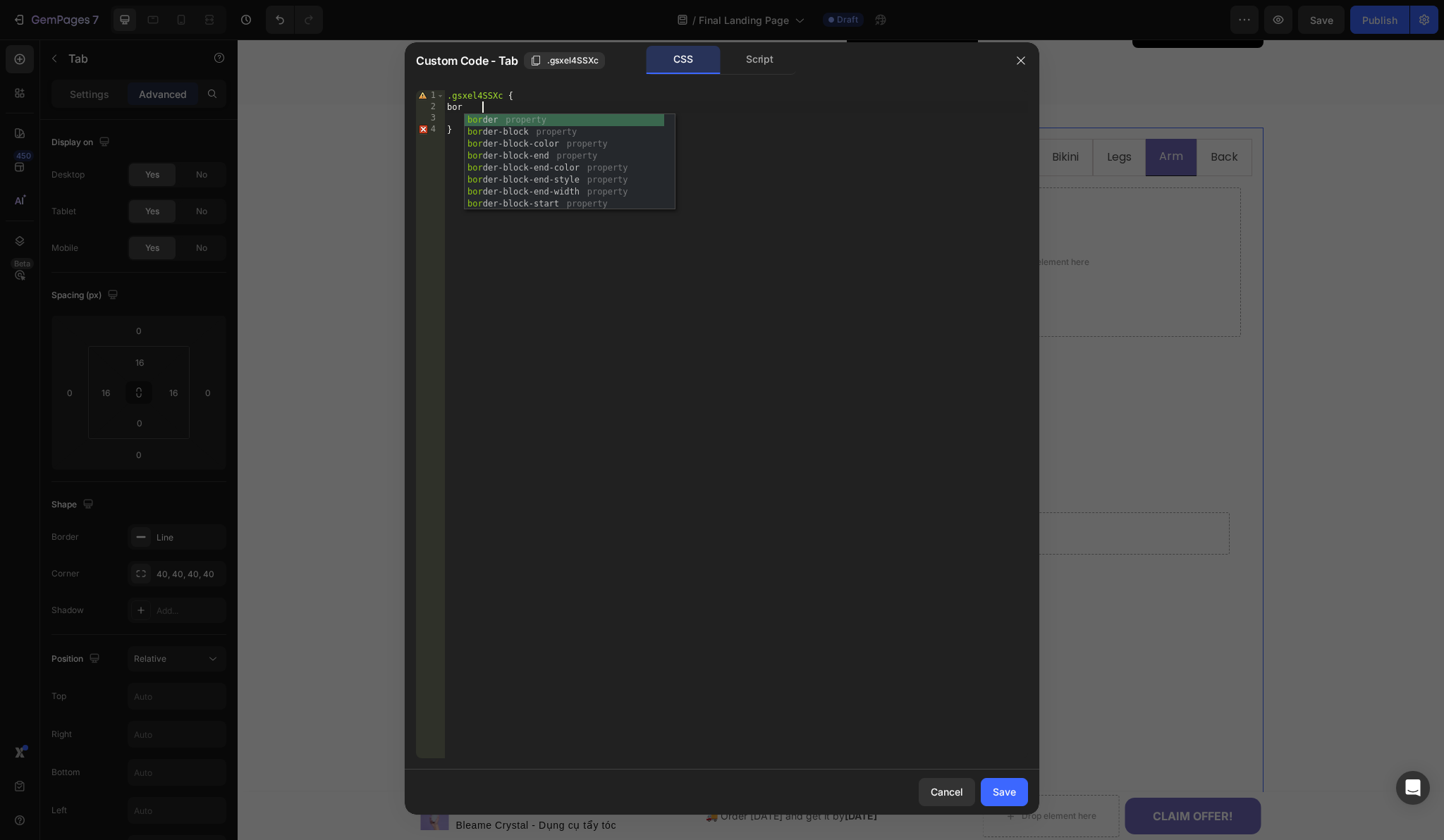
scroll to position [0, 2]
type textarea "b"
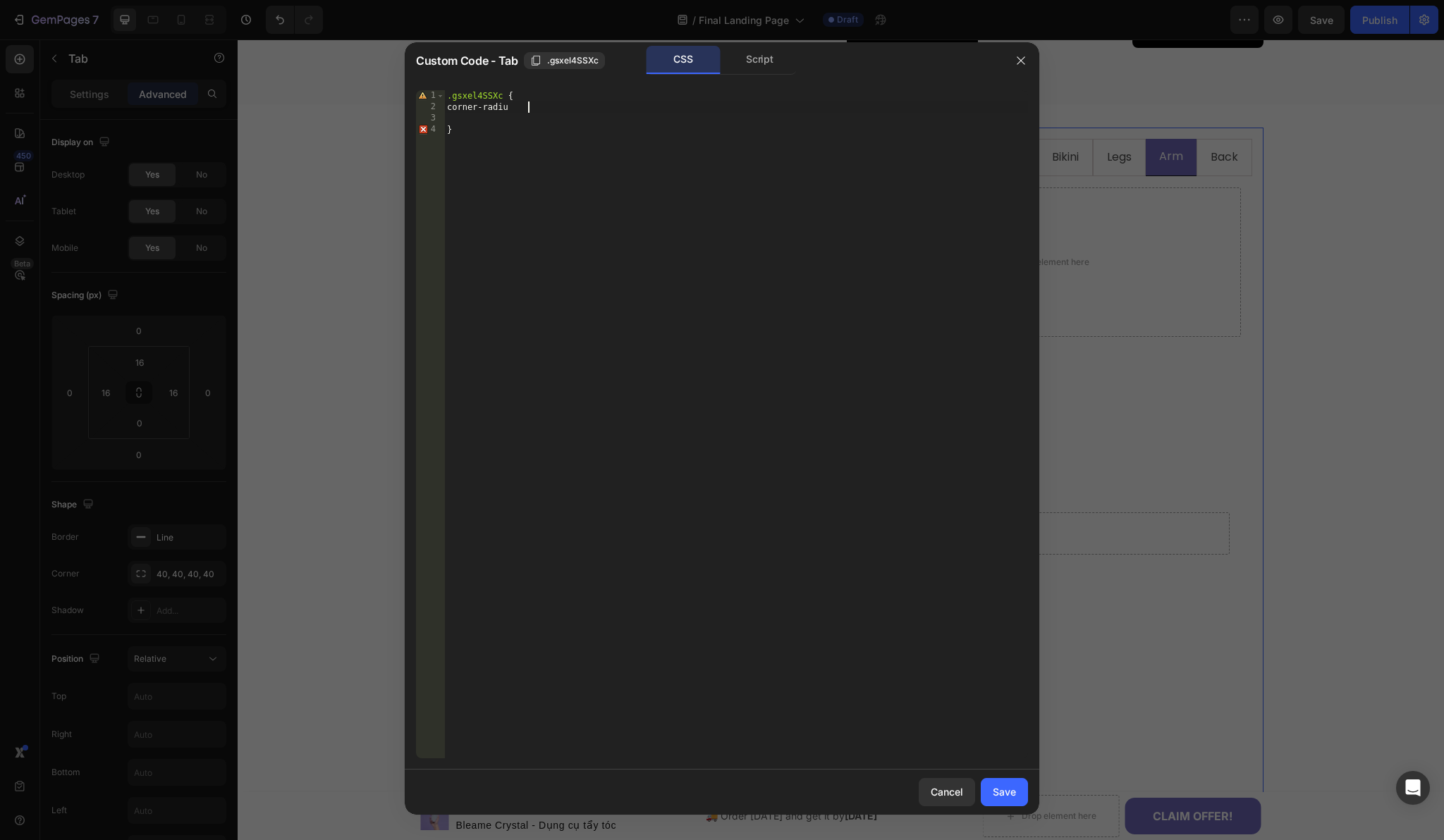
scroll to position [0, 6]
type textarea "c"
type textarea "border-radius: 20px !;"
click at [995, 790] on div "Save" at bounding box center [1004, 792] width 24 height 15
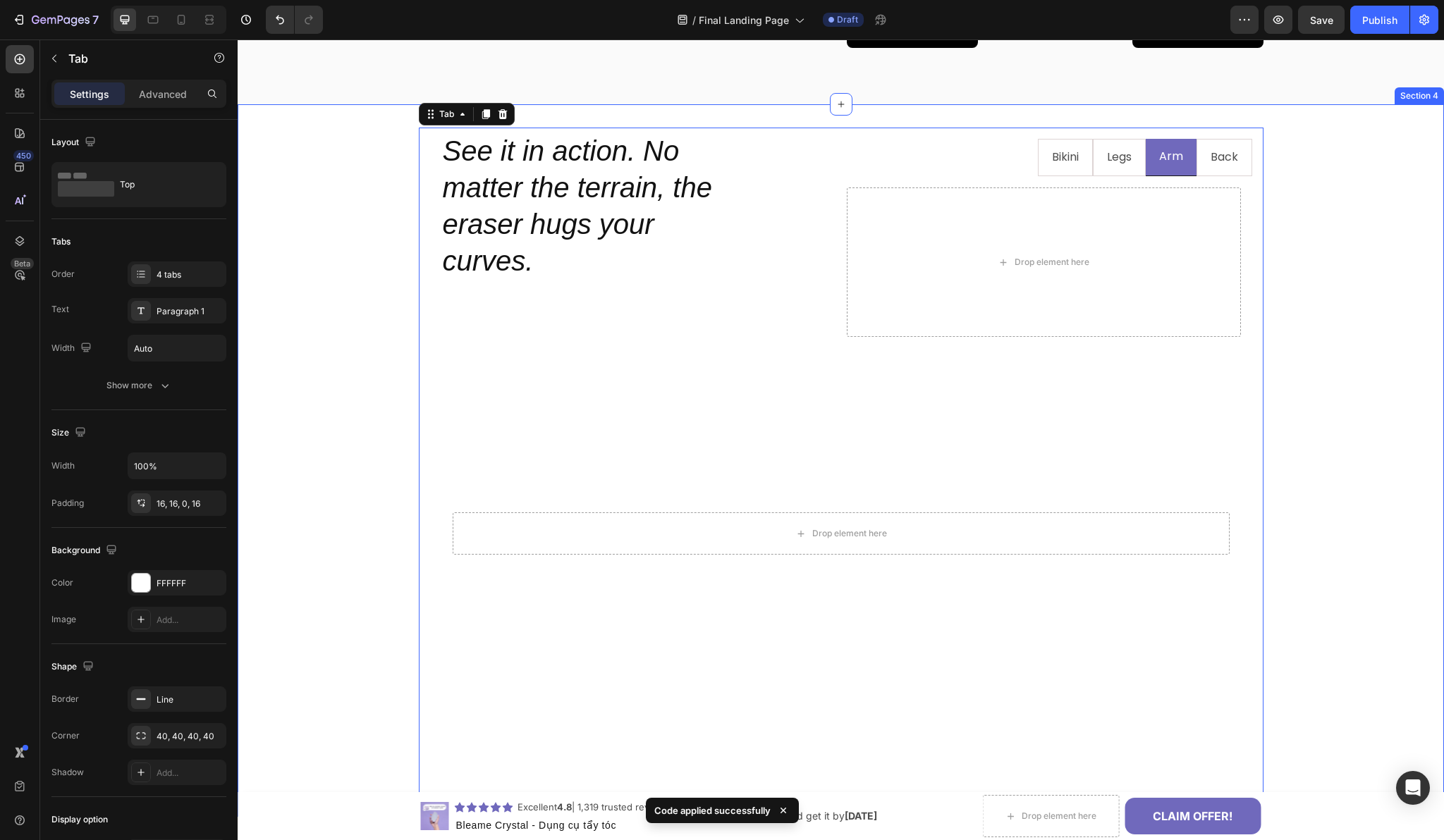
click at [1340, 301] on div "Bikini Legs Arm Back See it in action. No matter the terrain, the eraser hugs y…" at bounding box center [840, 468] width 1206 height 683
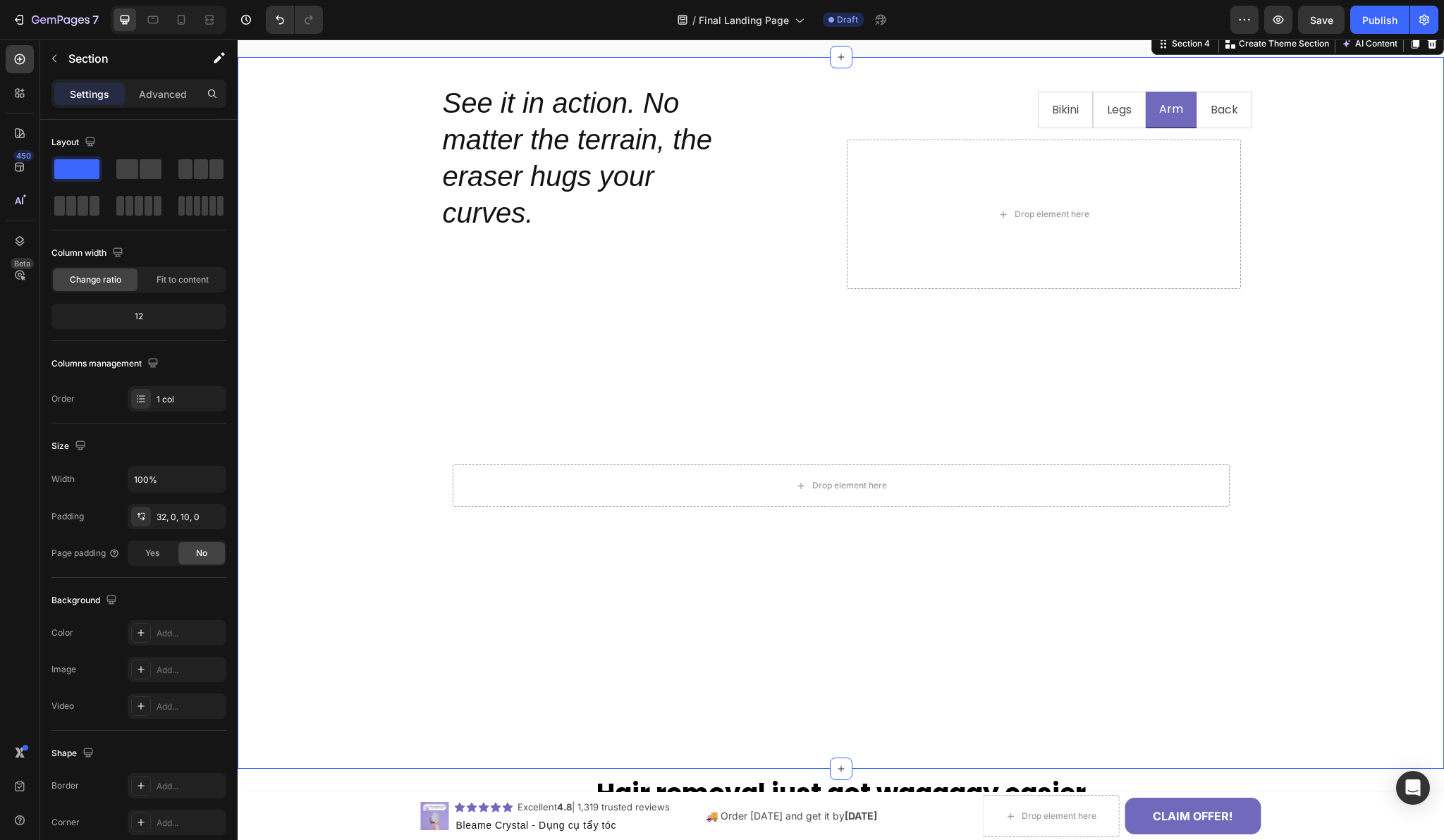
scroll to position [1212, 0]
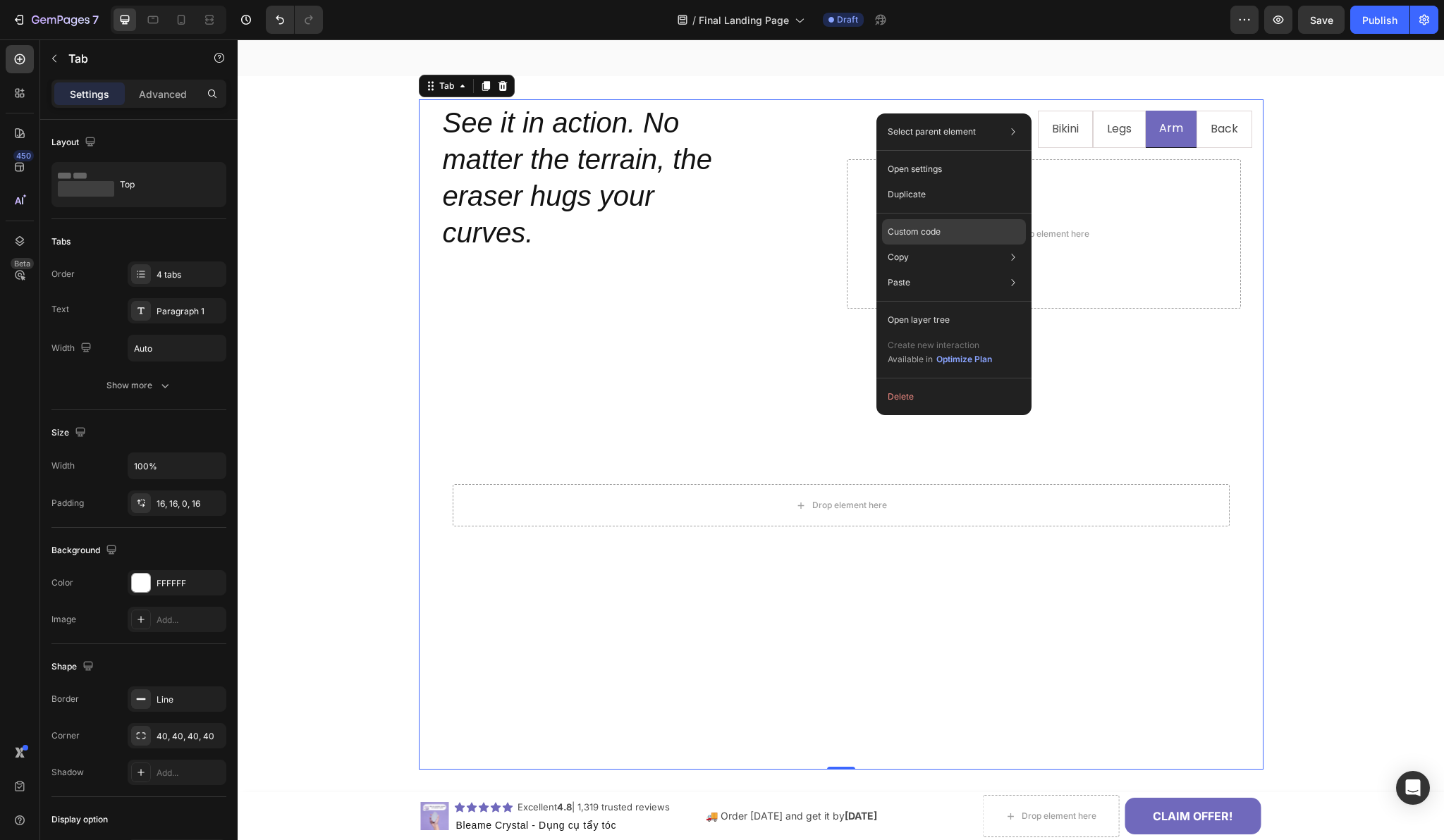
click at [908, 237] on p "Custom code" at bounding box center [914, 231] width 53 height 12
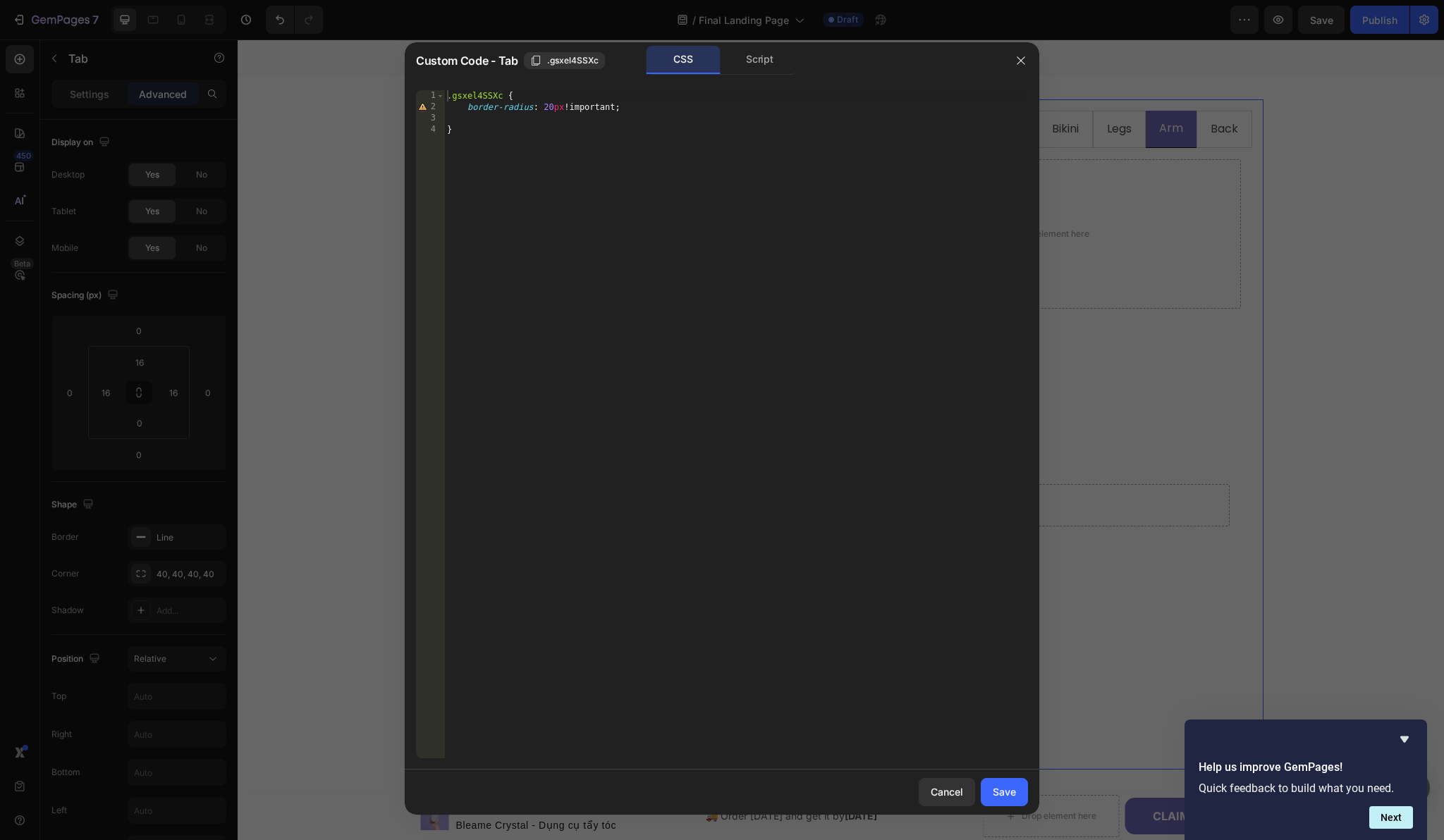
click at [608, 112] on div ".gsxel4SSXc { border-radius : 20 px !important ; }" at bounding box center [735, 435] width 584 height 691
type textarea "border-radius: 20px !important;"
click at [1013, 801] on button "Save" at bounding box center [1004, 793] width 47 height 28
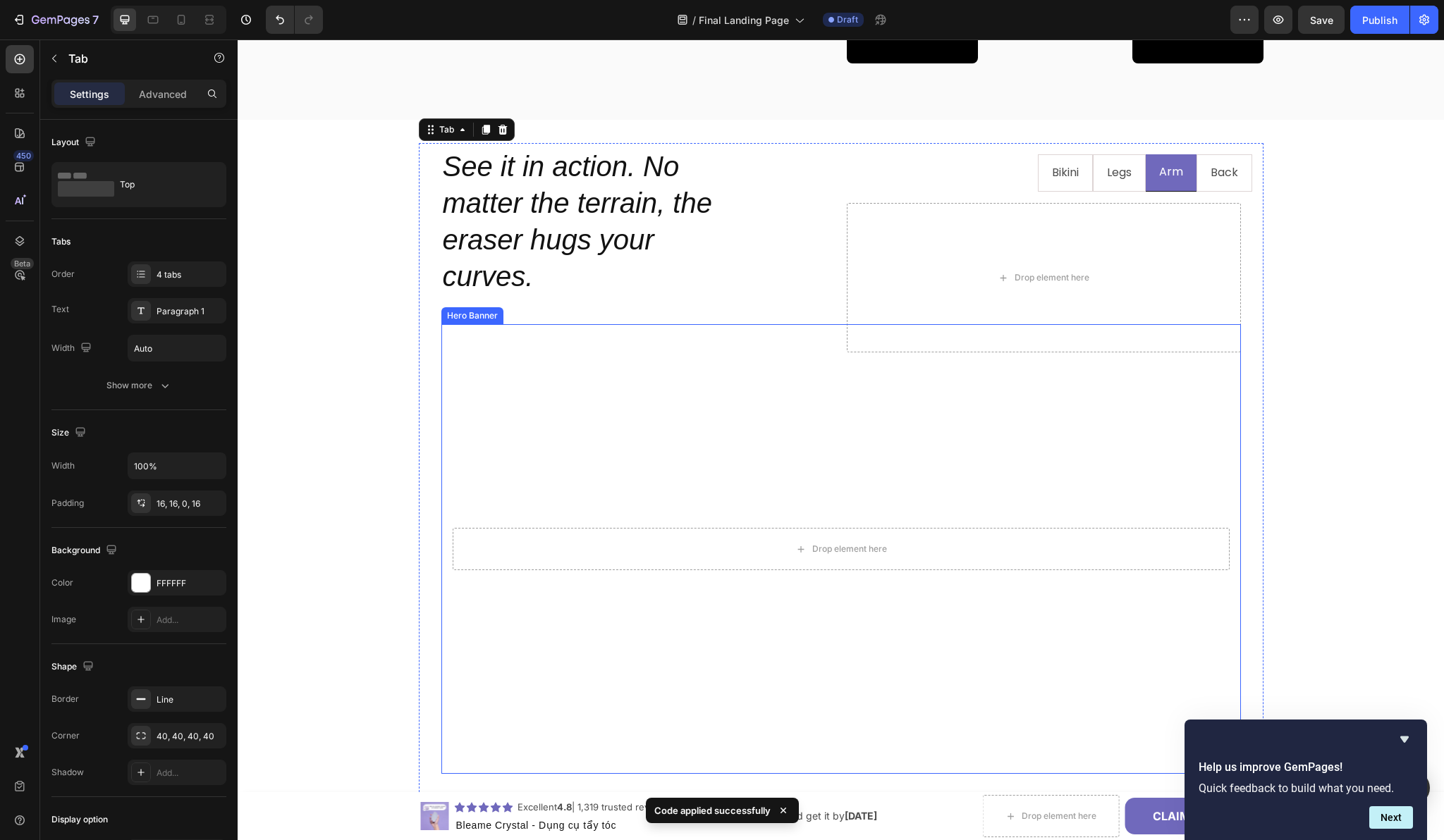
scroll to position [1158, 0]
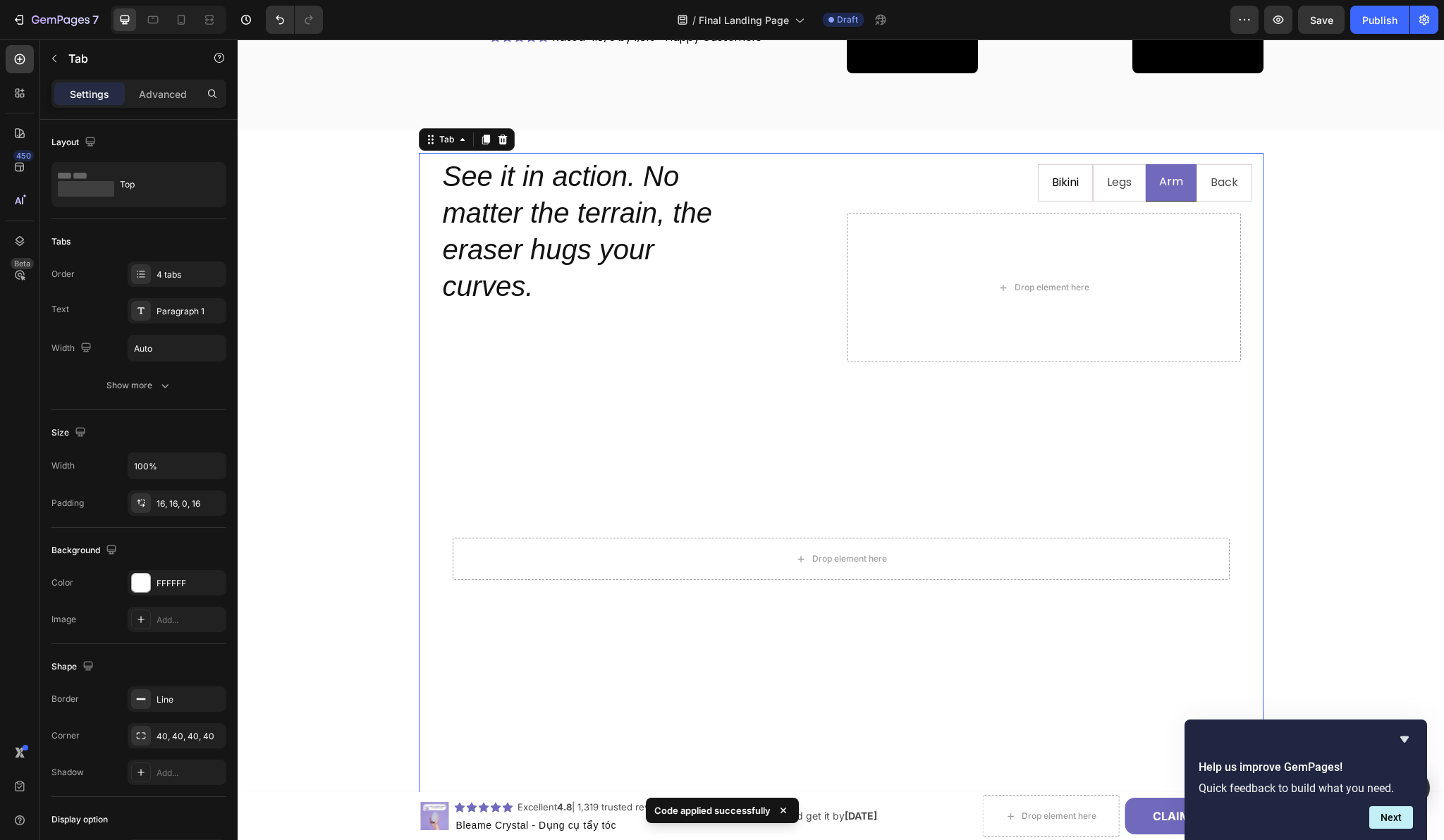
click at [1063, 197] on li "Bikini" at bounding box center [1065, 183] width 55 height 37
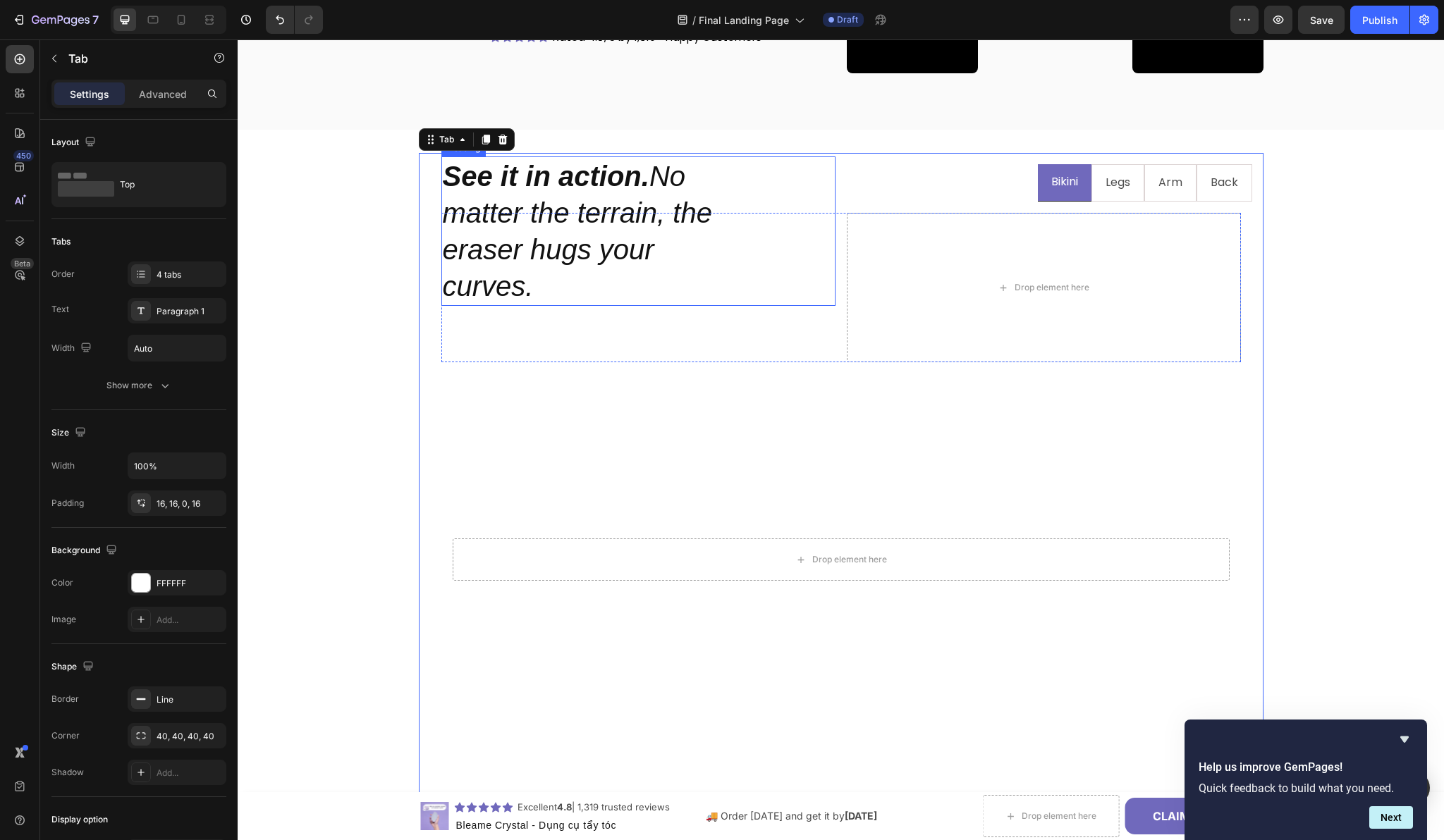
click at [602, 254] on h2 "See it in action. No matter the terrain, the eraser hugs your curves." at bounding box center [638, 231] width 395 height 149
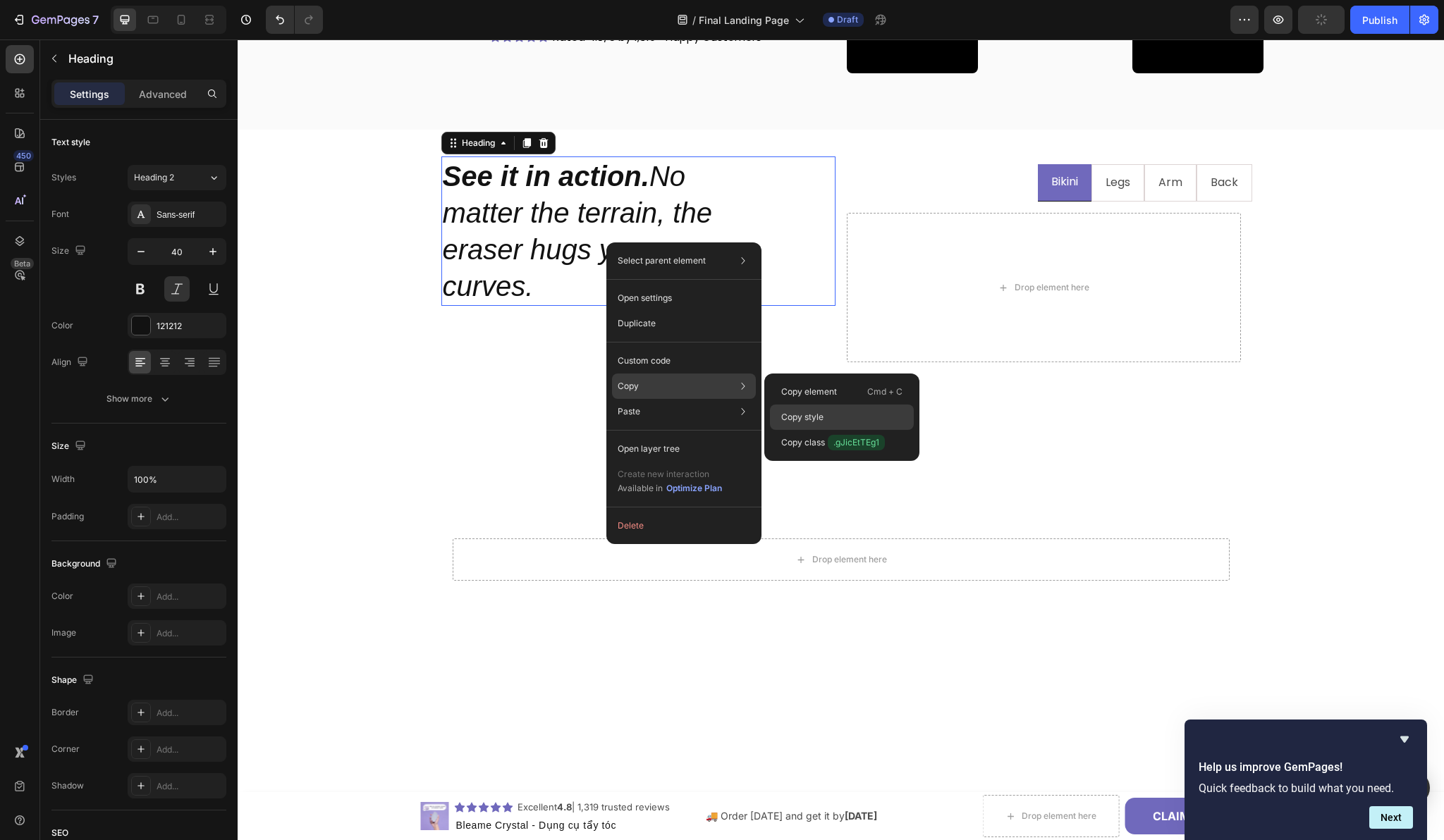
click at [801, 413] on p "Copy style" at bounding box center [802, 416] width 43 height 12
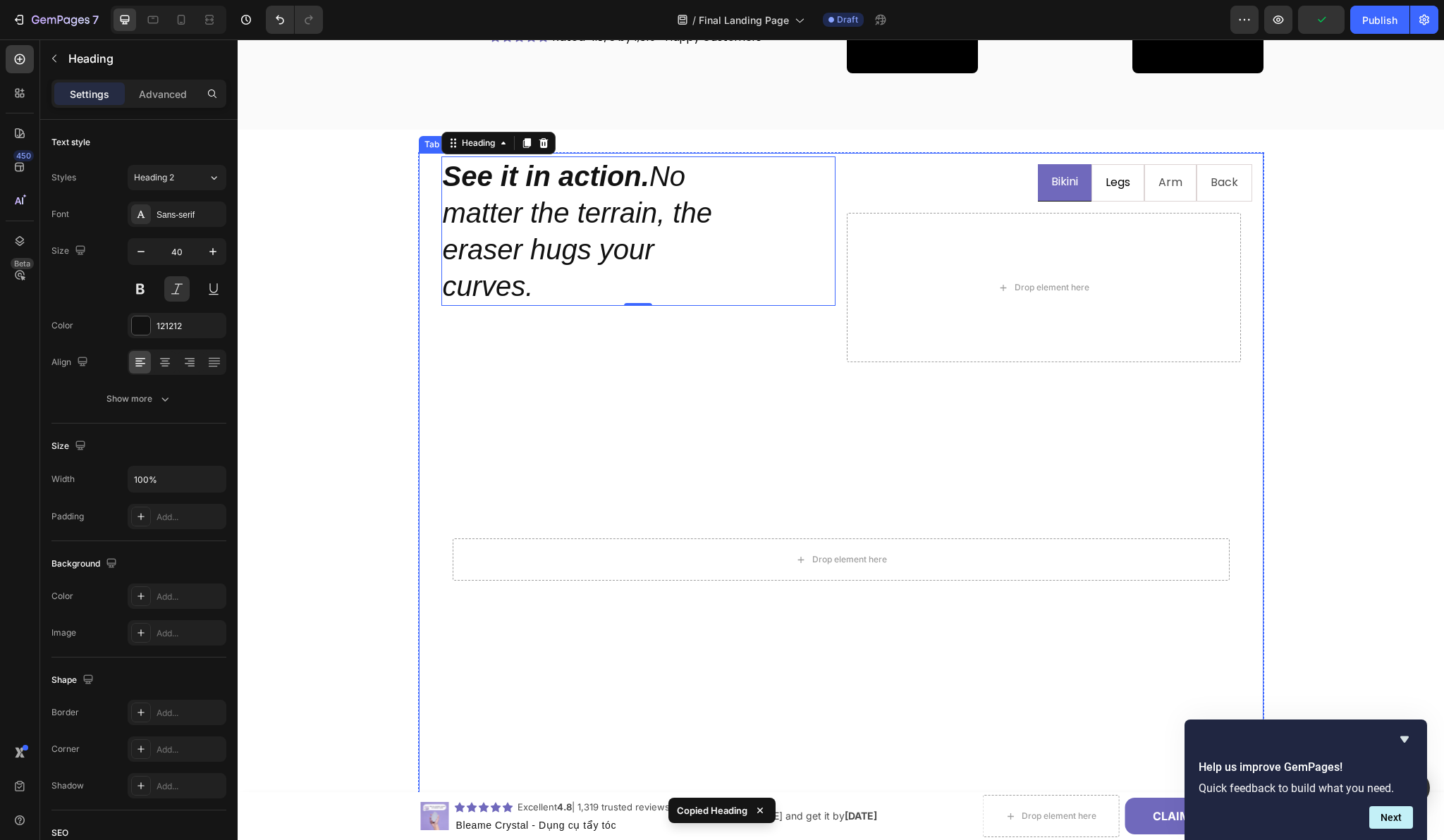
click at [1107, 189] on p "Legs" at bounding box center [1118, 184] width 25 height 21
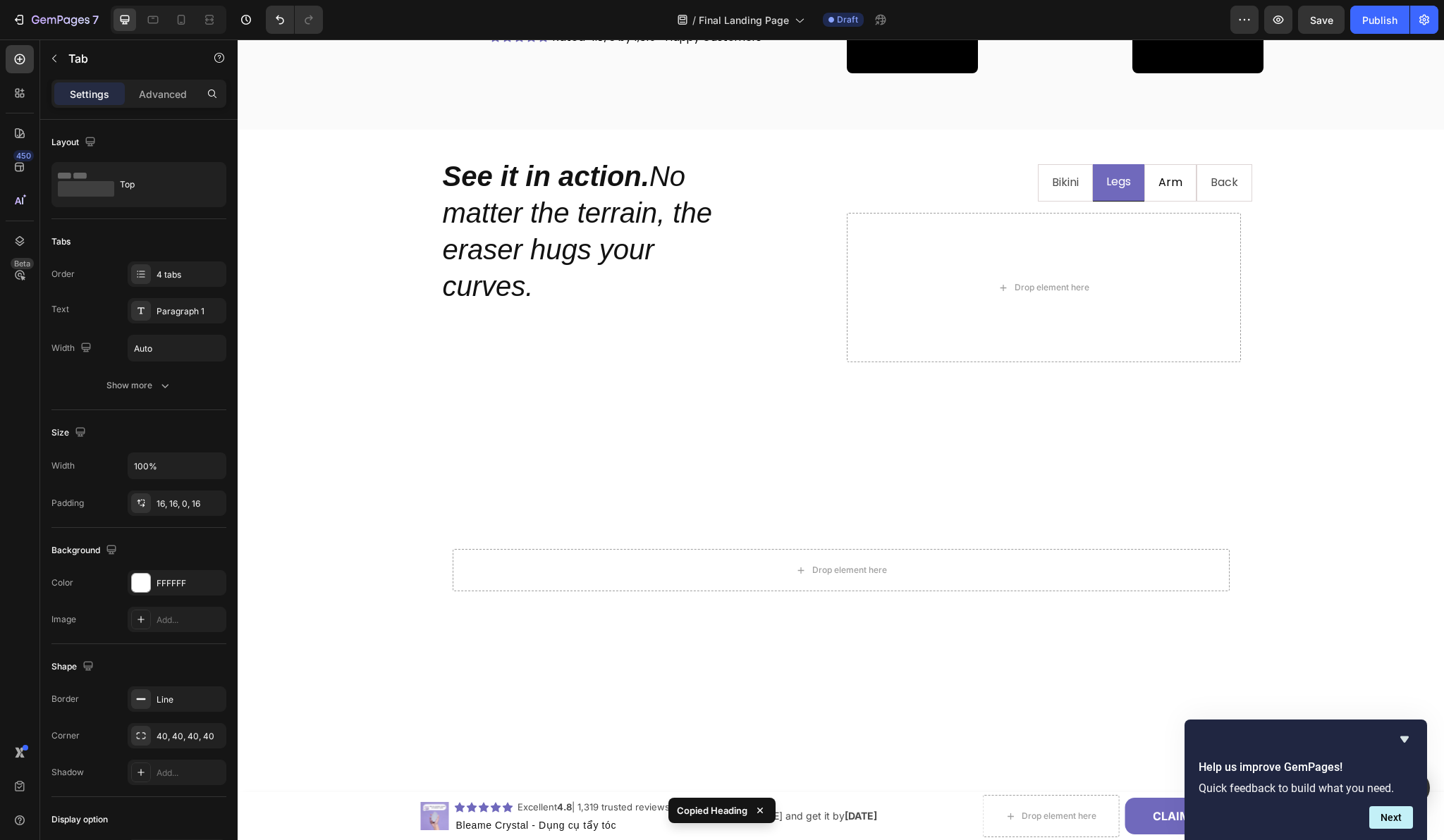
click at [1181, 197] on li "Arm" at bounding box center [1170, 183] width 52 height 37
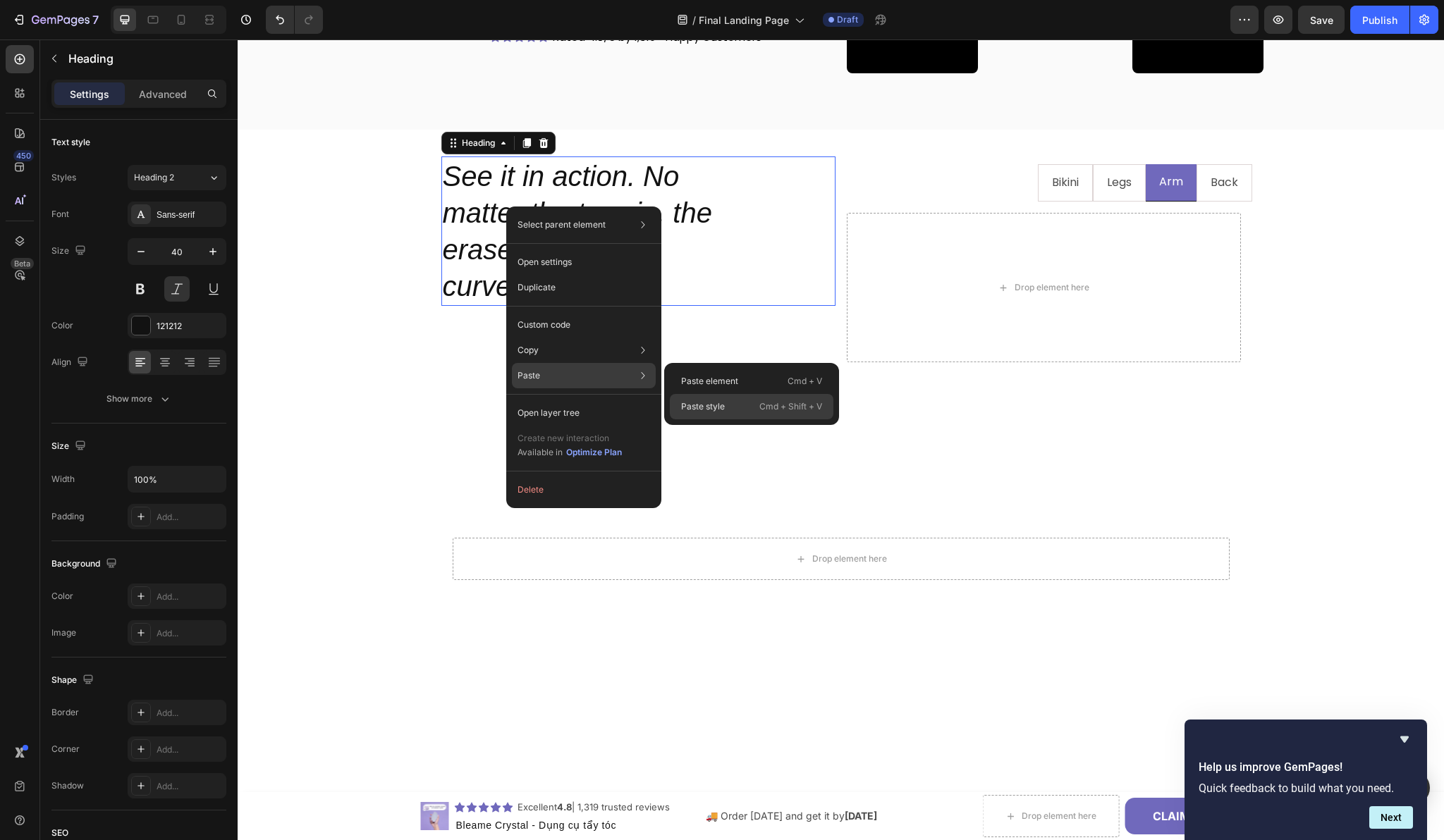
click at [710, 405] on p "Paste style" at bounding box center [703, 406] width 44 height 12
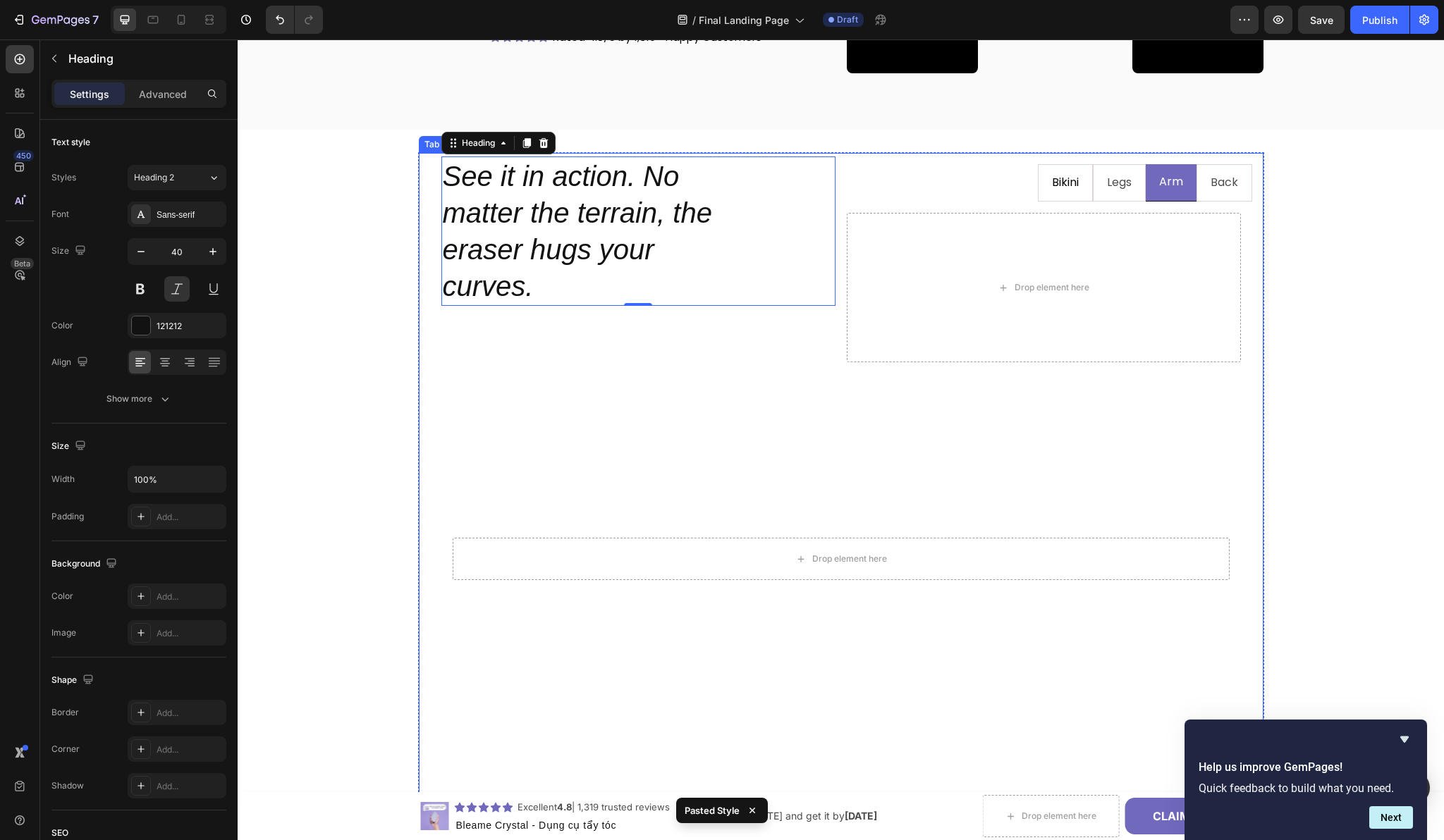
click at [1041, 197] on li "Bikini" at bounding box center [1065, 183] width 55 height 37
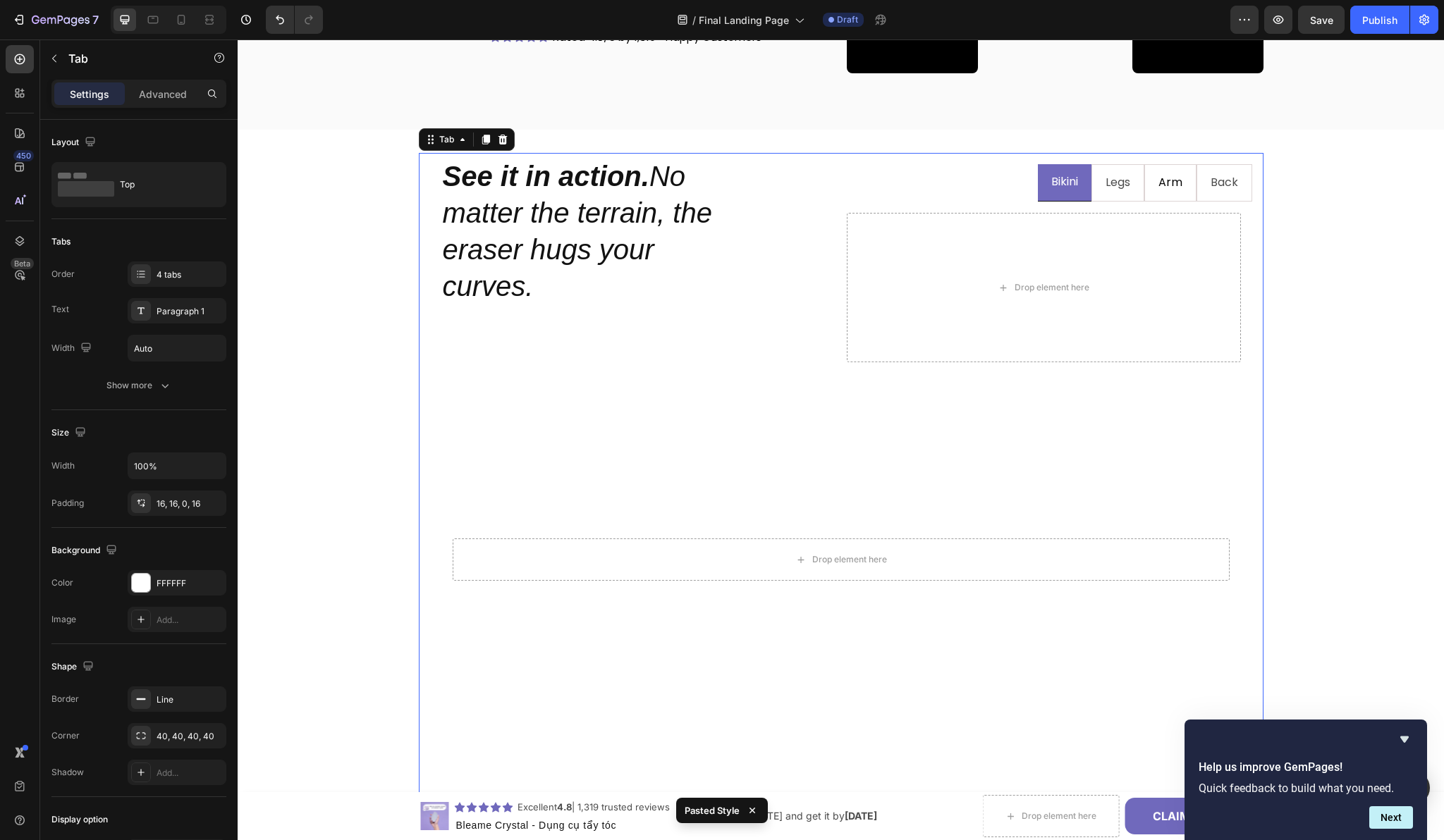
click at [1160, 196] on li "Arm" at bounding box center [1170, 183] width 52 height 37
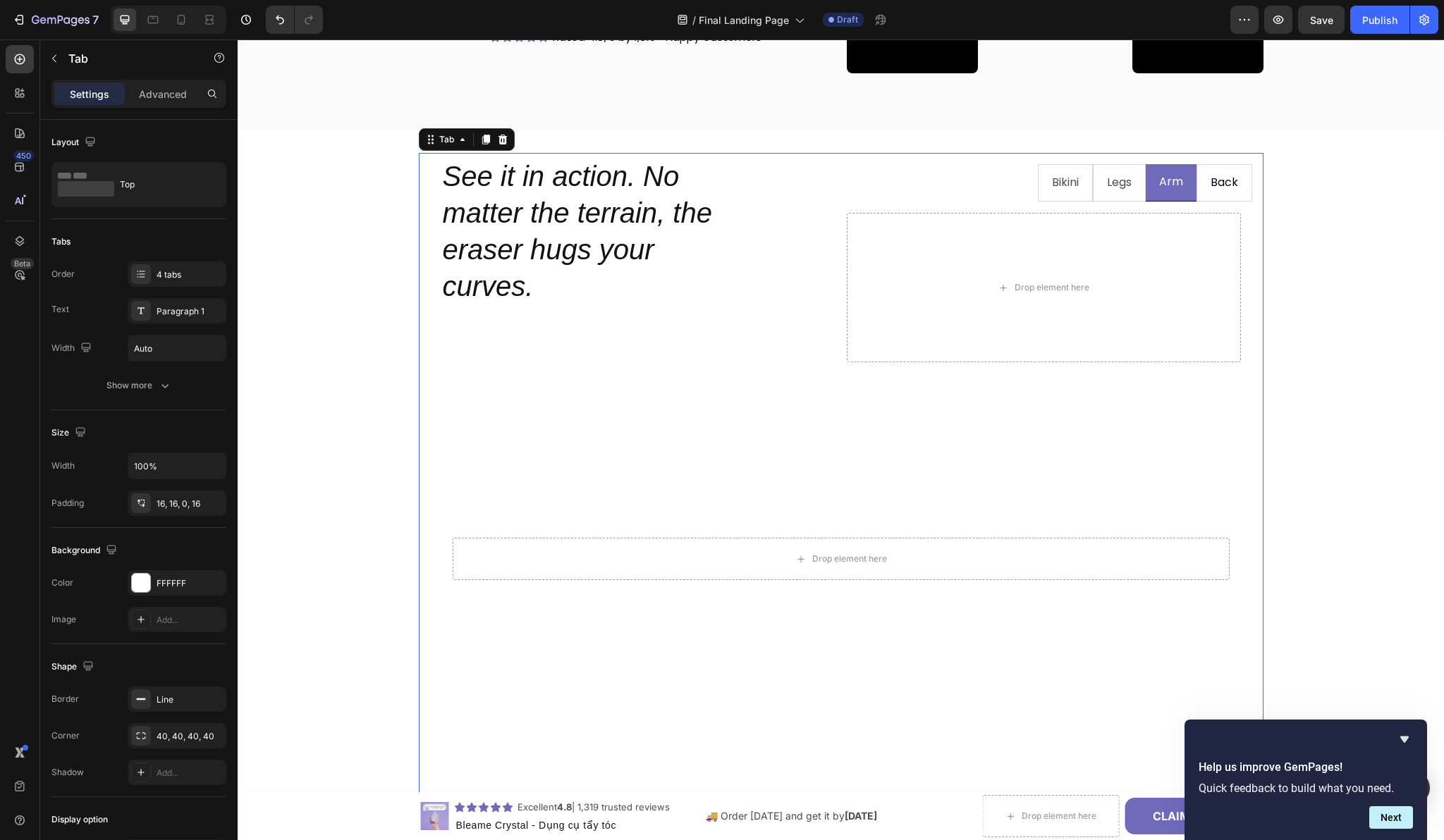
click at [1207, 198] on li "Back" at bounding box center [1224, 183] width 56 height 37
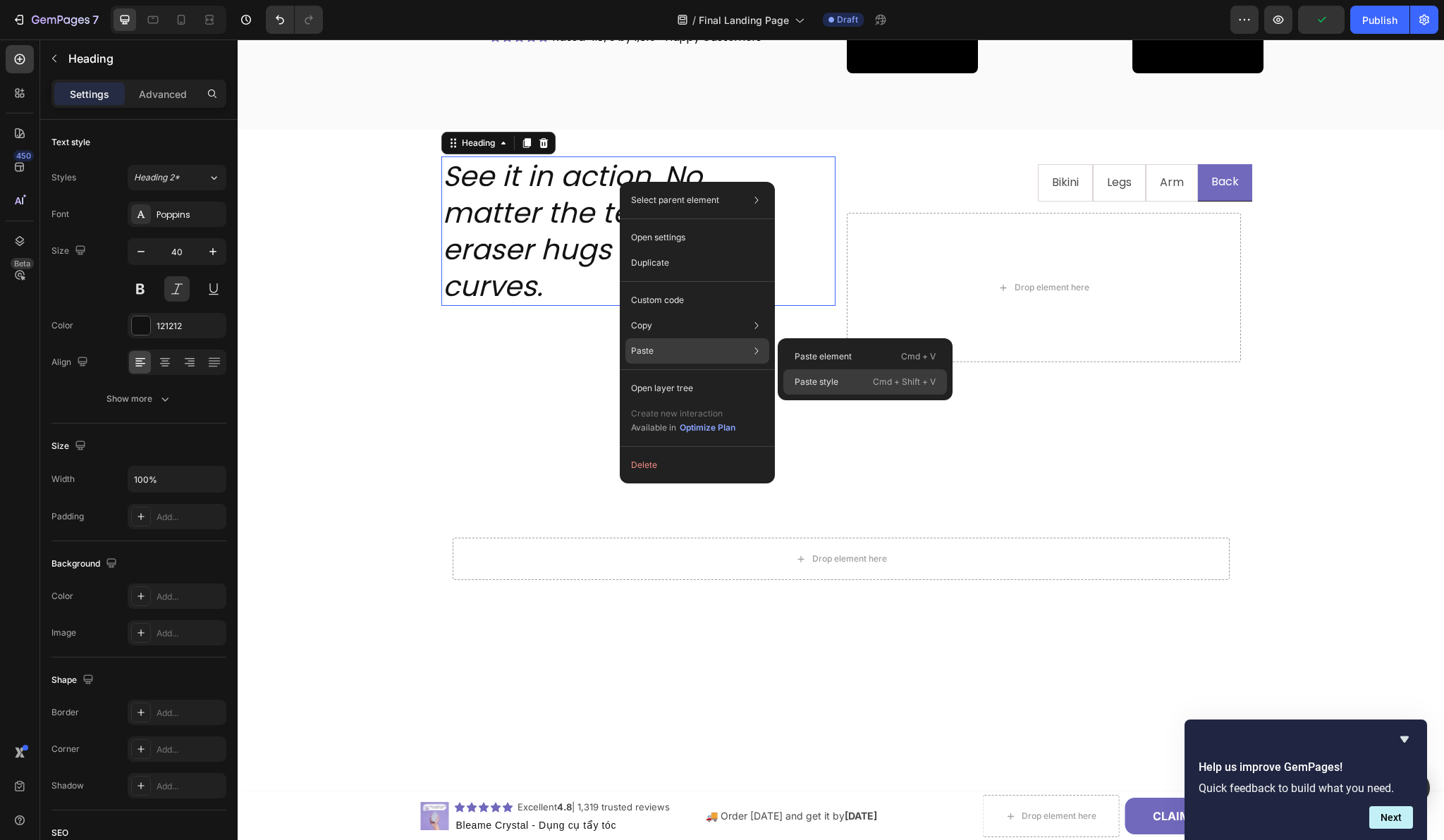
click at [823, 376] on p "Paste style" at bounding box center [817, 381] width 44 height 12
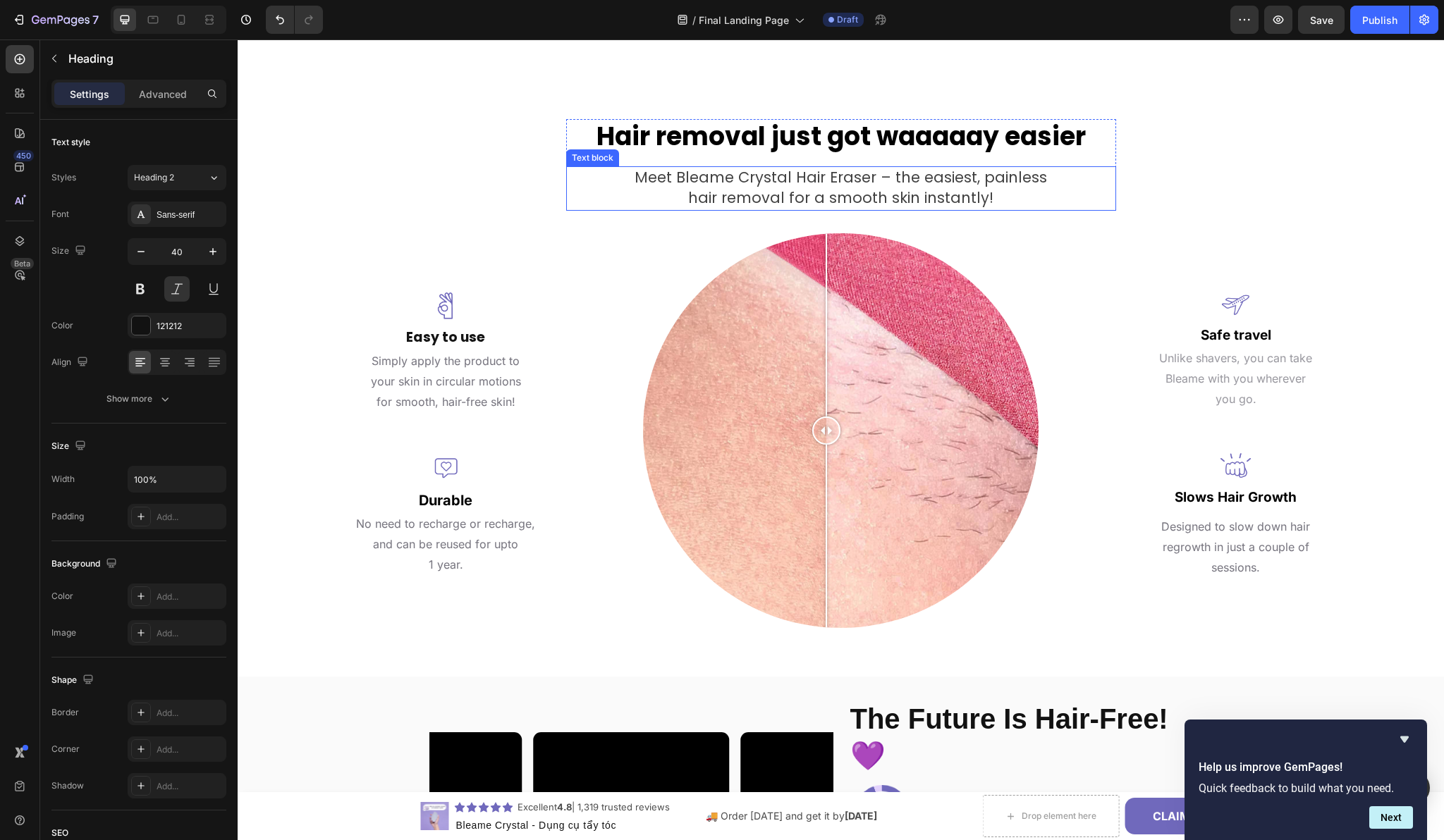
scroll to position [1890, 0]
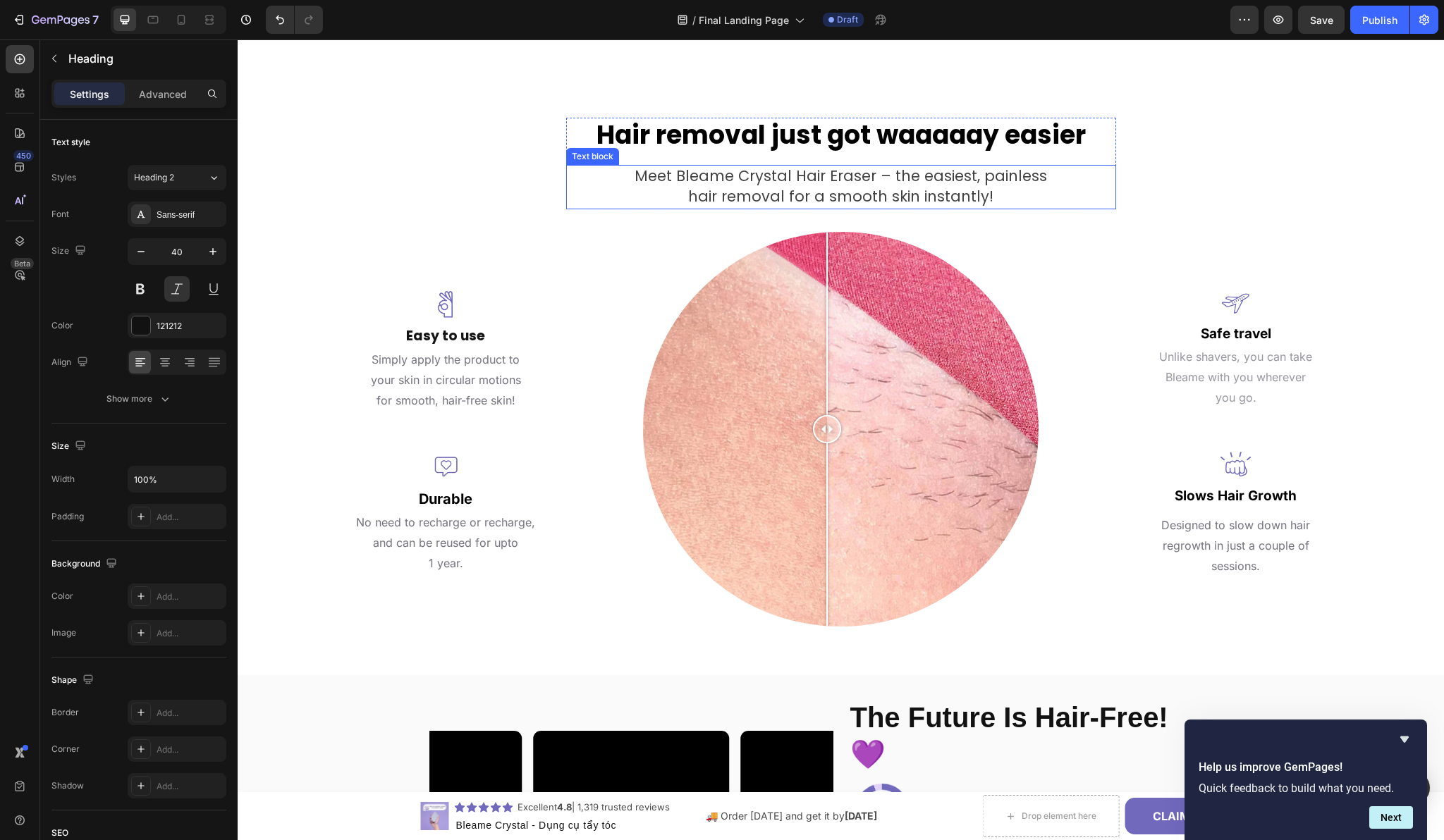
click at [826, 394] on div at bounding box center [826, 324] width 1 height 184
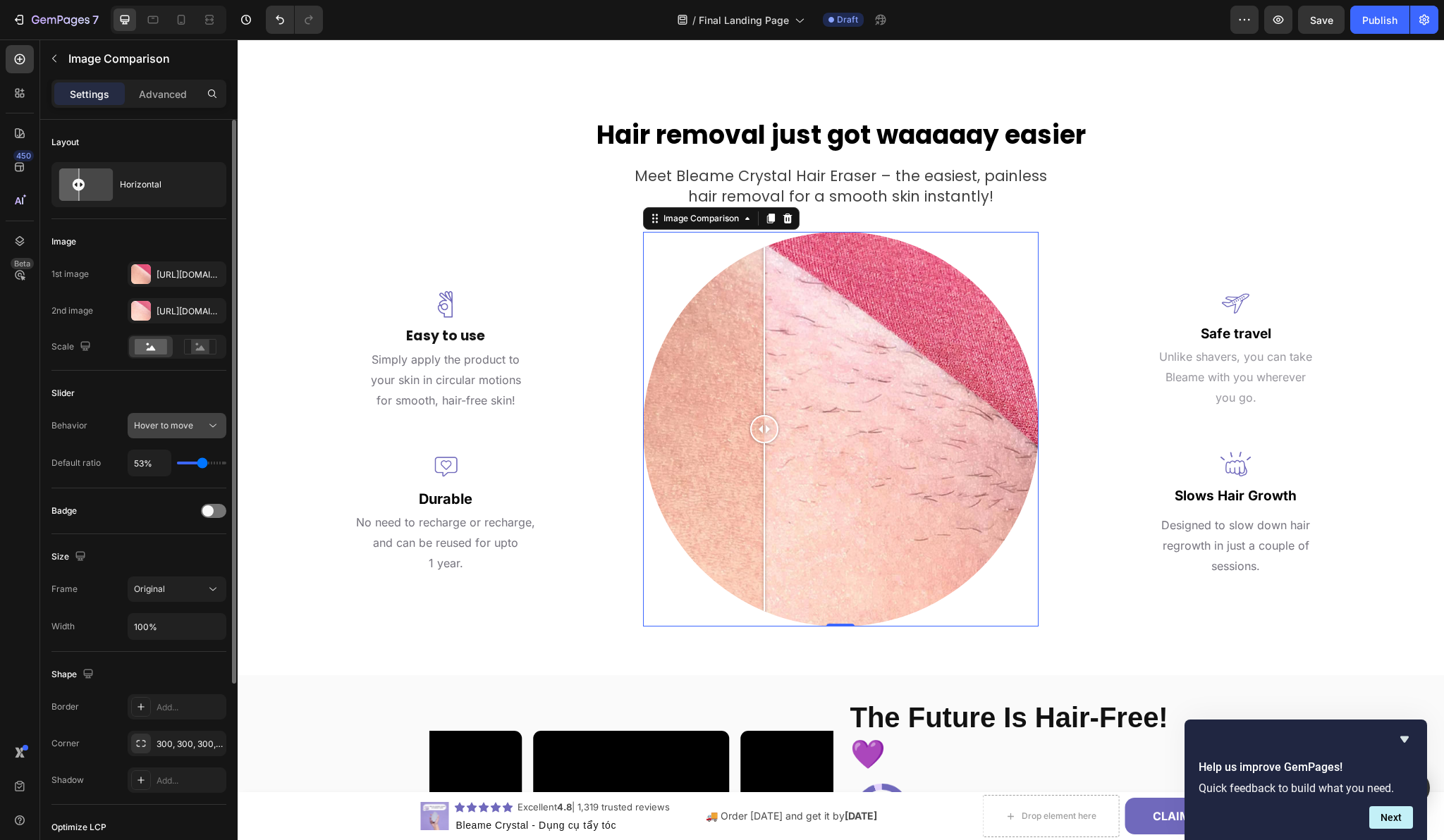
click at [173, 430] on span "Hover to move" at bounding box center [164, 425] width 60 height 10
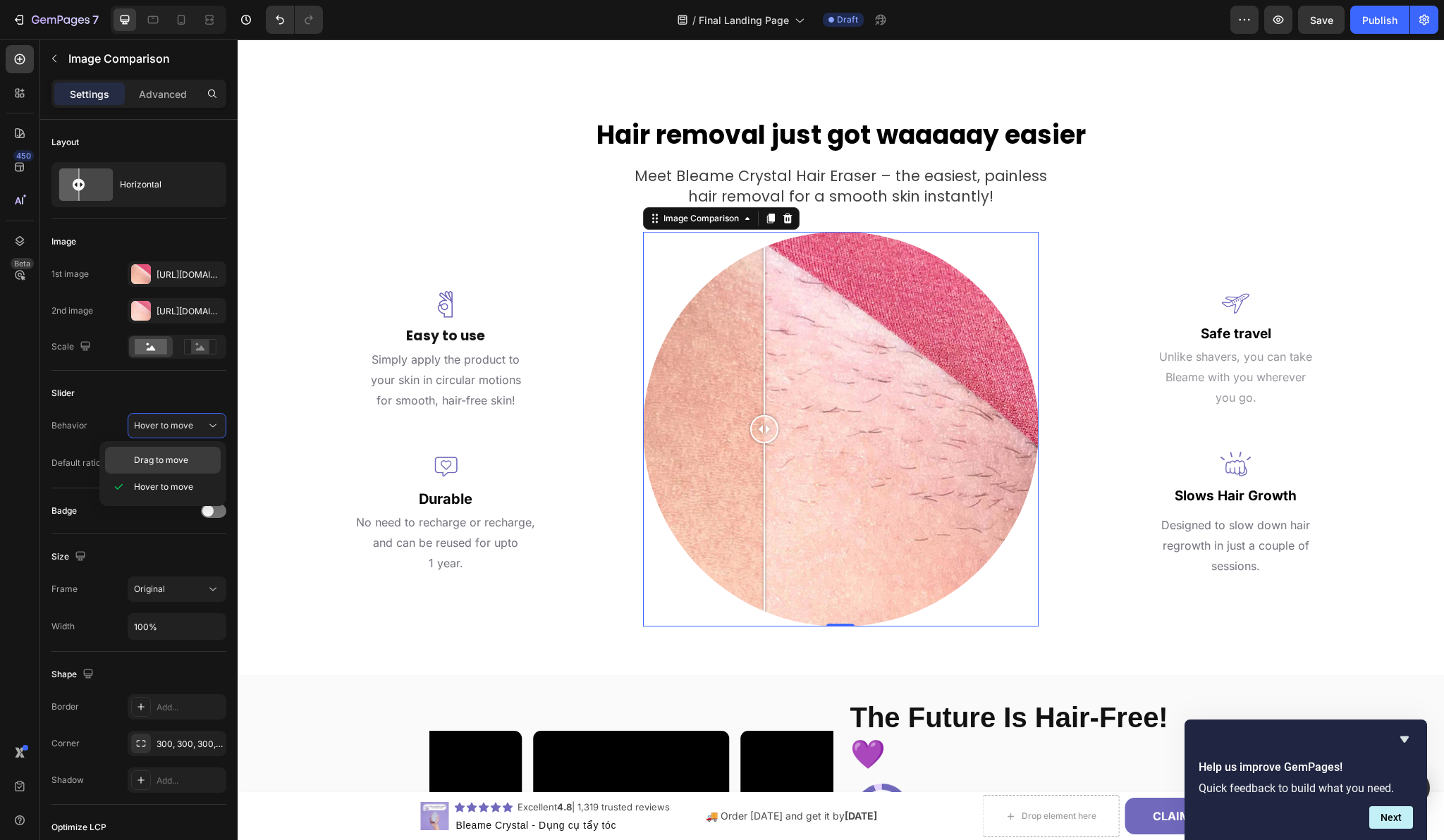
click at [170, 460] on span "Drag to move" at bounding box center [161, 460] width 54 height 12
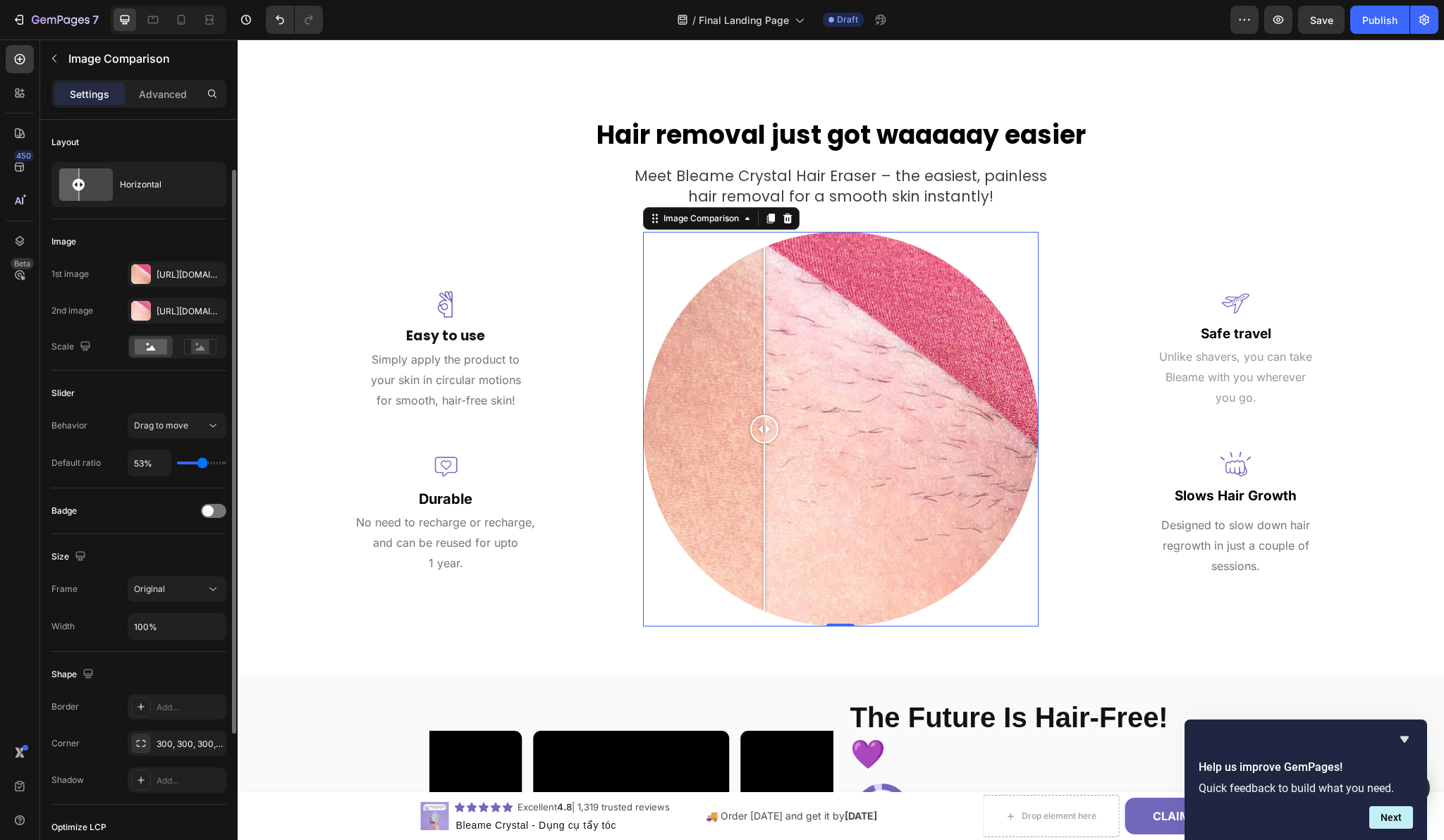
scroll to position [29, 0]
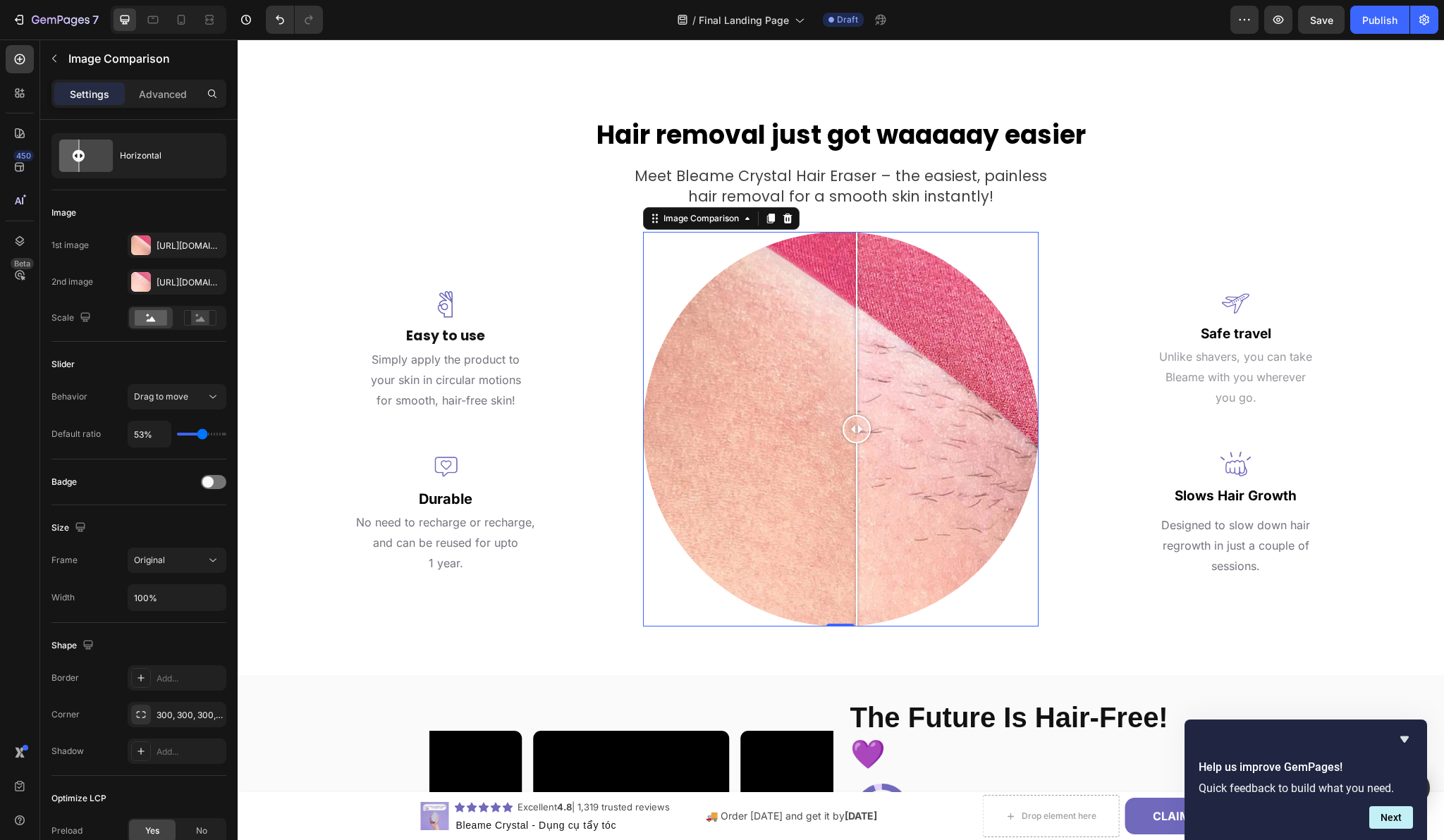
drag, startPoint x: 757, startPoint y: 429, endPoint x: 854, endPoint y: 434, distance: 97.1
click at [854, 434] on div at bounding box center [856, 429] width 28 height 28
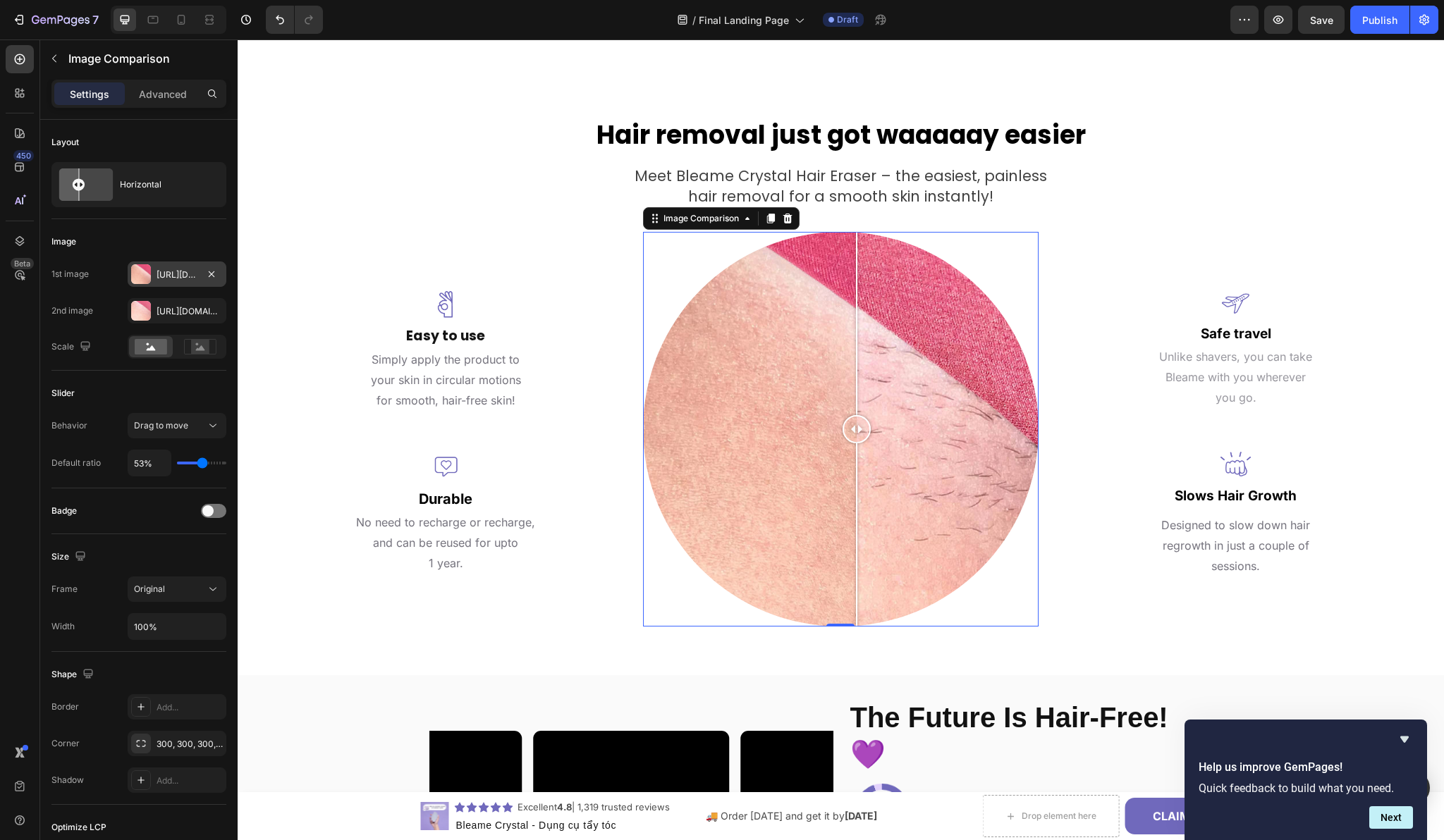
click at [165, 277] on div "[URL][DOMAIN_NAME]" at bounding box center [176, 274] width 41 height 12
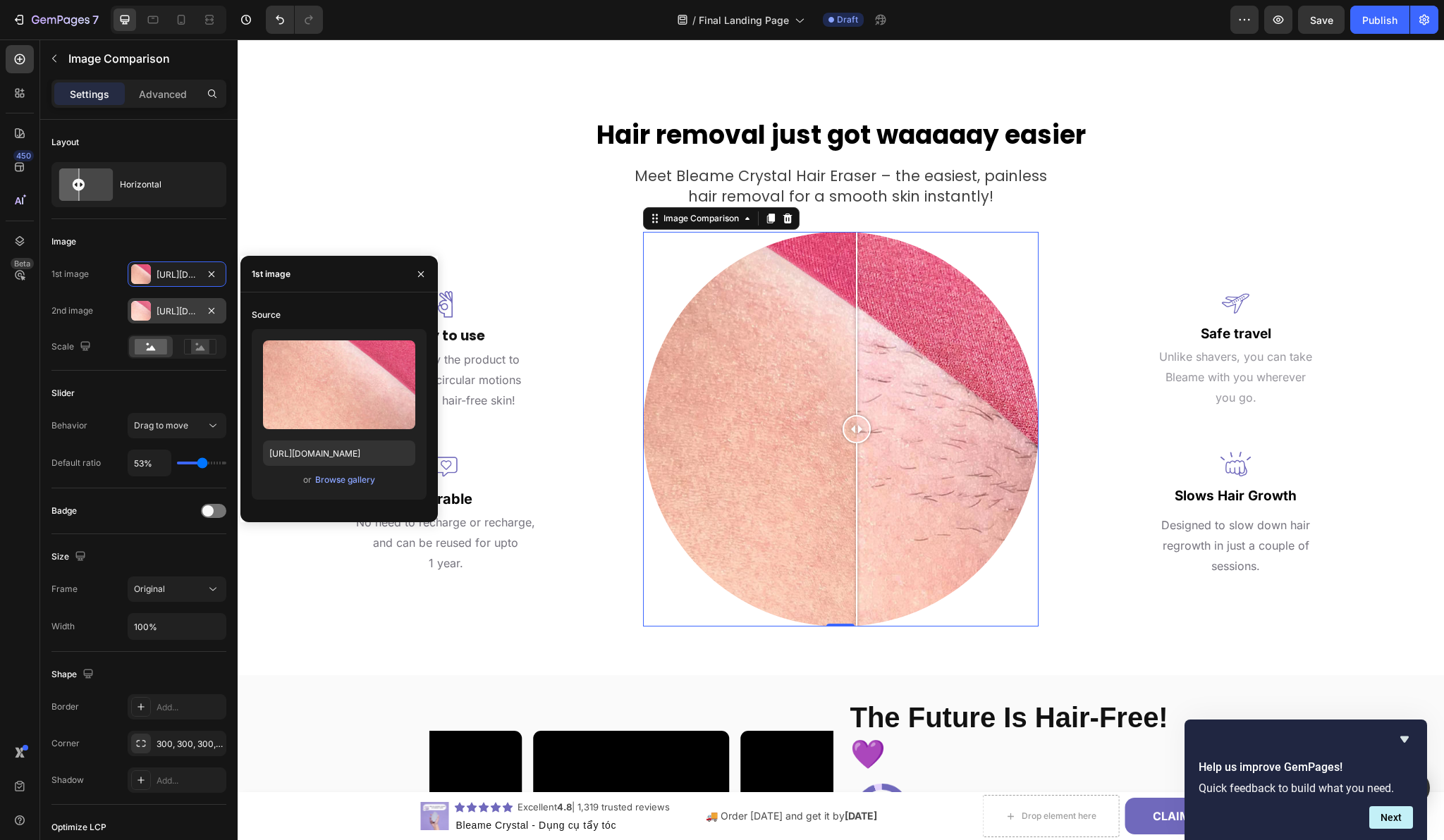
click at [152, 311] on div "[URL][DOMAIN_NAME]" at bounding box center [177, 310] width 98 height 26
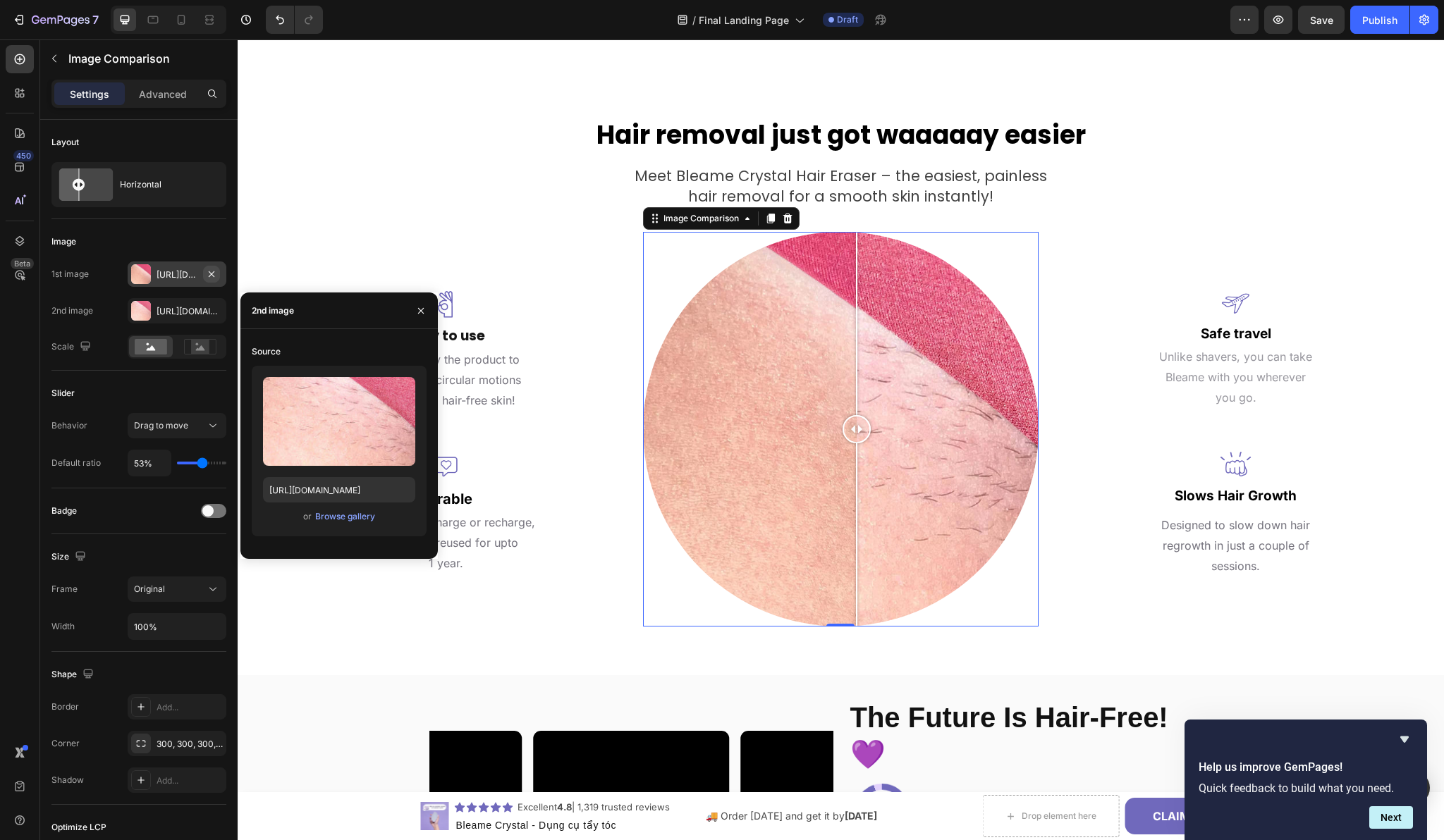
click at [210, 275] on icon "button" at bounding box center [212, 274] width 11 height 11
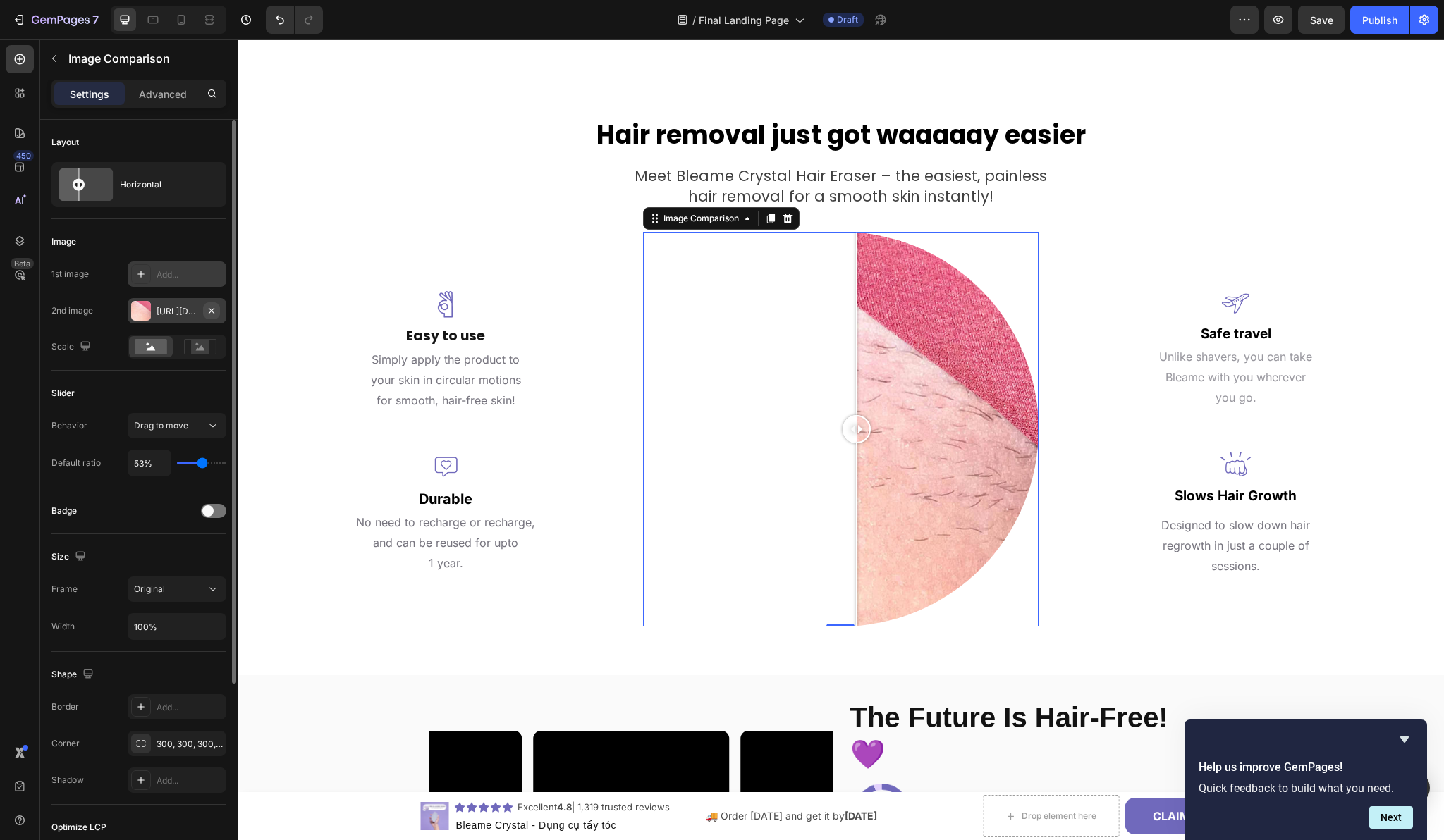
click at [214, 314] on icon "button" at bounding box center [212, 311] width 11 height 11
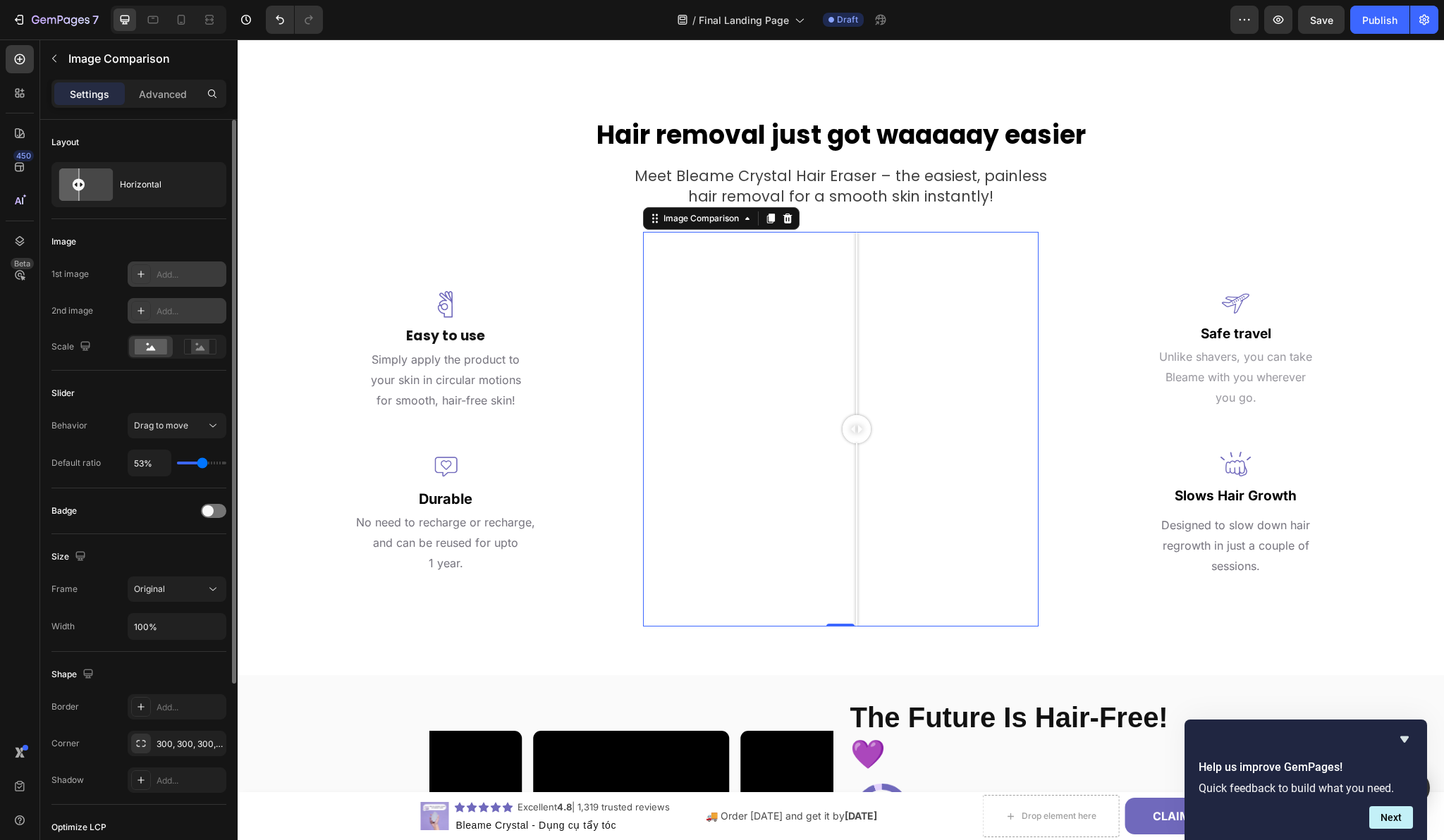
click at [188, 282] on div "Add..." at bounding box center [177, 273] width 98 height 26
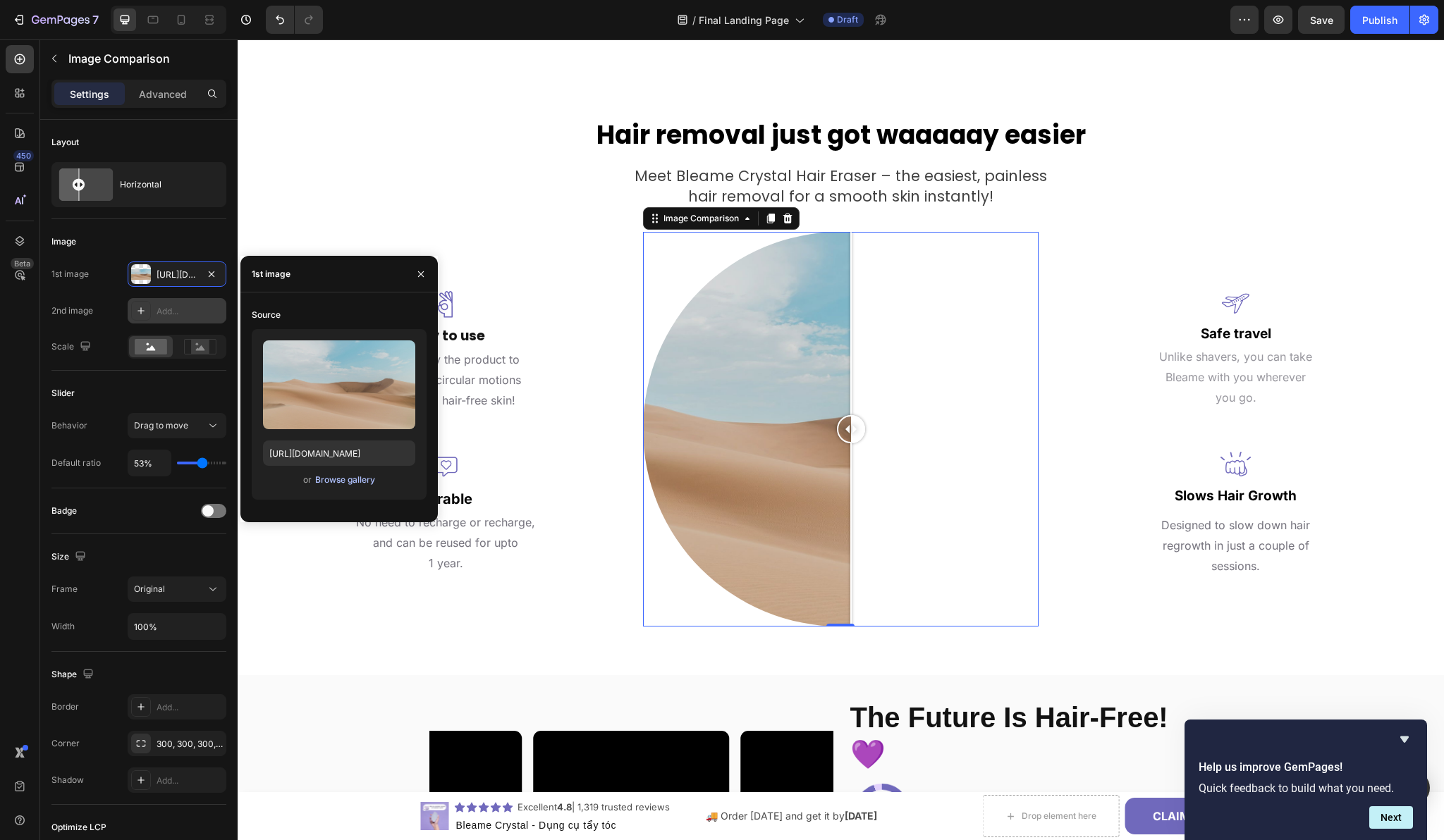
click at [337, 482] on div "Browse gallery" at bounding box center [344, 480] width 60 height 12
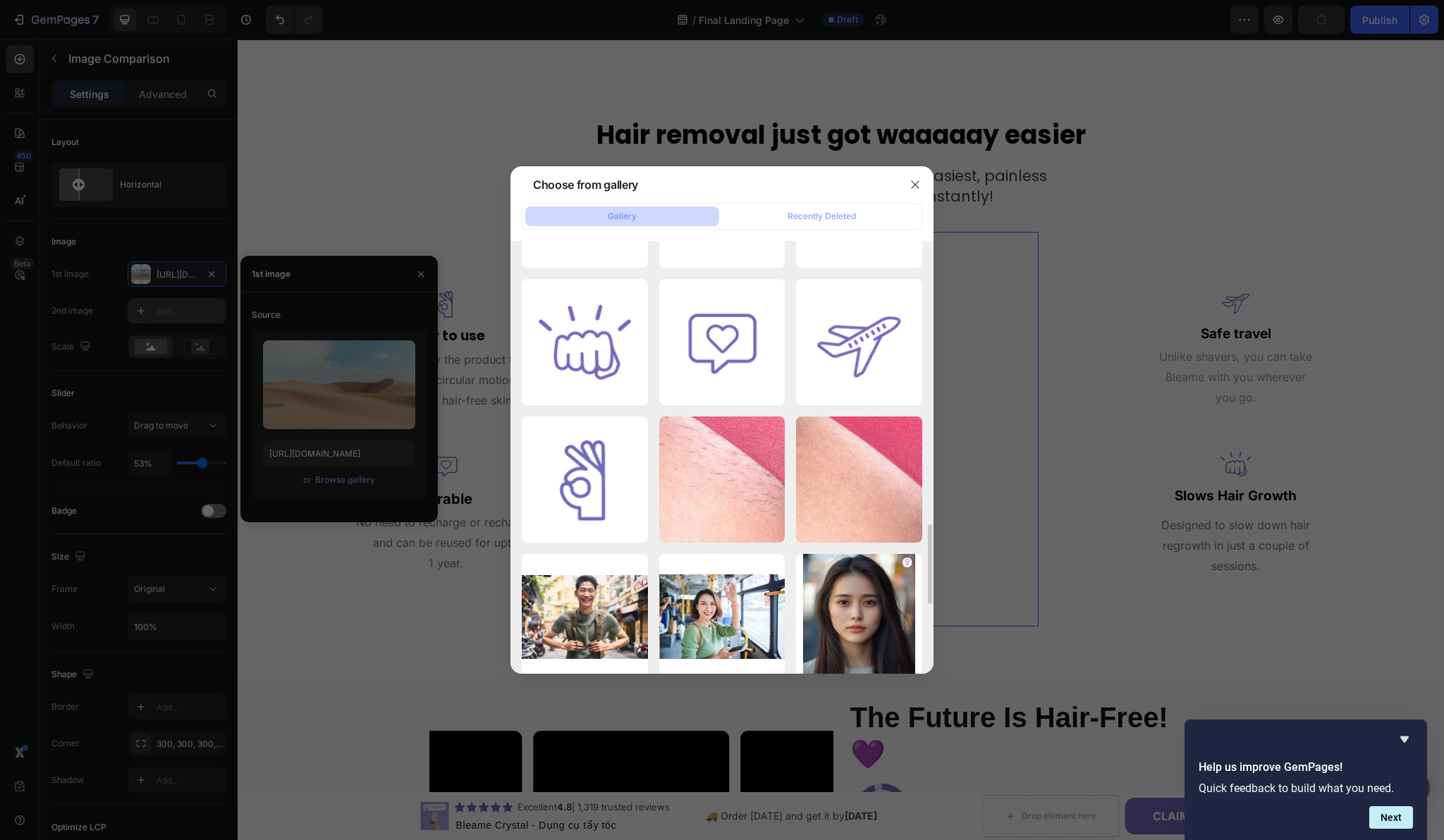
scroll to position [1144, 0]
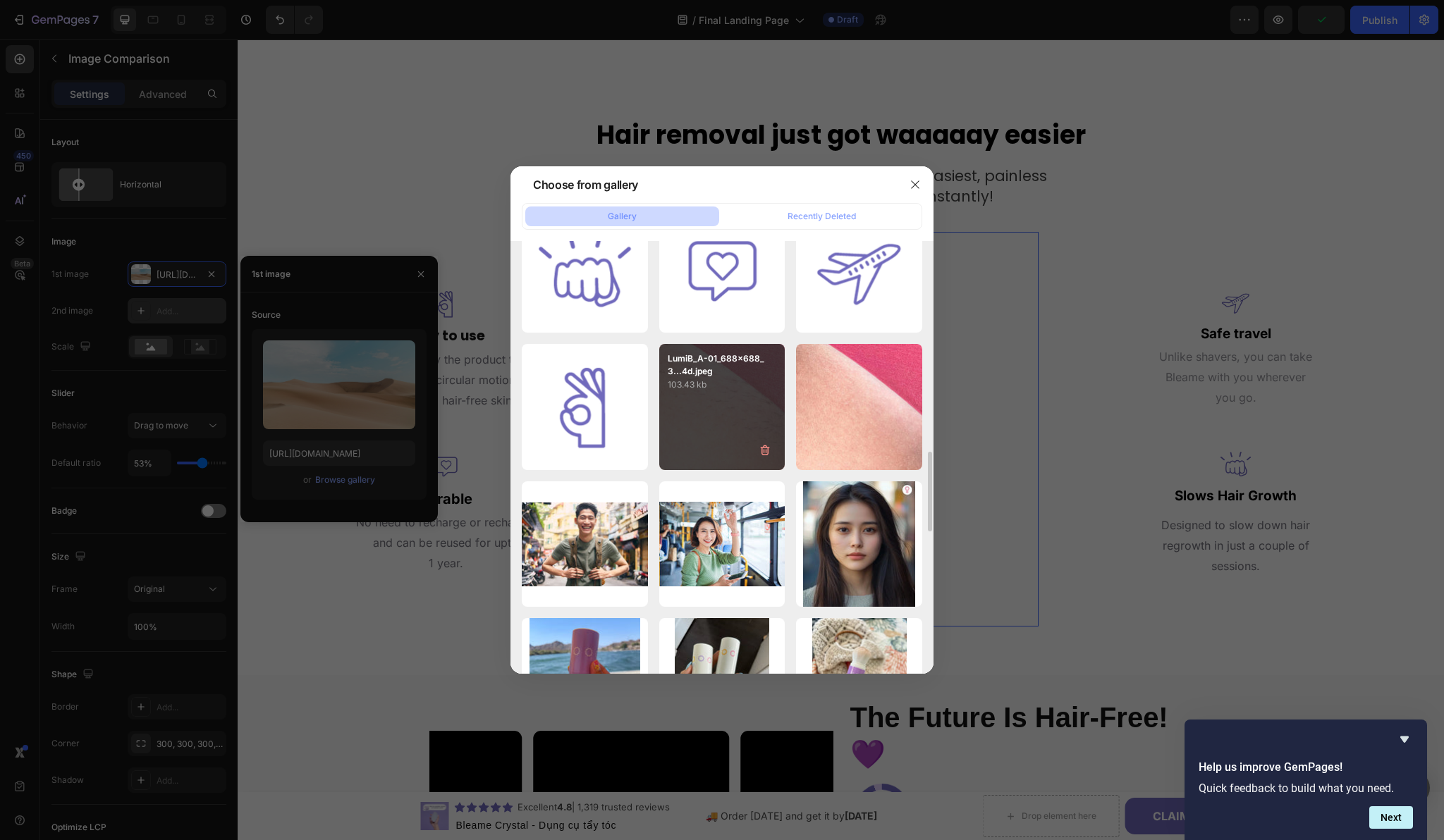
click at [734, 407] on div "LumiB_A-01_688x688_3...4d.jpeg 103.43 kb" at bounding box center [722, 407] width 126 height 126
type input "[URL][DOMAIN_NAME]"
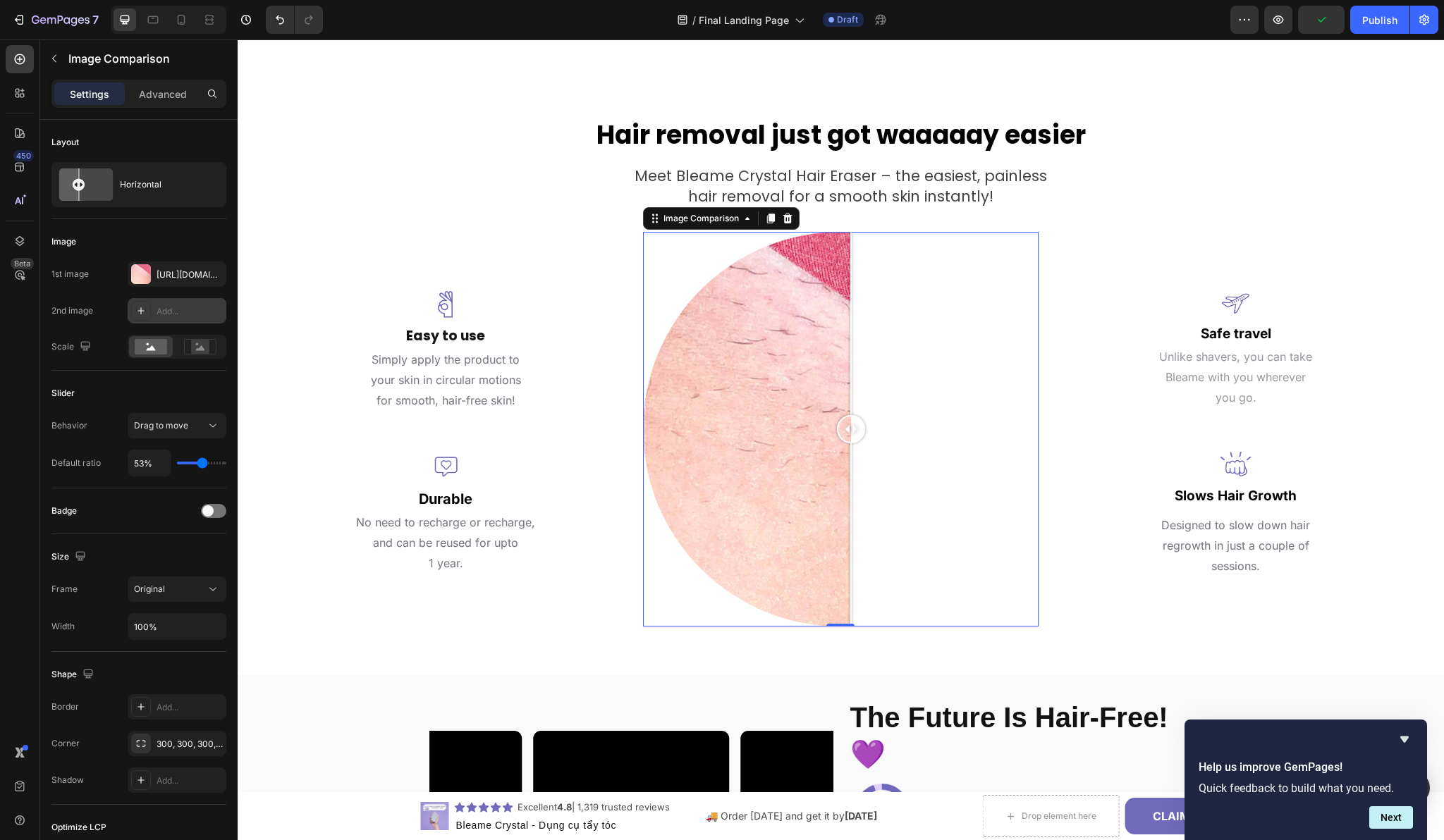
click at [168, 308] on div "Add..." at bounding box center [189, 311] width 66 height 12
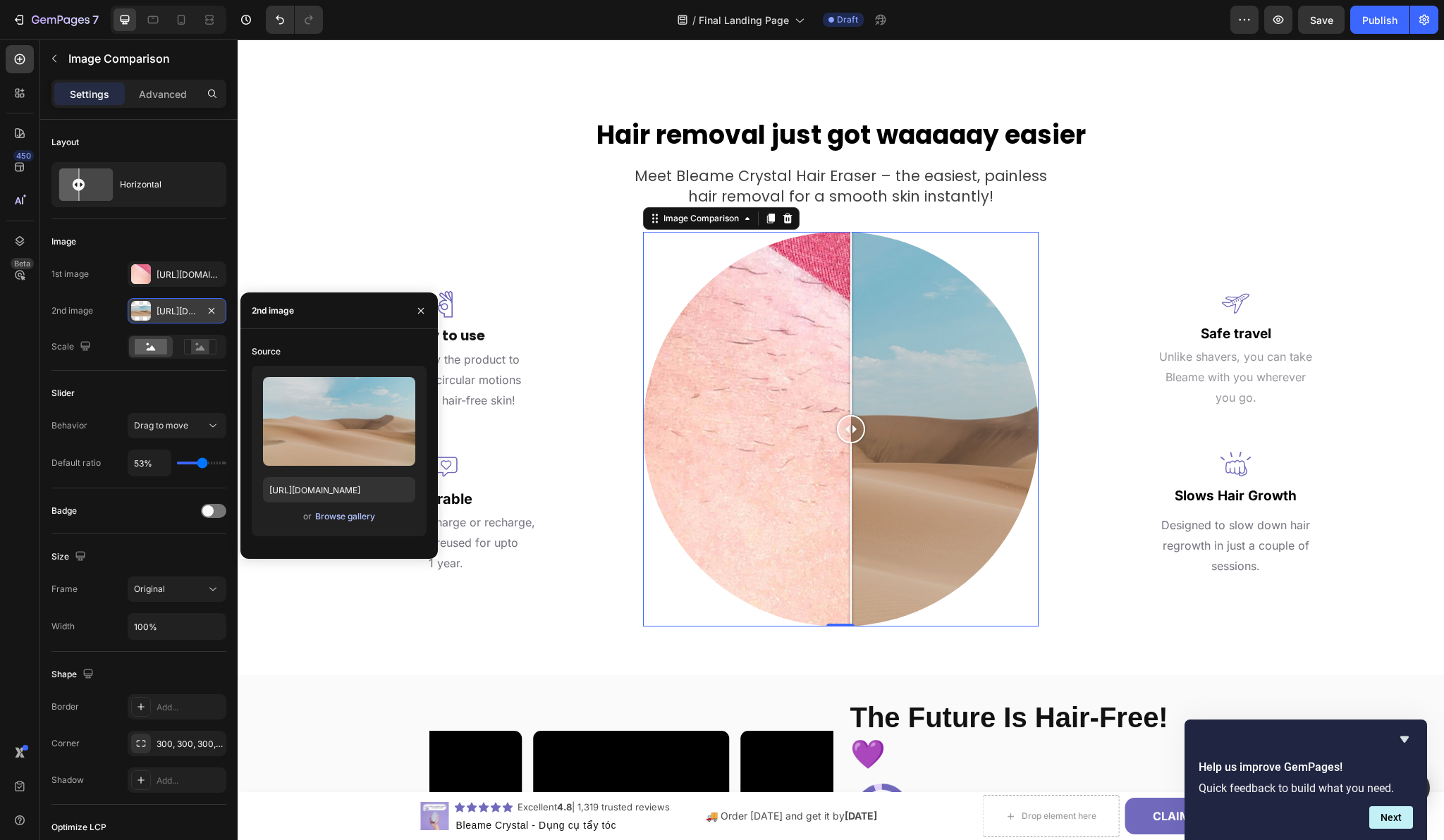
click at [335, 516] on div "Browse gallery" at bounding box center [344, 516] width 60 height 12
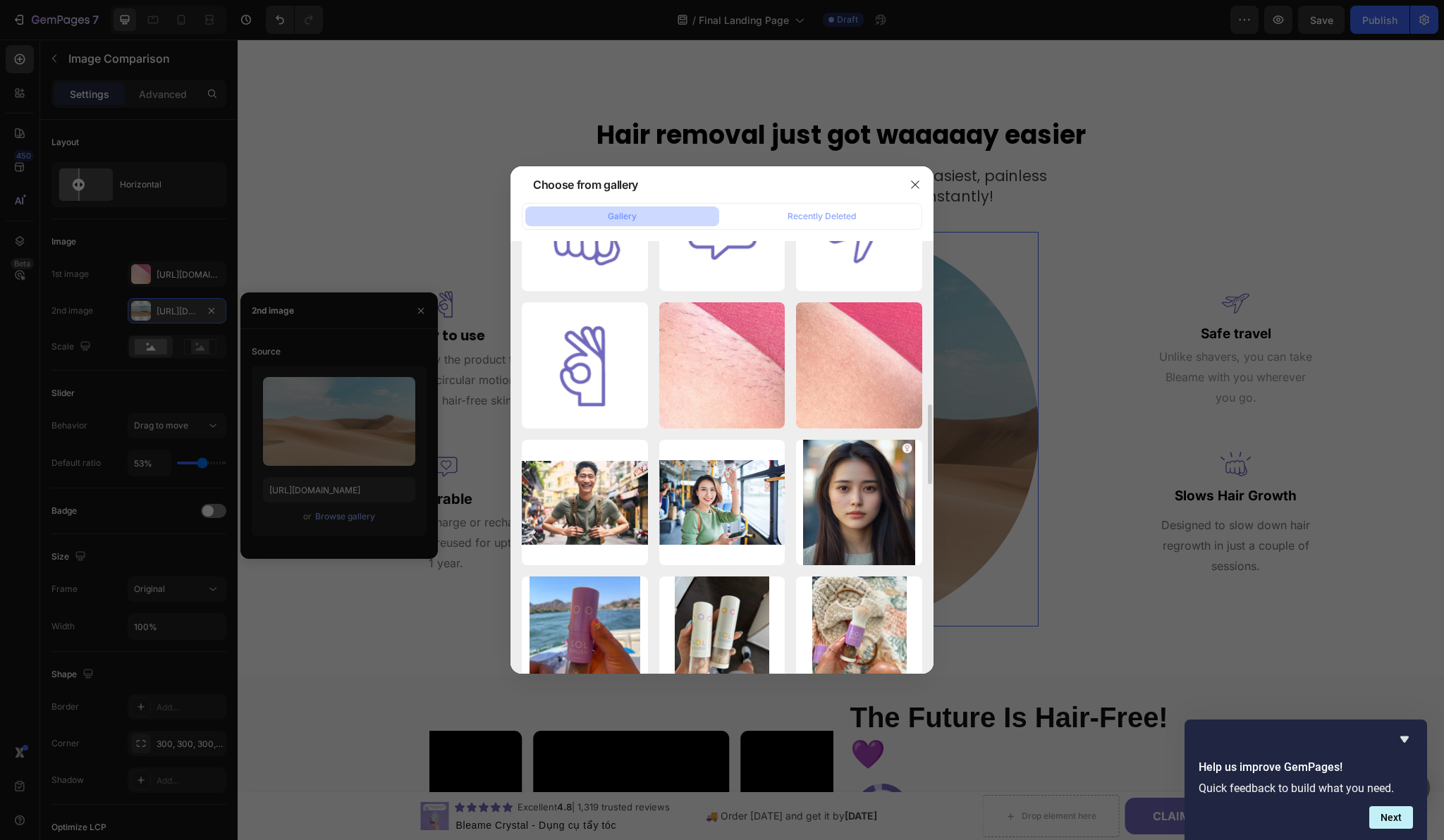
scroll to position [1229, 0]
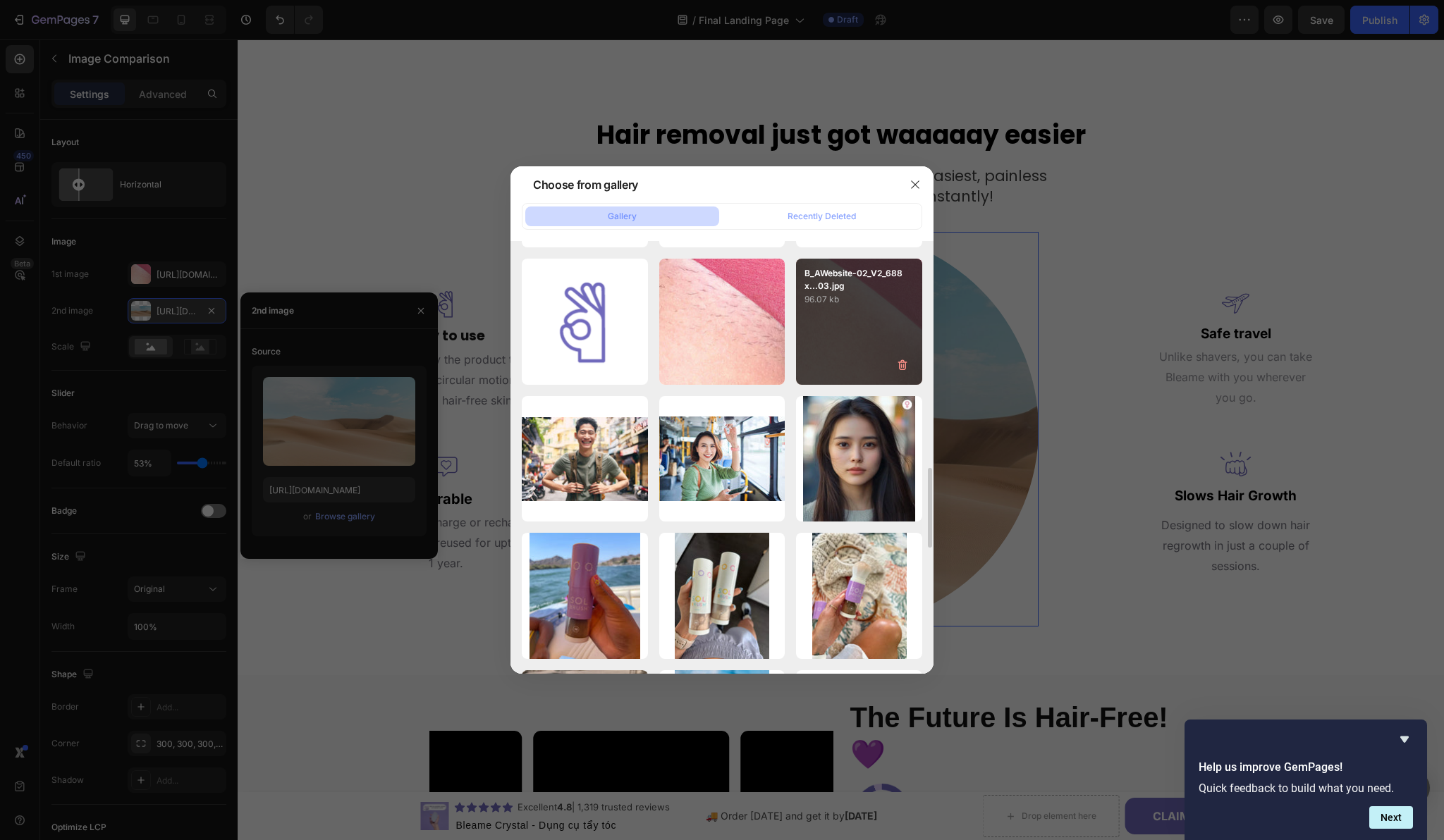
click at [851, 344] on div "B_AWebsite-02_V2_688x...03.jpg 96.07 kb" at bounding box center [858, 321] width 126 height 126
type input "[URL][DOMAIN_NAME]"
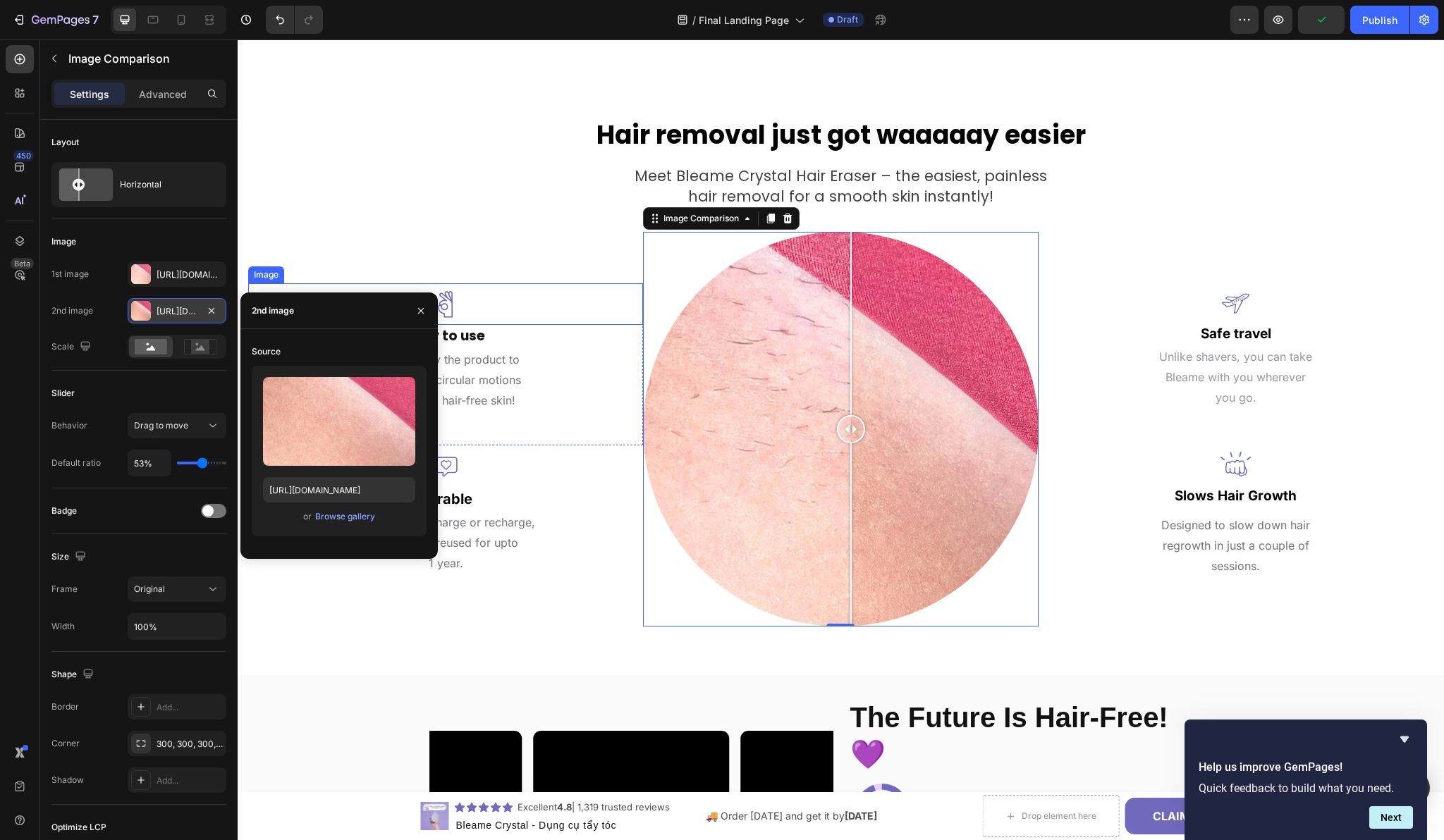
click at [529, 308] on div at bounding box center [445, 305] width 395 height 42
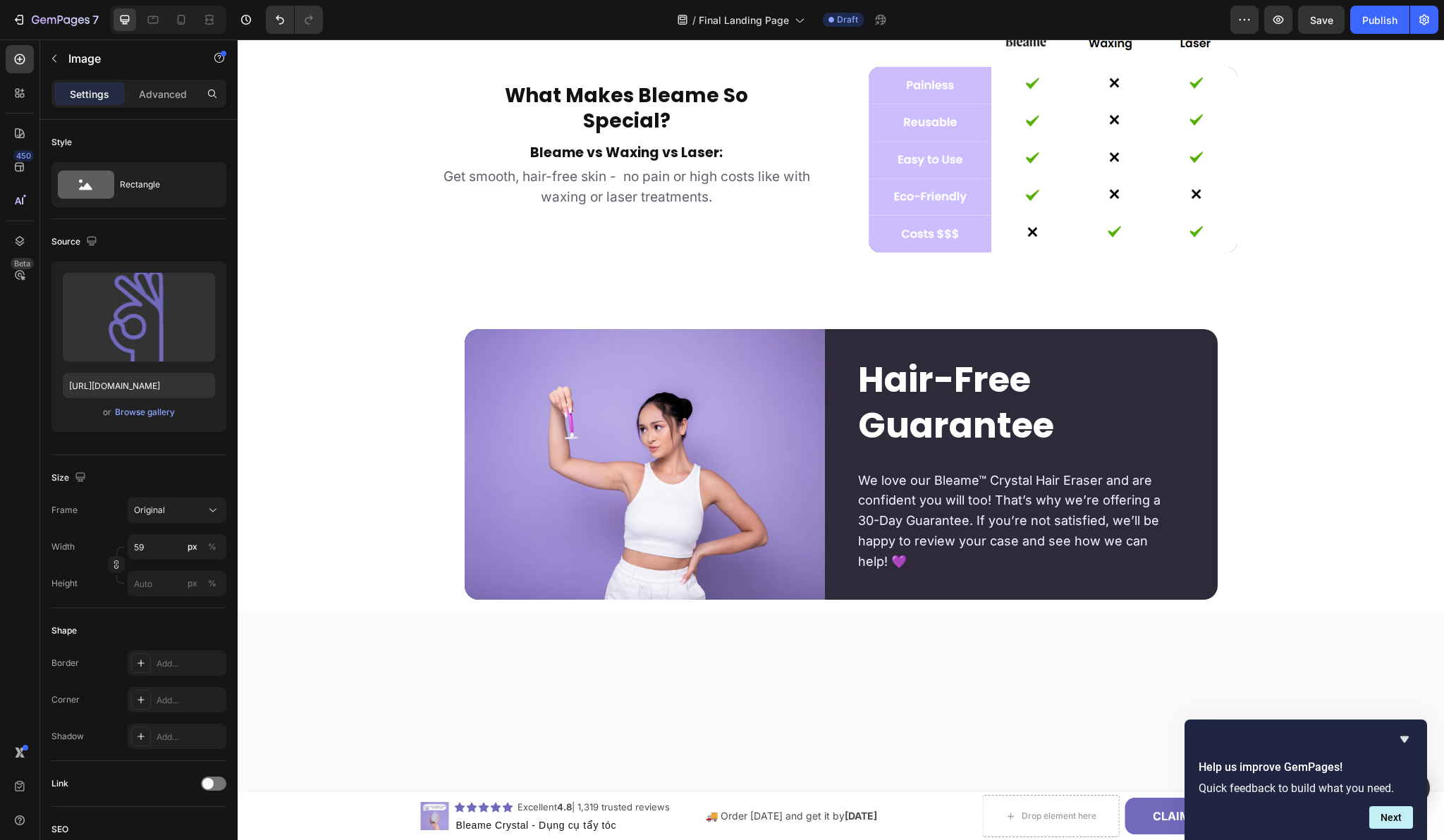
scroll to position [3398, 0]
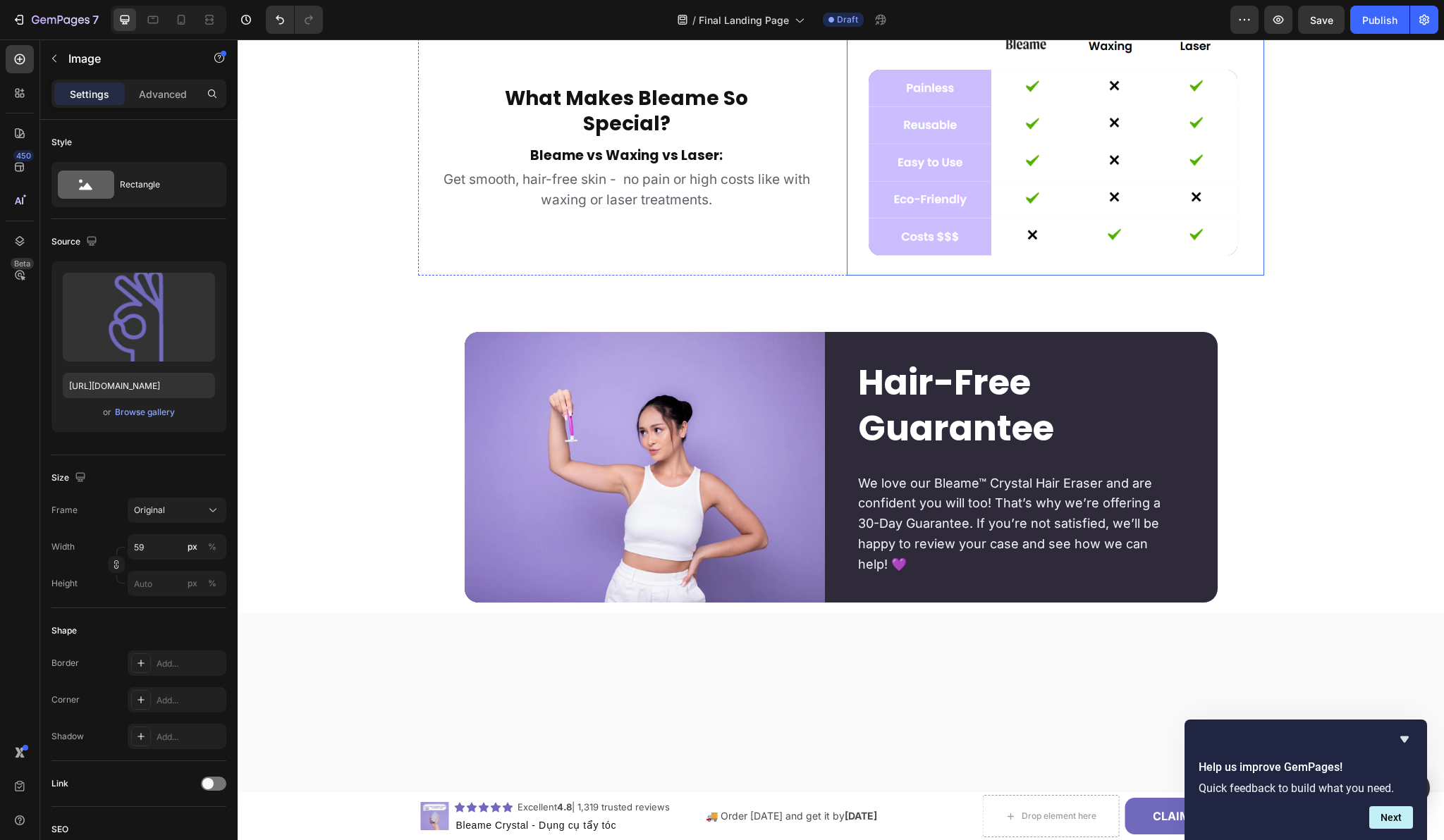
click at [983, 275] on img at bounding box center [1055, 148] width 417 height 254
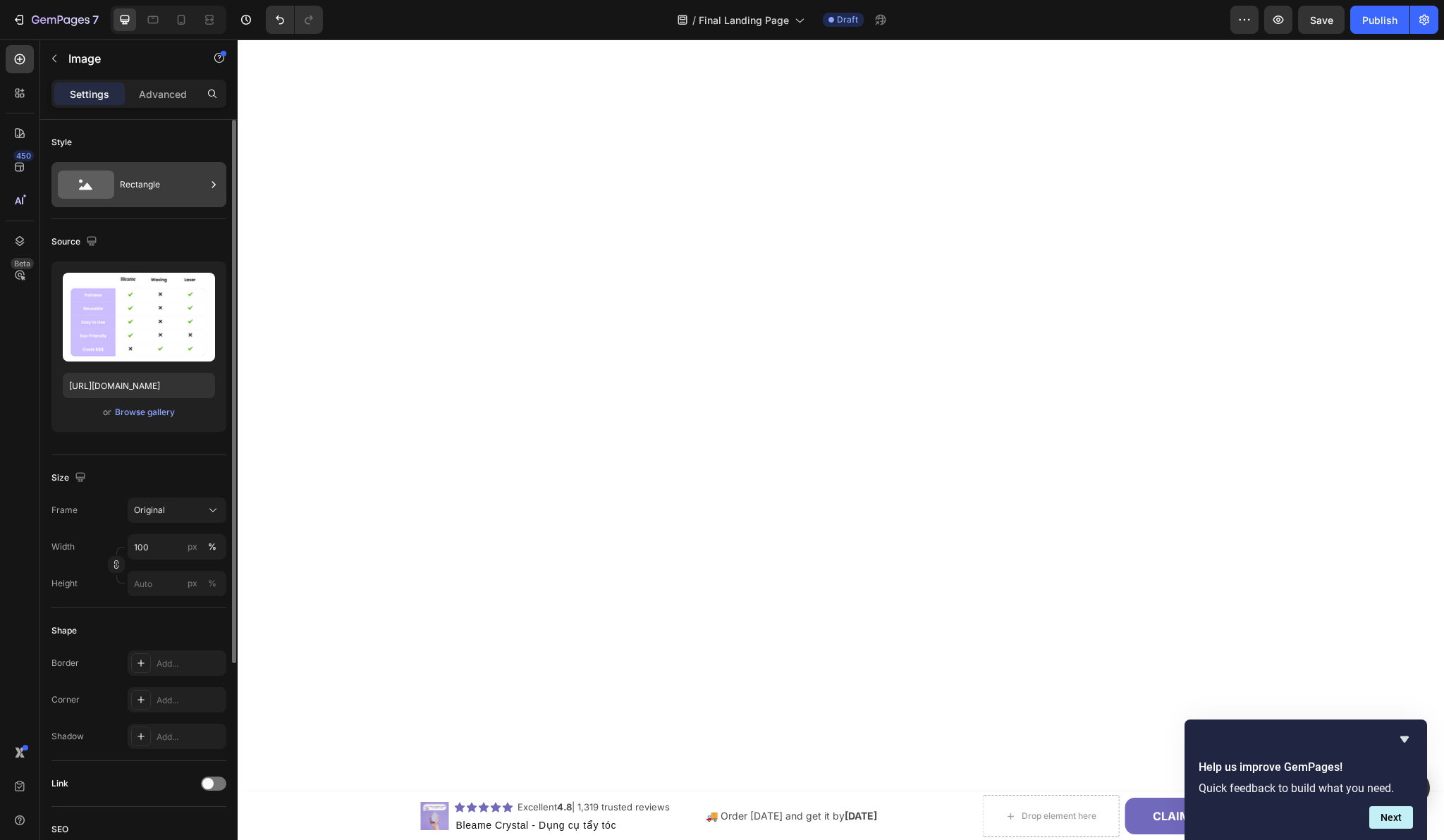
scroll to position [2268, 0]
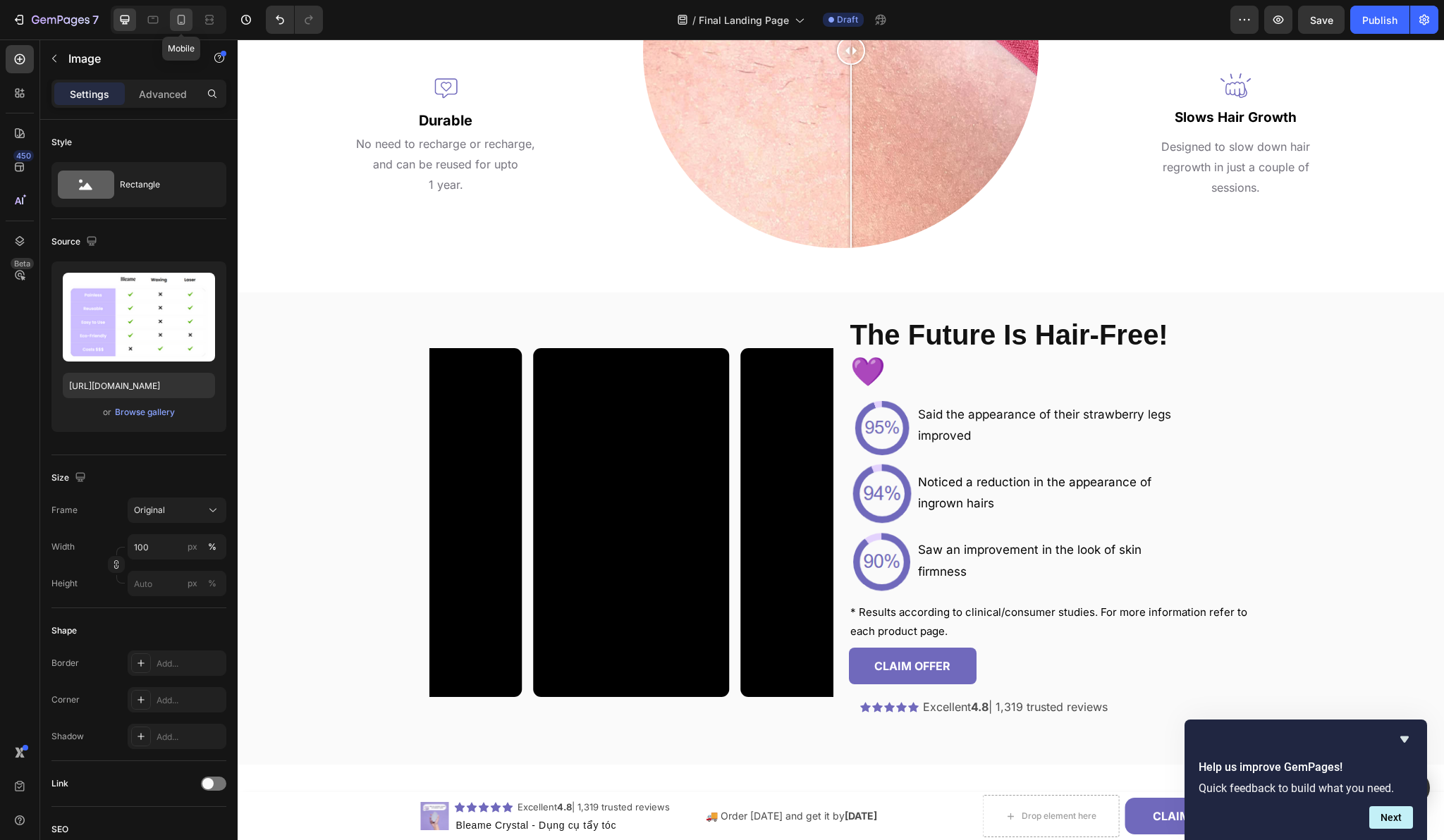
click at [181, 19] on icon at bounding box center [181, 19] width 14 height 14
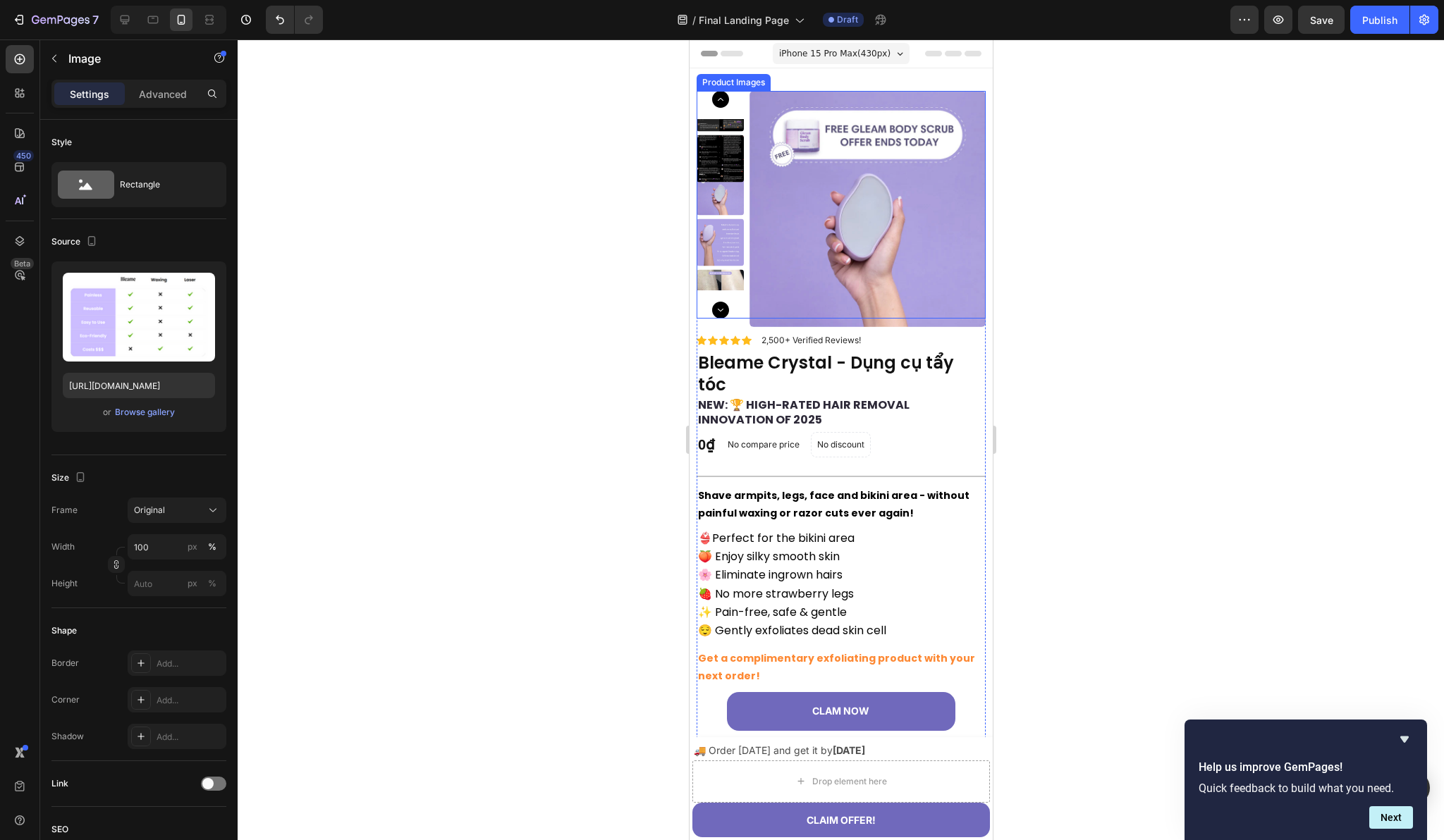
click at [741, 312] on div at bounding box center [719, 204] width 47 height 228
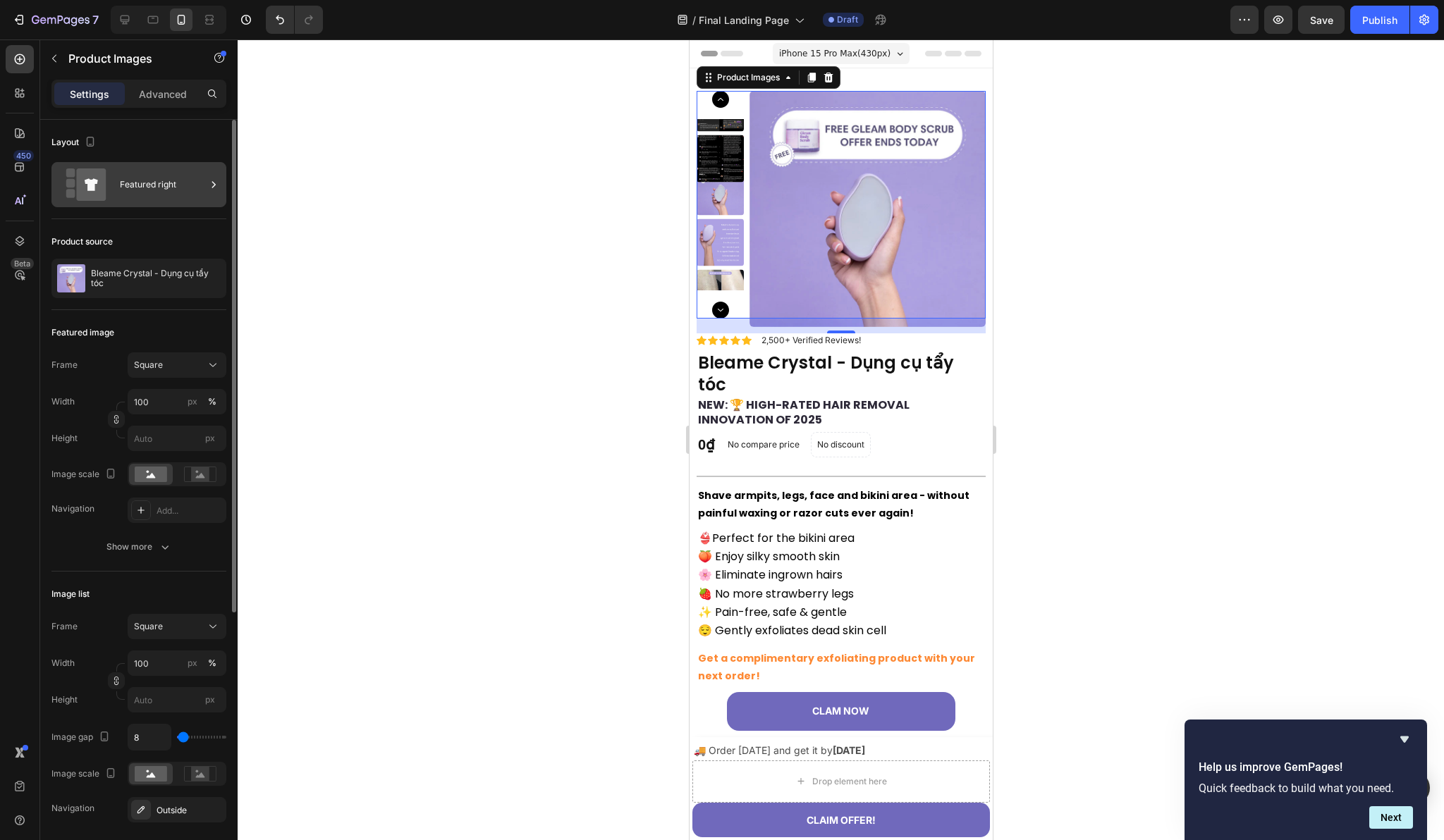
click at [192, 175] on div "Featured right" at bounding box center [163, 184] width 86 height 32
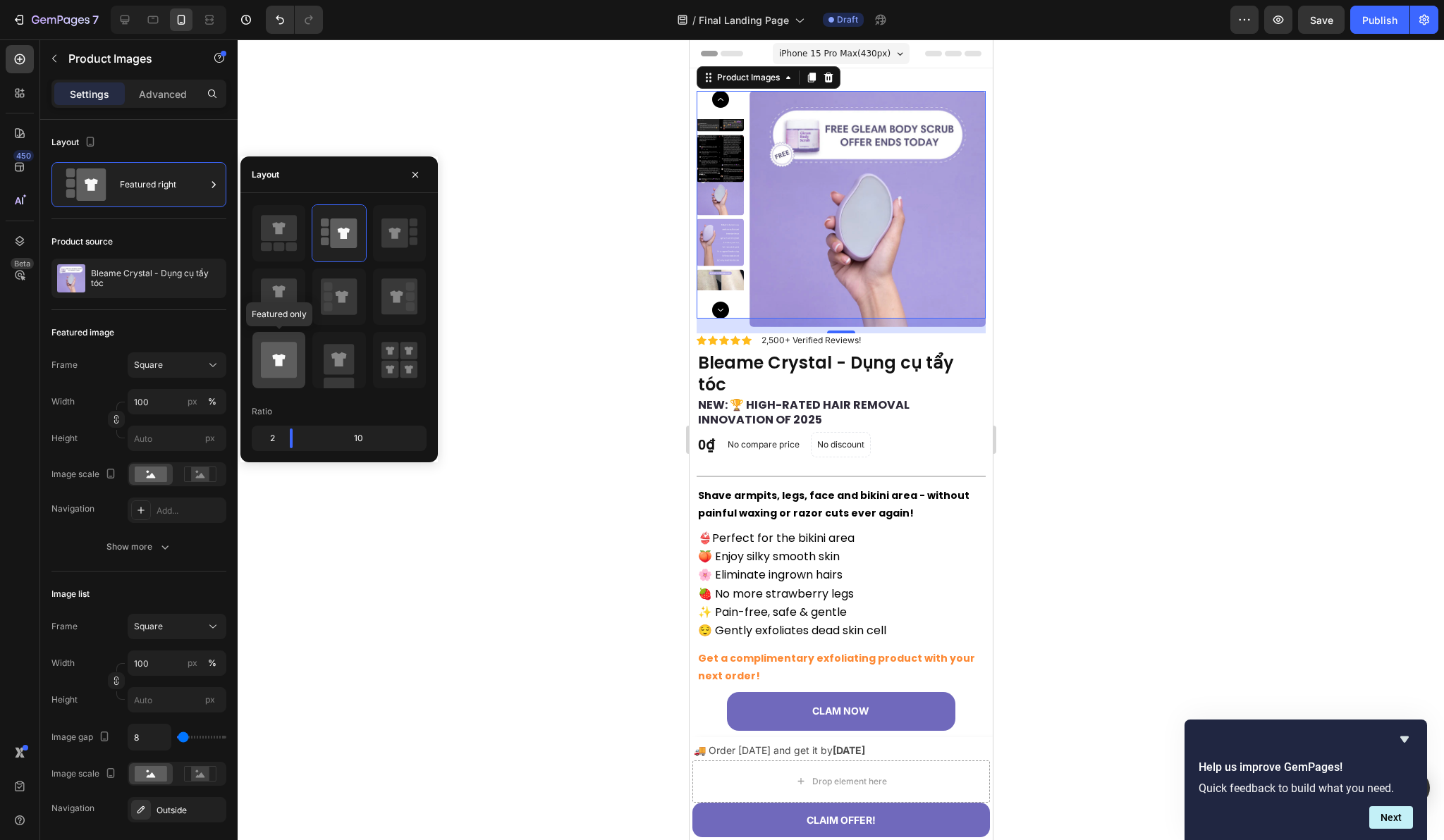
click at [280, 356] on icon at bounding box center [278, 359] width 12 height 12
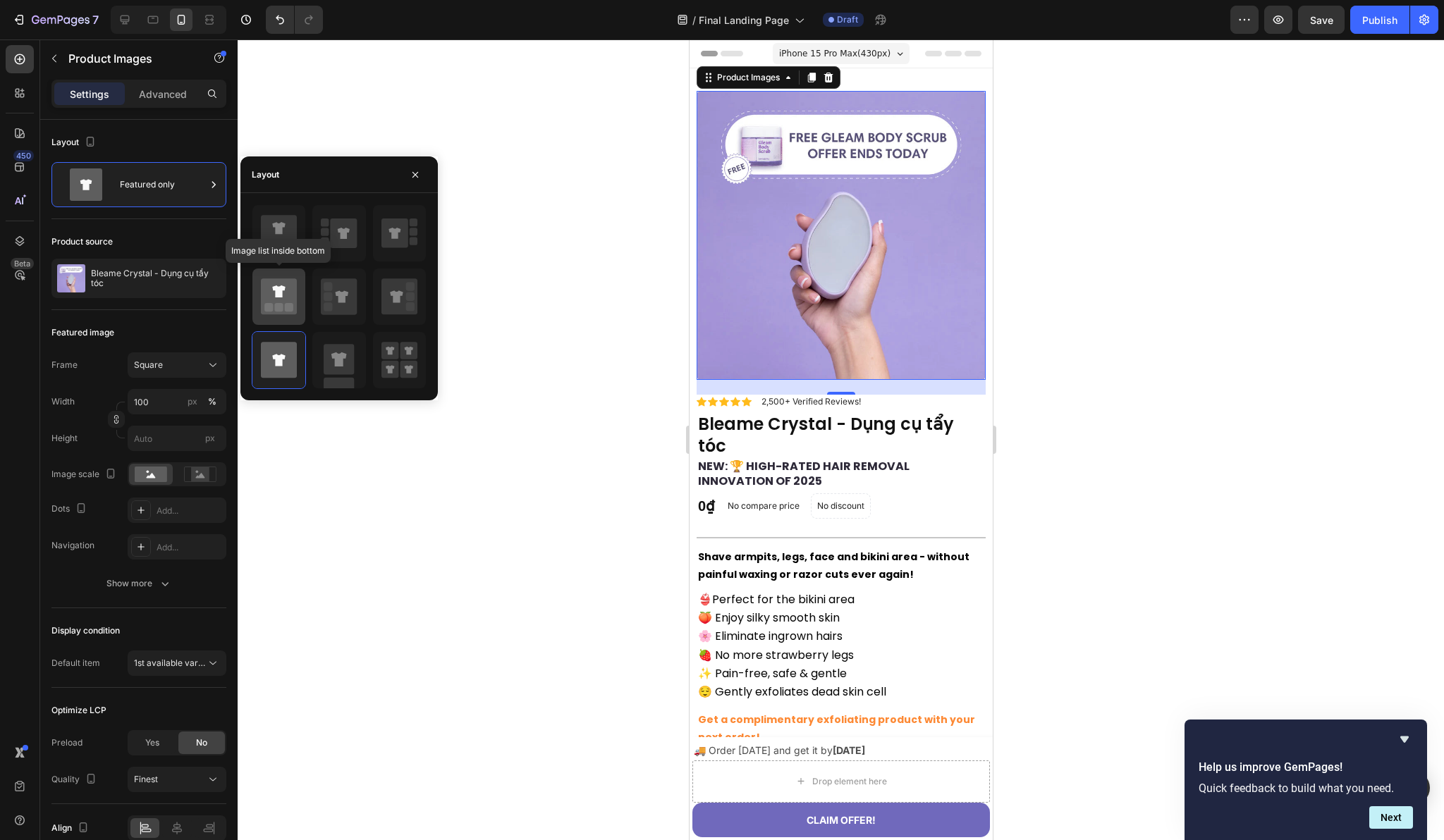
click at [275, 289] on icon at bounding box center [278, 291] width 12 height 12
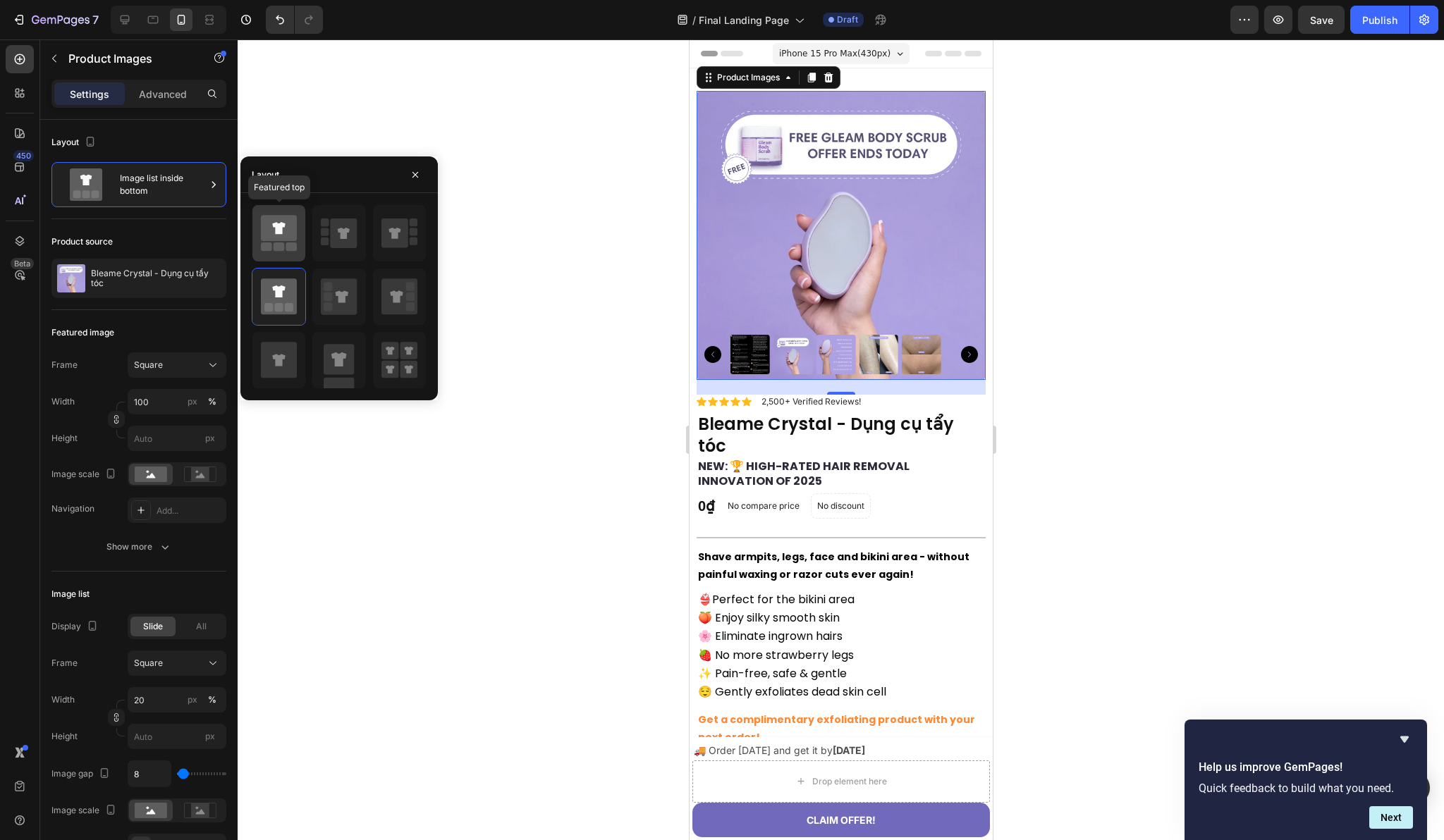
click at [282, 233] on icon at bounding box center [278, 228] width 12 height 12
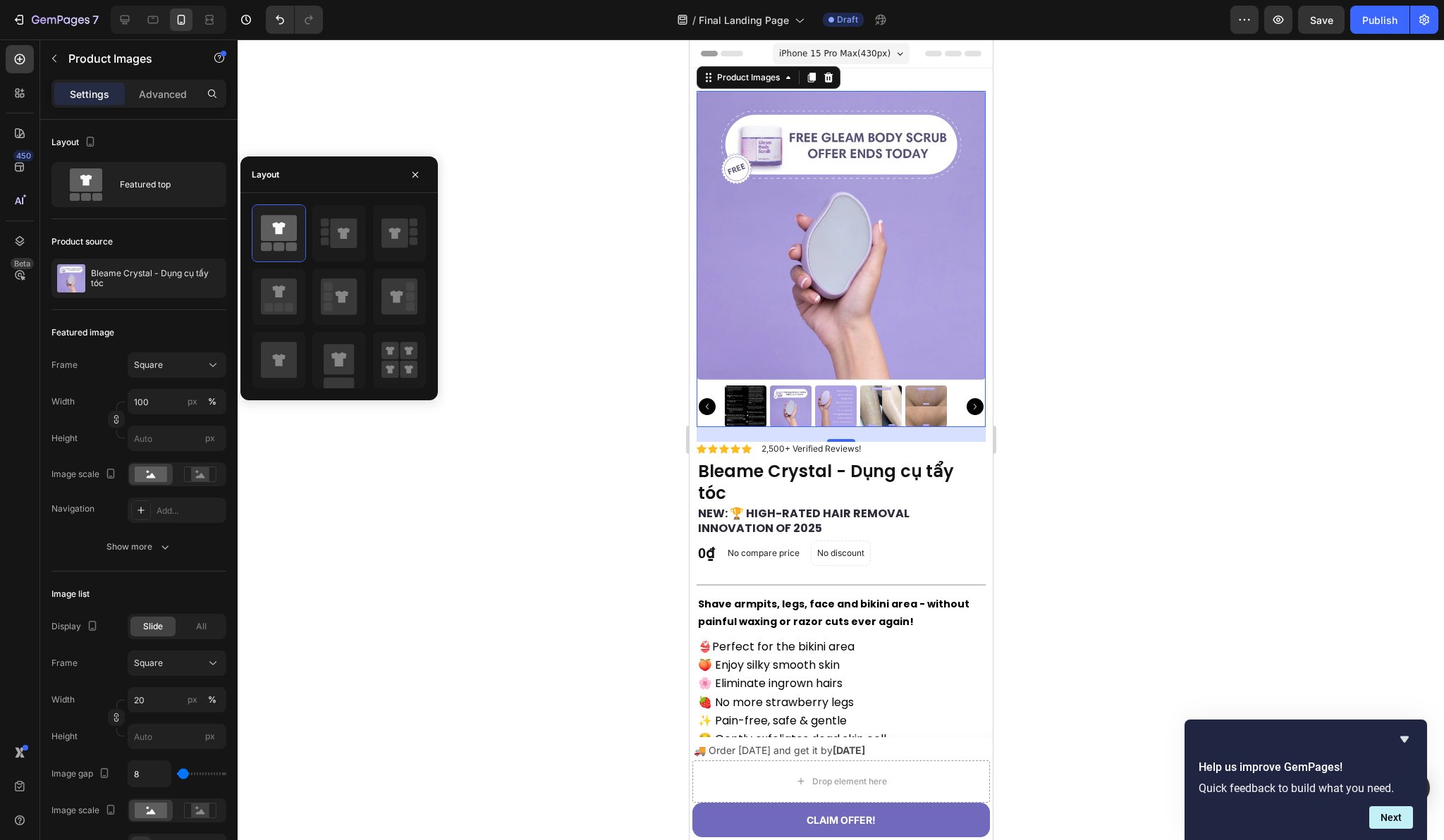
click at [956, 408] on div at bounding box center [840, 407] width 290 height 42
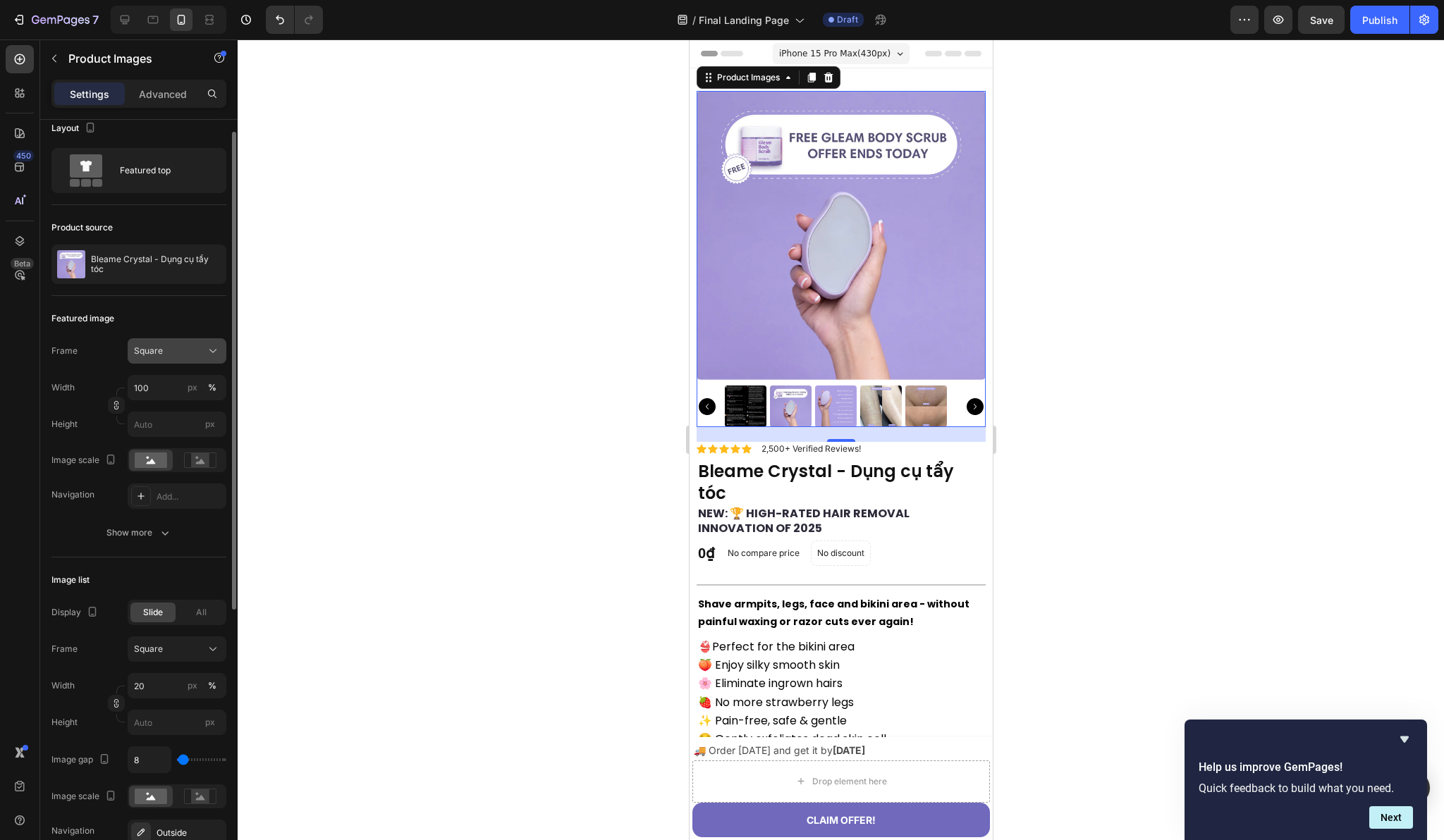
scroll to position [18, 0]
click at [203, 461] on rect at bounding box center [200, 456] width 18 height 14
click at [158, 455] on rect at bounding box center [150, 456] width 32 height 15
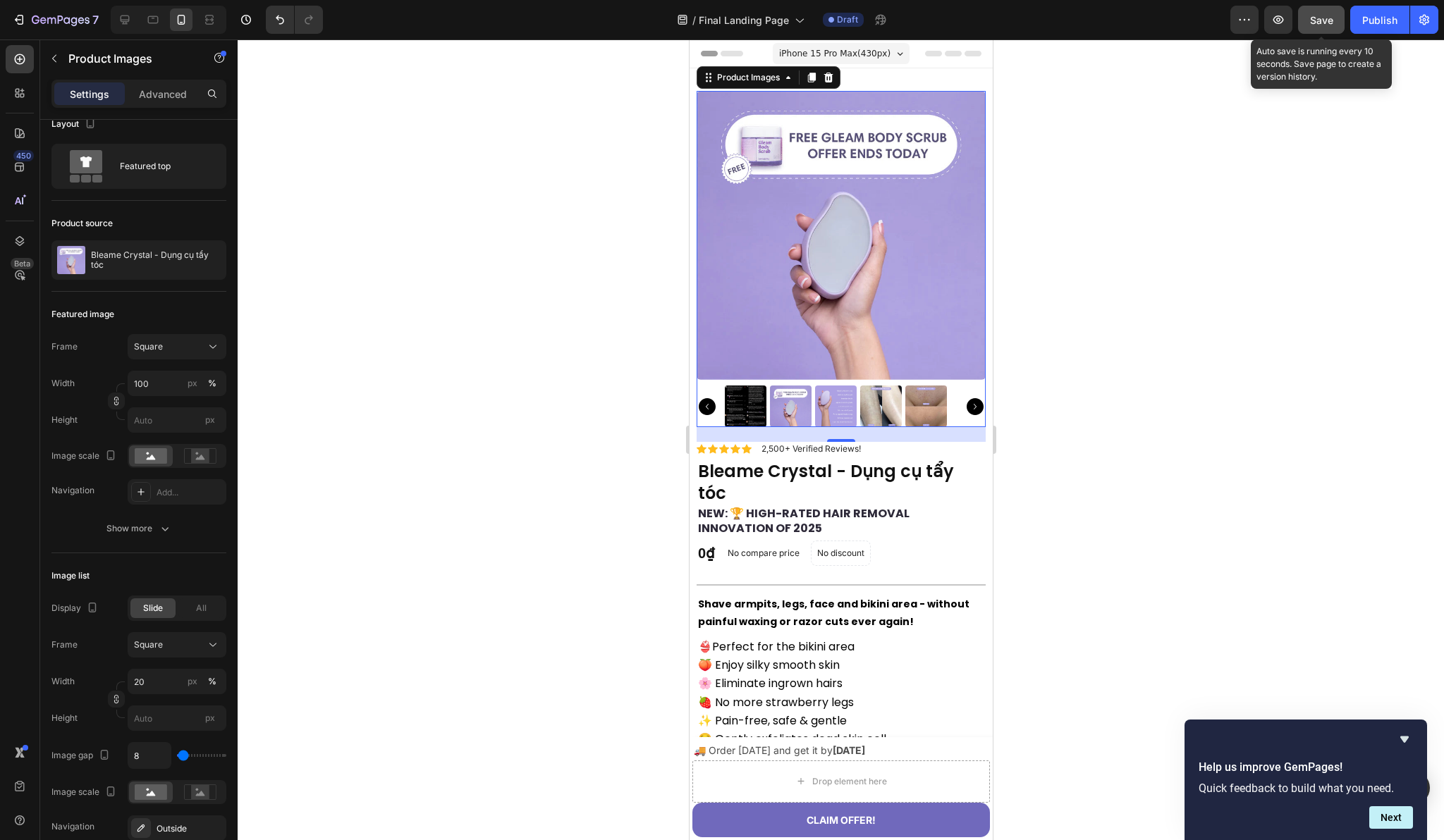
click at [1324, 21] on span "Save" at bounding box center [1321, 20] width 24 height 12
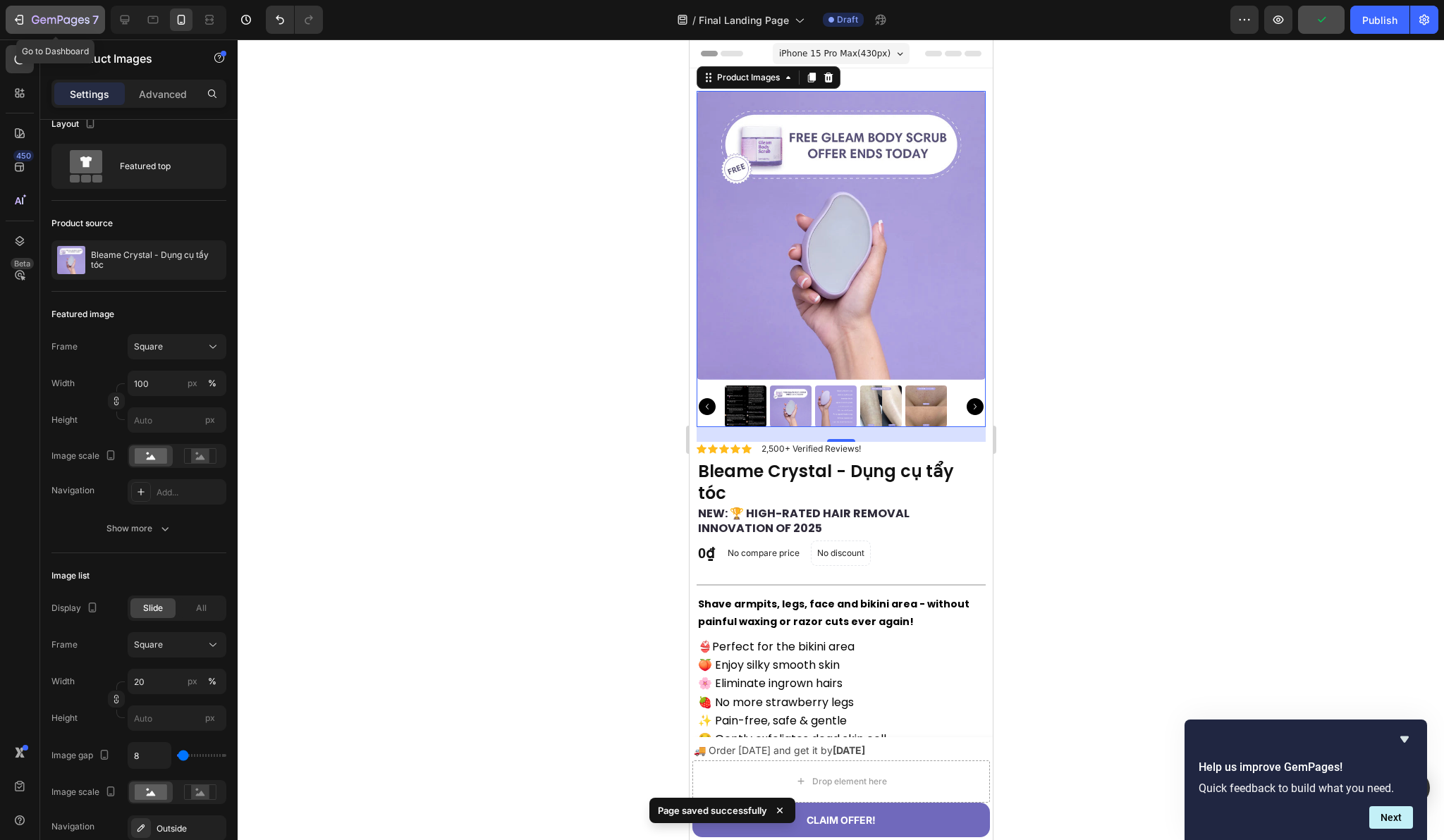
click at [24, 20] on icon "button" at bounding box center [19, 19] width 14 height 14
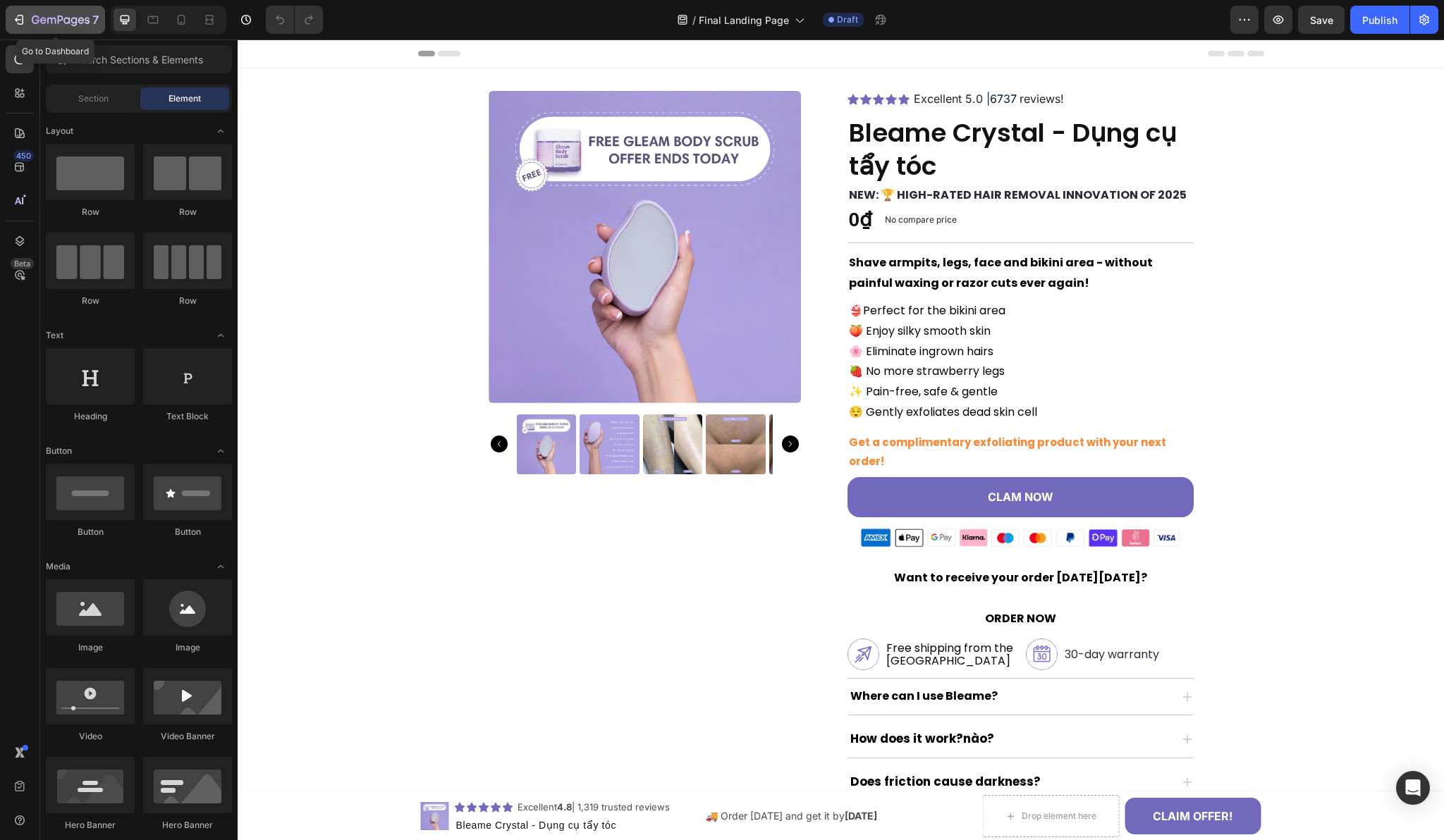
click at [17, 25] on icon "button" at bounding box center [19, 19] width 14 height 14
